Goal: Find specific fact: Find specific fact

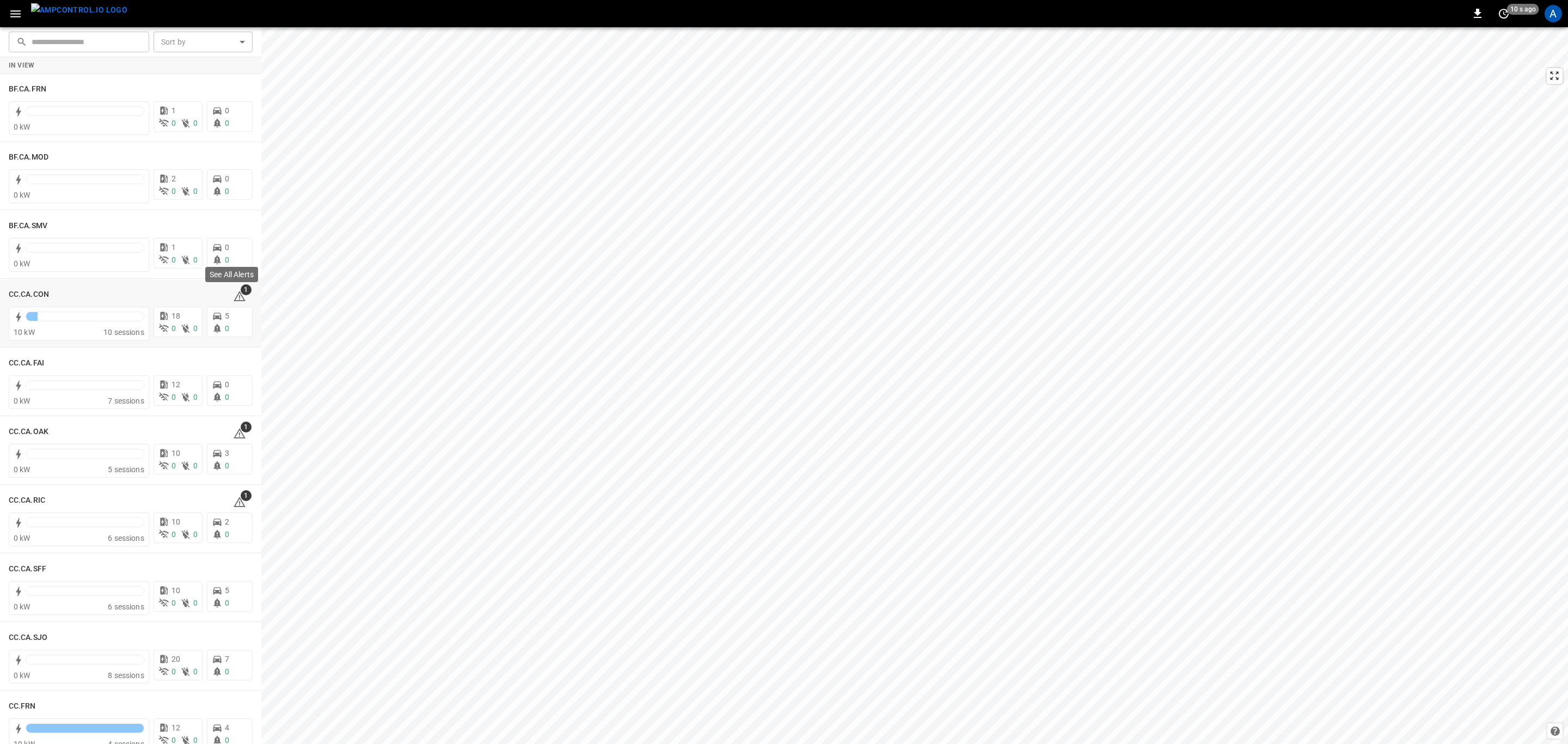
click at [230, 289] on div "See All Alerts" at bounding box center [231, 277] width 55 height 24
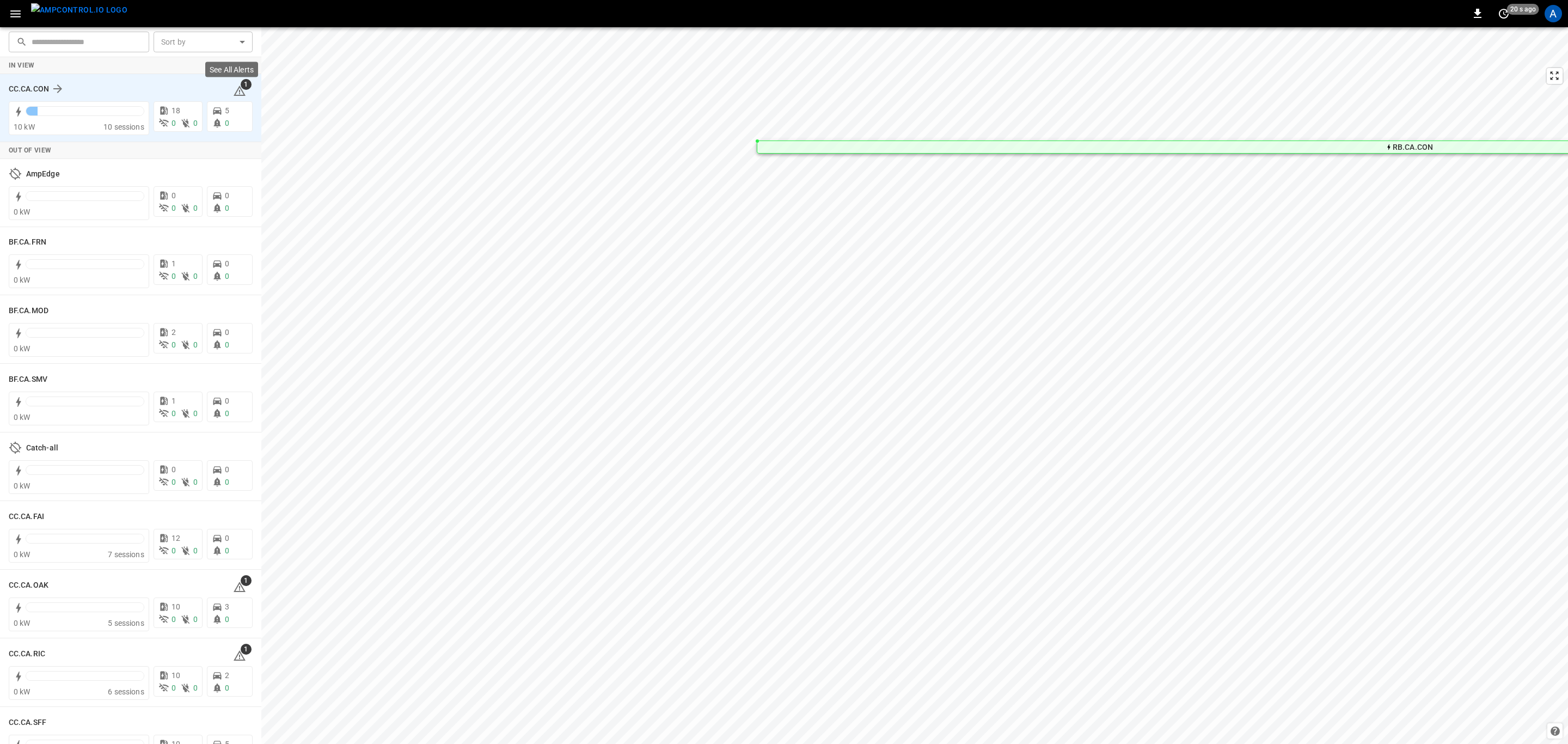
click at [241, 85] on span "1" at bounding box center [246, 84] width 11 height 11
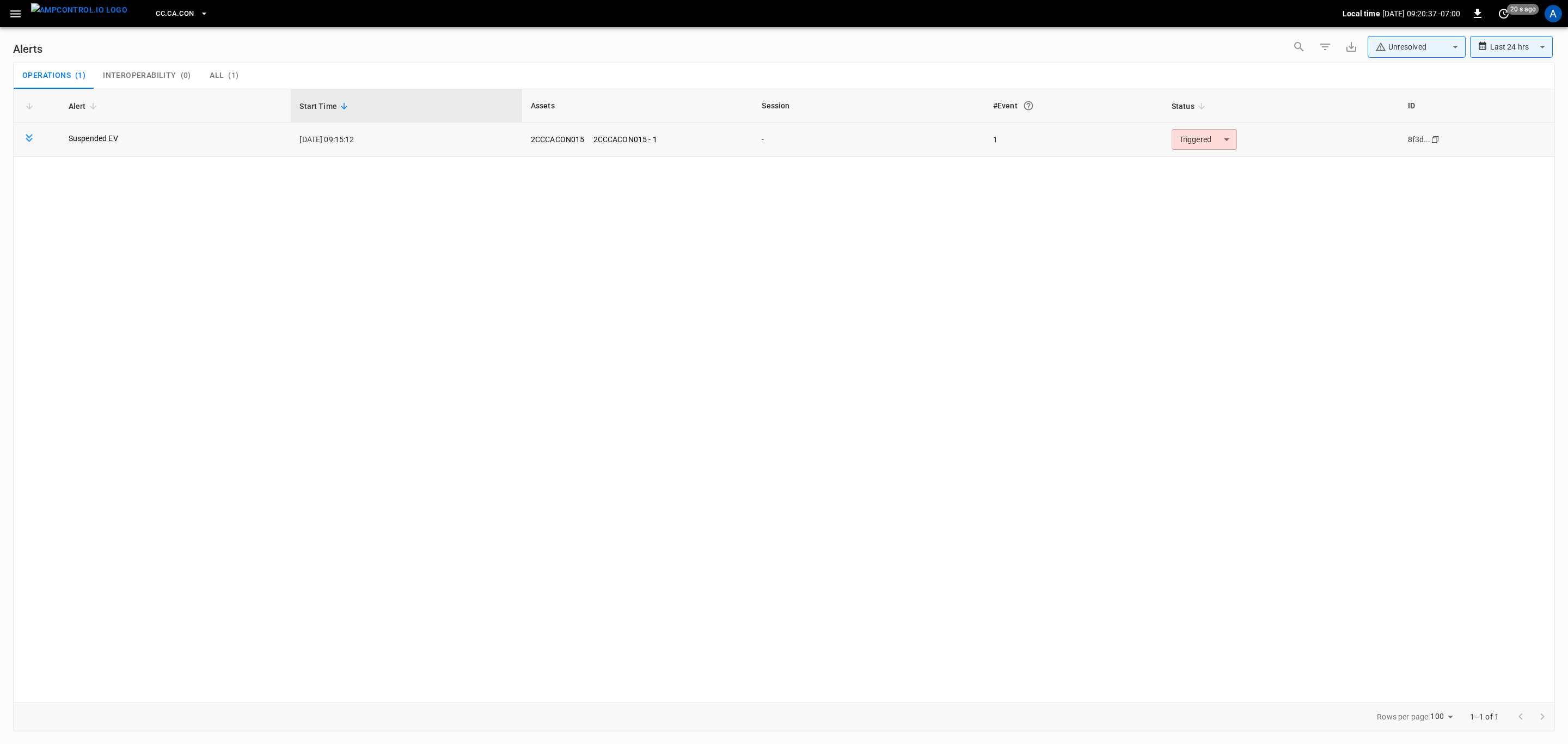
click at [1203, 152] on td "Triggered ********* ​" at bounding box center [1281, 140] width 236 height 34
click at [1202, 149] on body "**********" at bounding box center [784, 370] width 1568 height 740
click at [1200, 162] on li "Resolved" at bounding box center [1202, 166] width 69 height 19
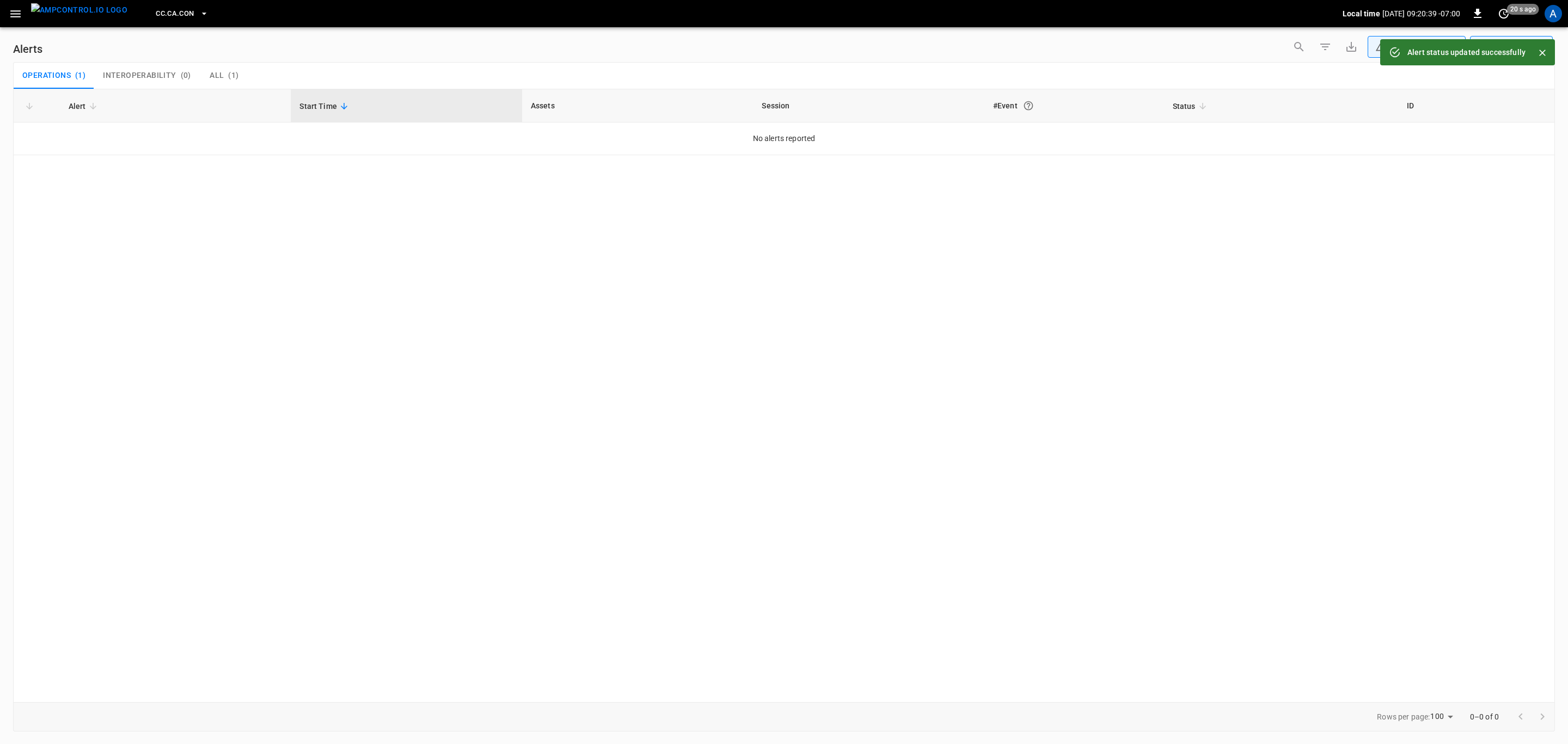
click at [12, 8] on icon "button" at bounding box center [15, 14] width 14 height 14
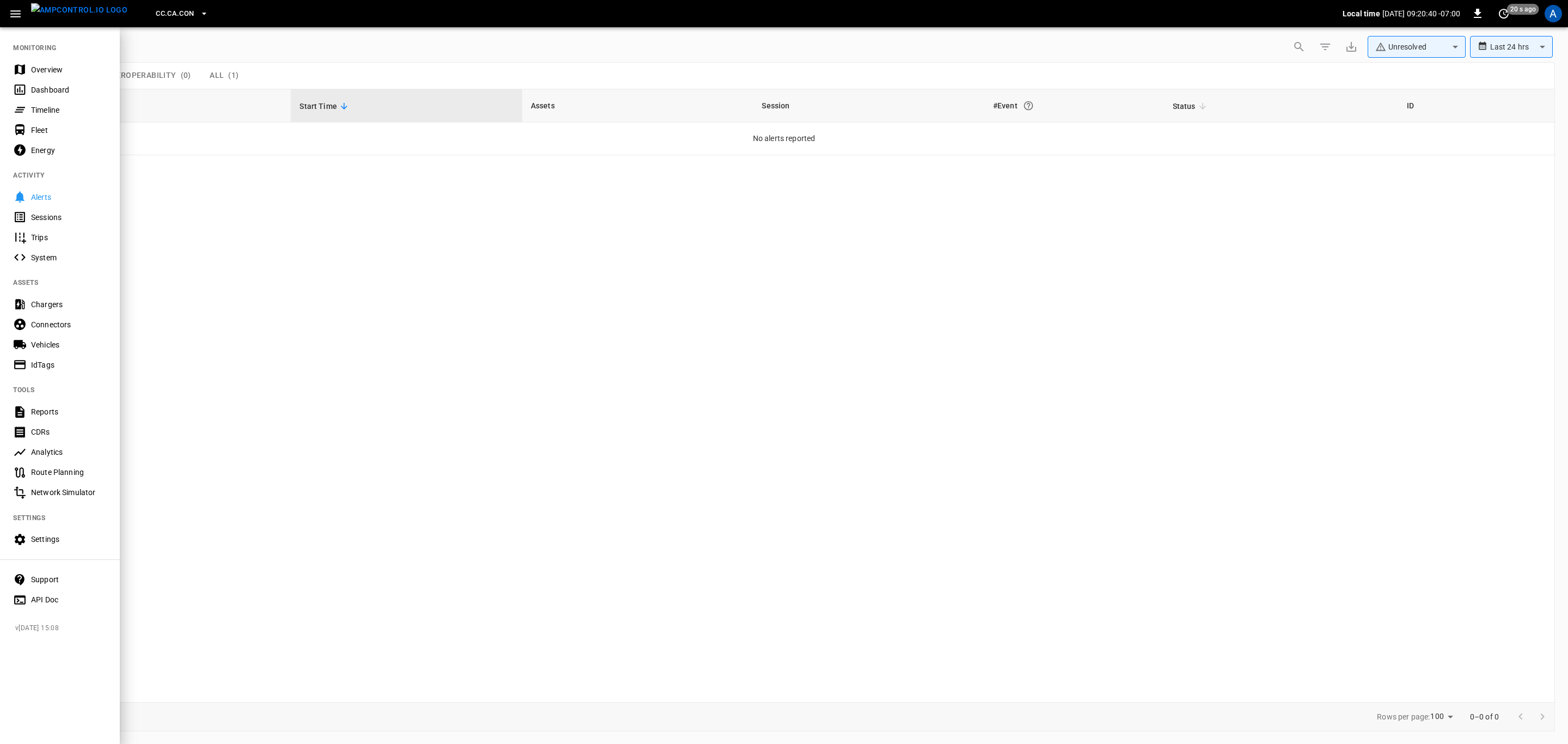
click at [41, 63] on div "Overview" at bounding box center [60, 69] width 120 height 20
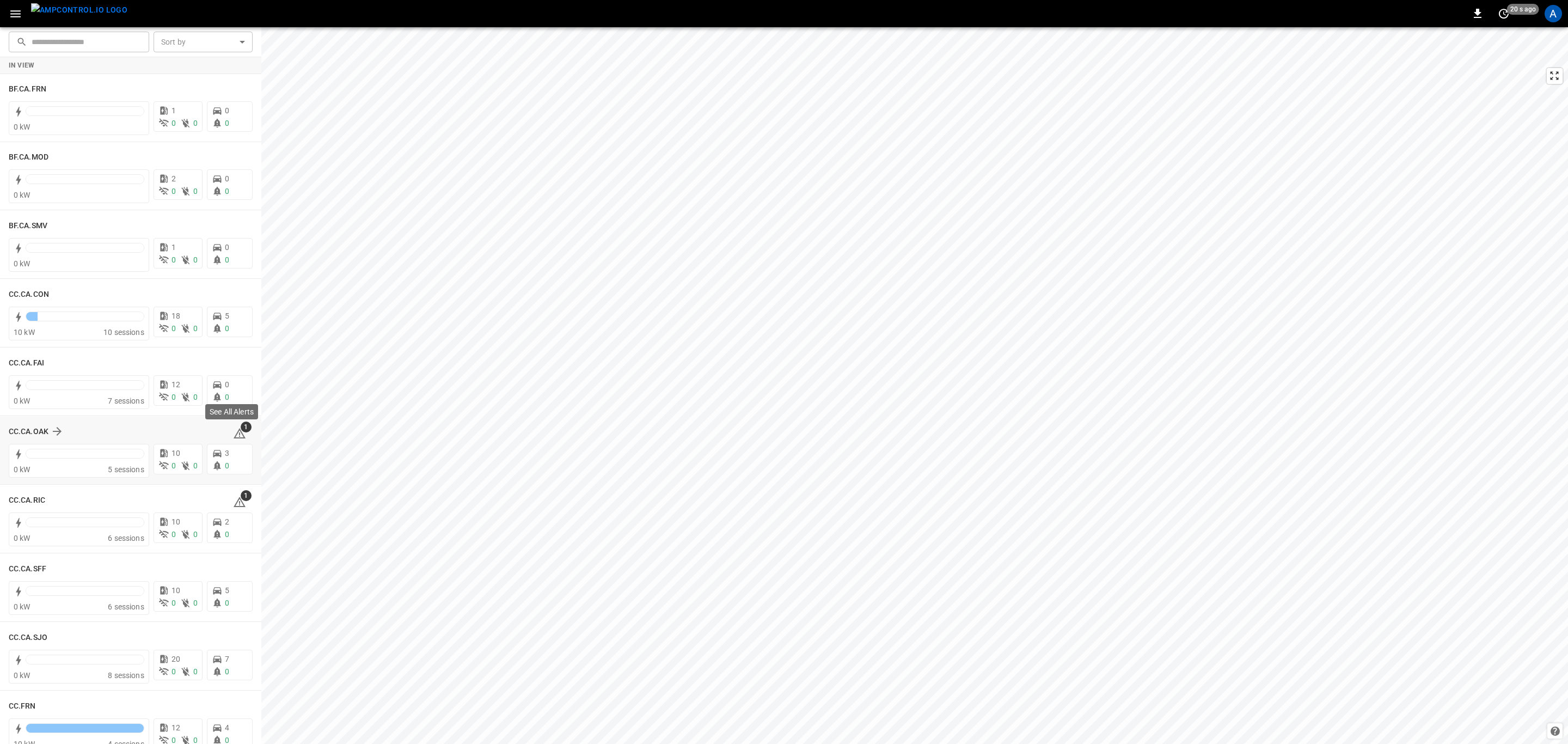
click at [234, 435] on icon at bounding box center [239, 433] width 13 height 13
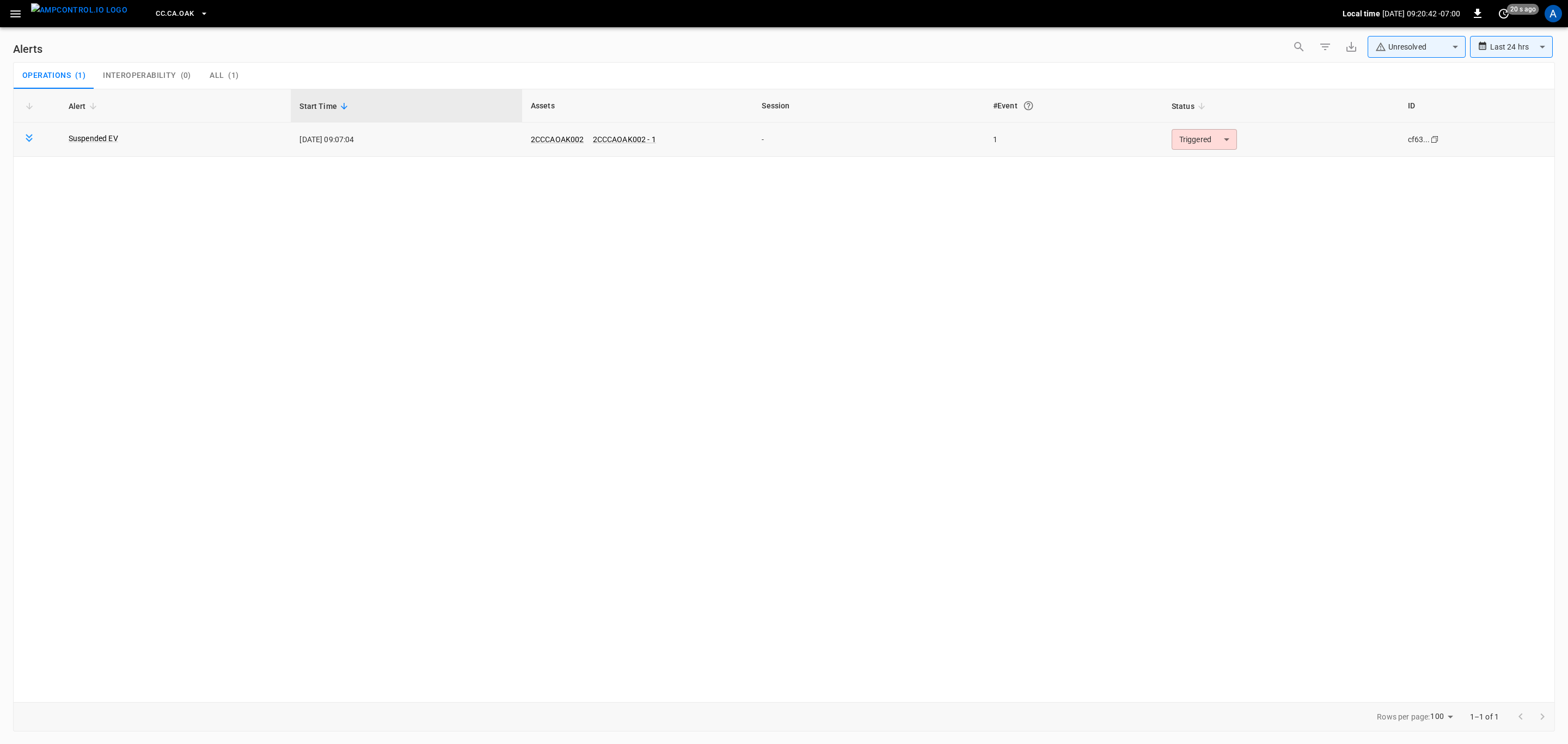
click at [1213, 141] on body "**********" at bounding box center [784, 370] width 1568 height 740
click at [1198, 165] on li "Resolved" at bounding box center [1202, 166] width 69 height 19
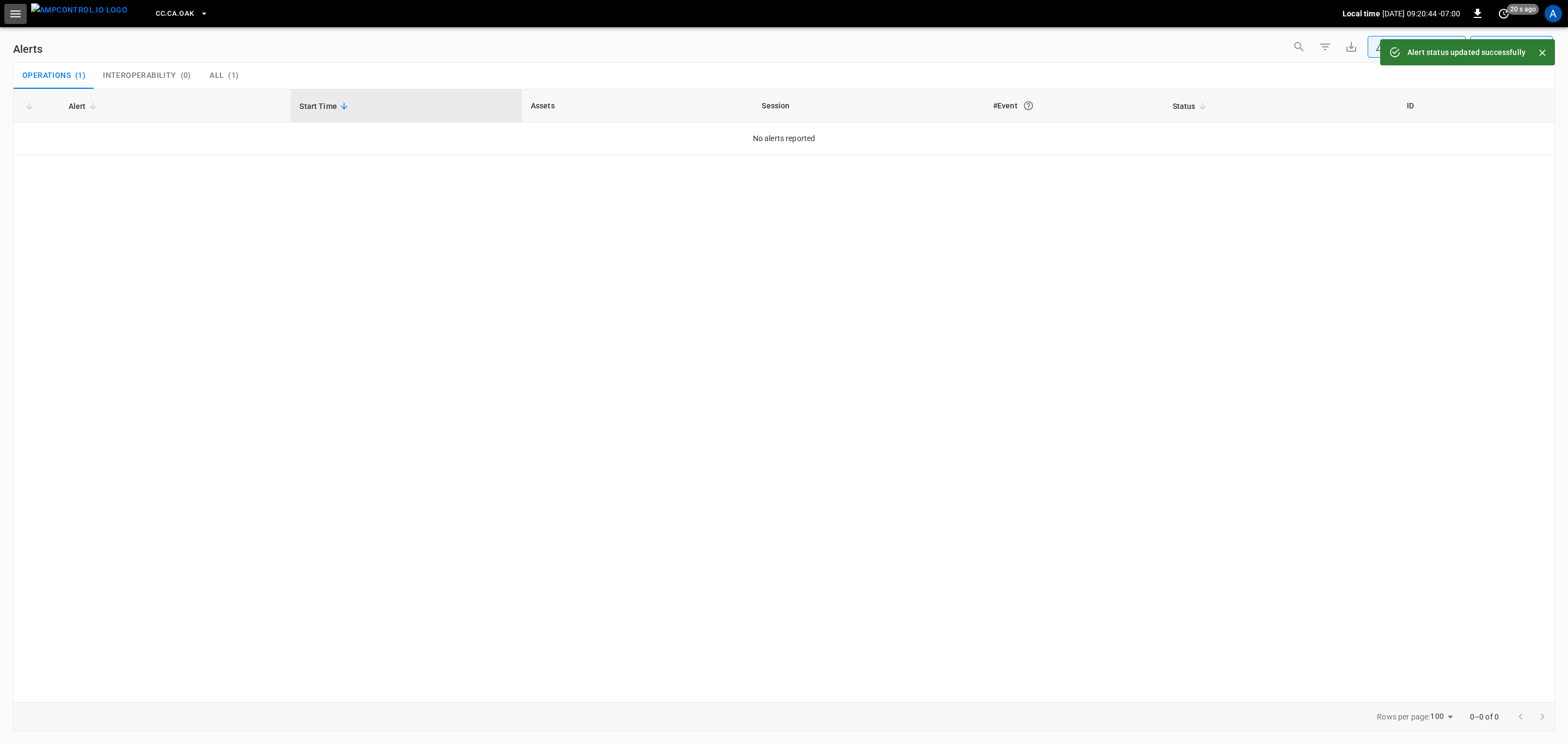
click at [18, 18] on icon "button" at bounding box center [15, 14] width 14 height 14
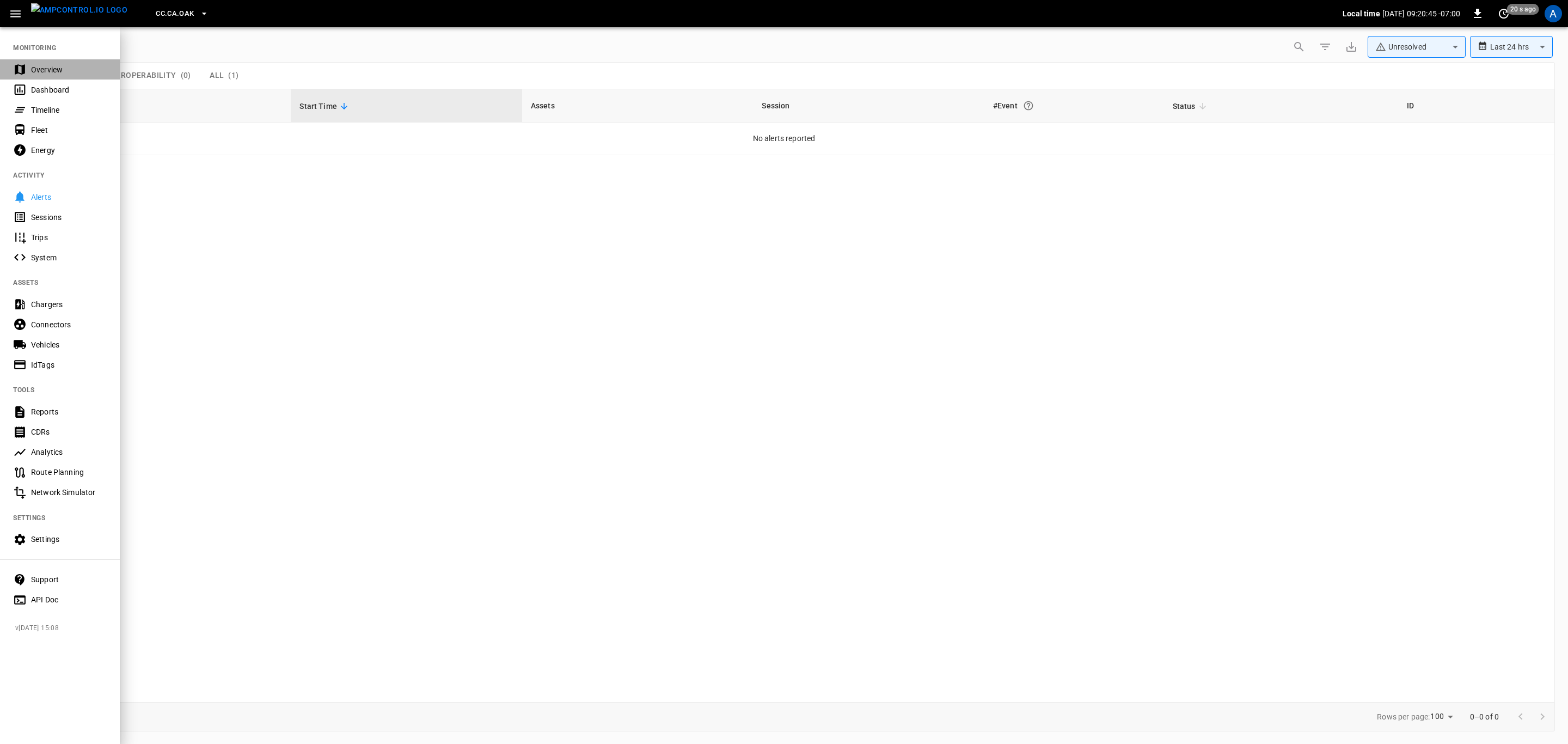
click at [52, 68] on div "Overview" at bounding box center [68, 70] width 76 height 11
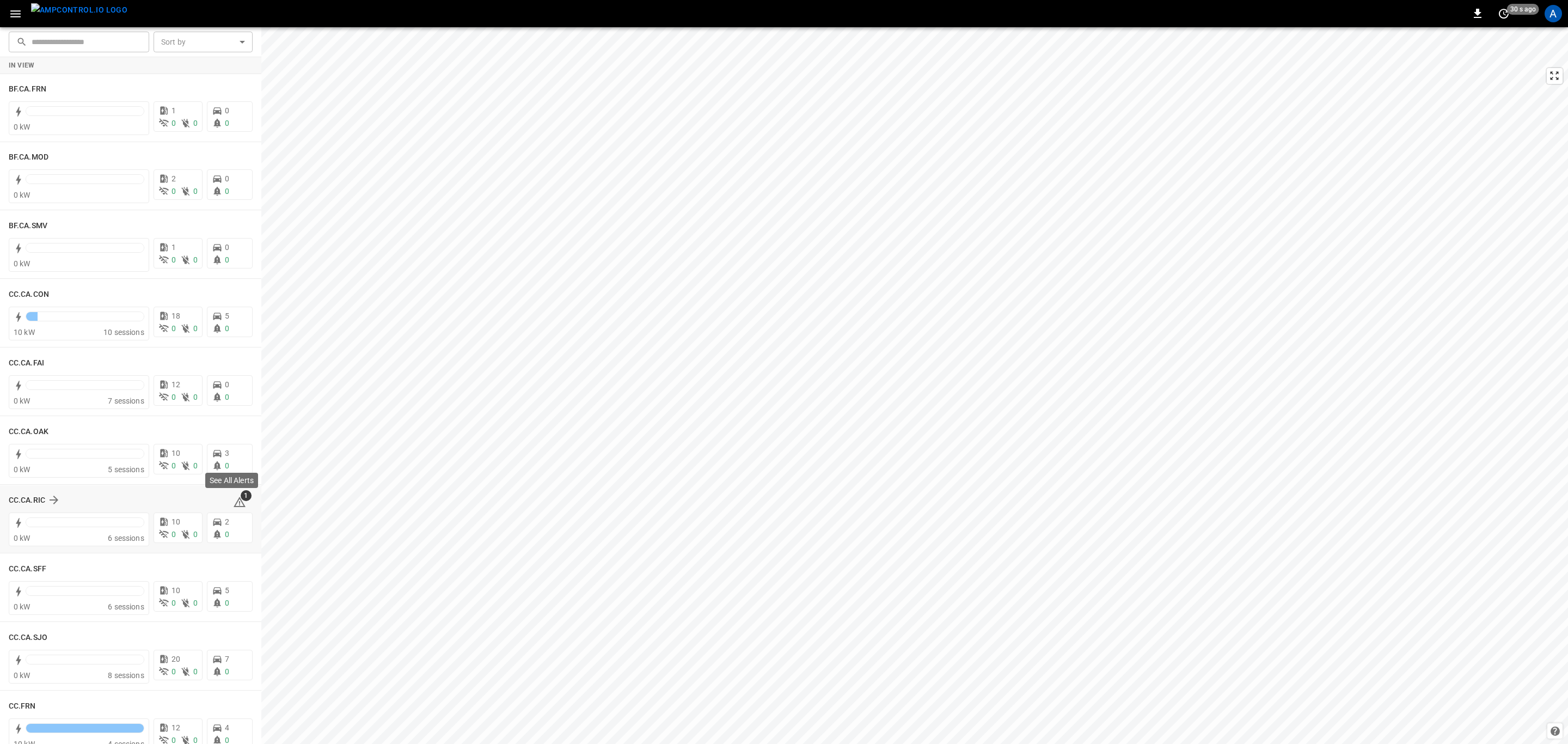
click at [237, 502] on icon at bounding box center [239, 502] width 13 height 13
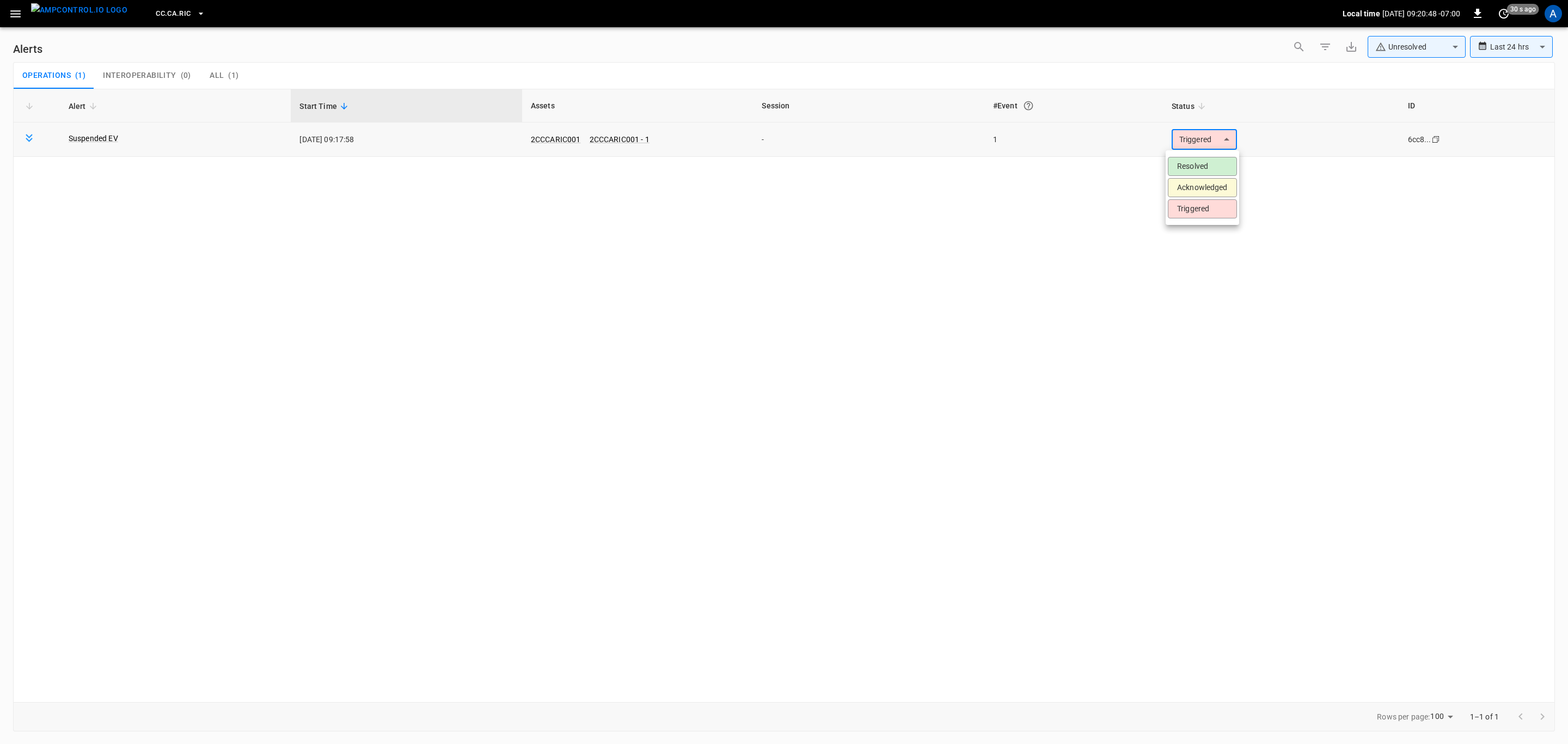
click at [1211, 139] on body "**********" at bounding box center [784, 370] width 1568 height 740
click at [1208, 167] on li "Resolved" at bounding box center [1202, 166] width 69 height 19
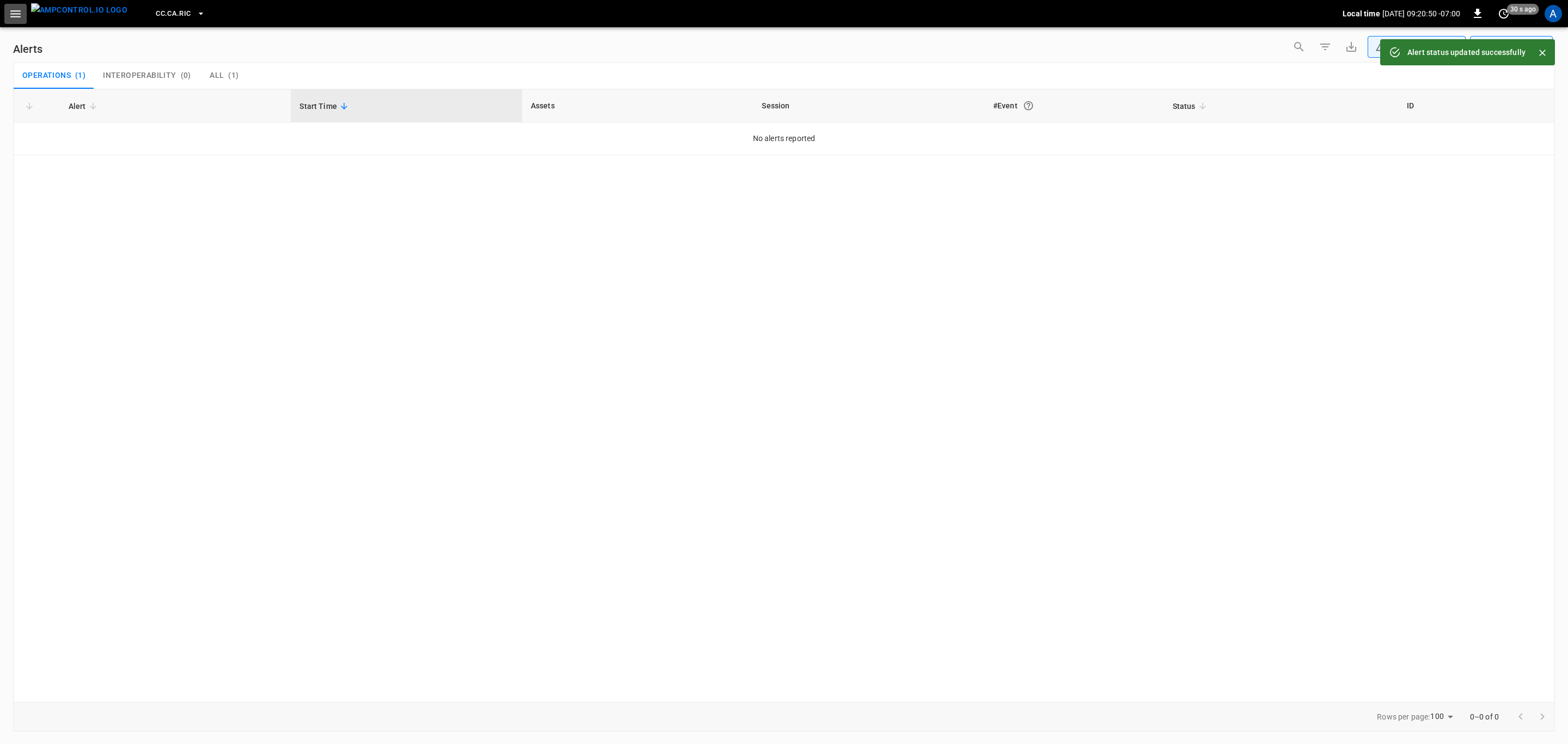
click at [9, 12] on icon "button" at bounding box center [15, 14] width 14 height 14
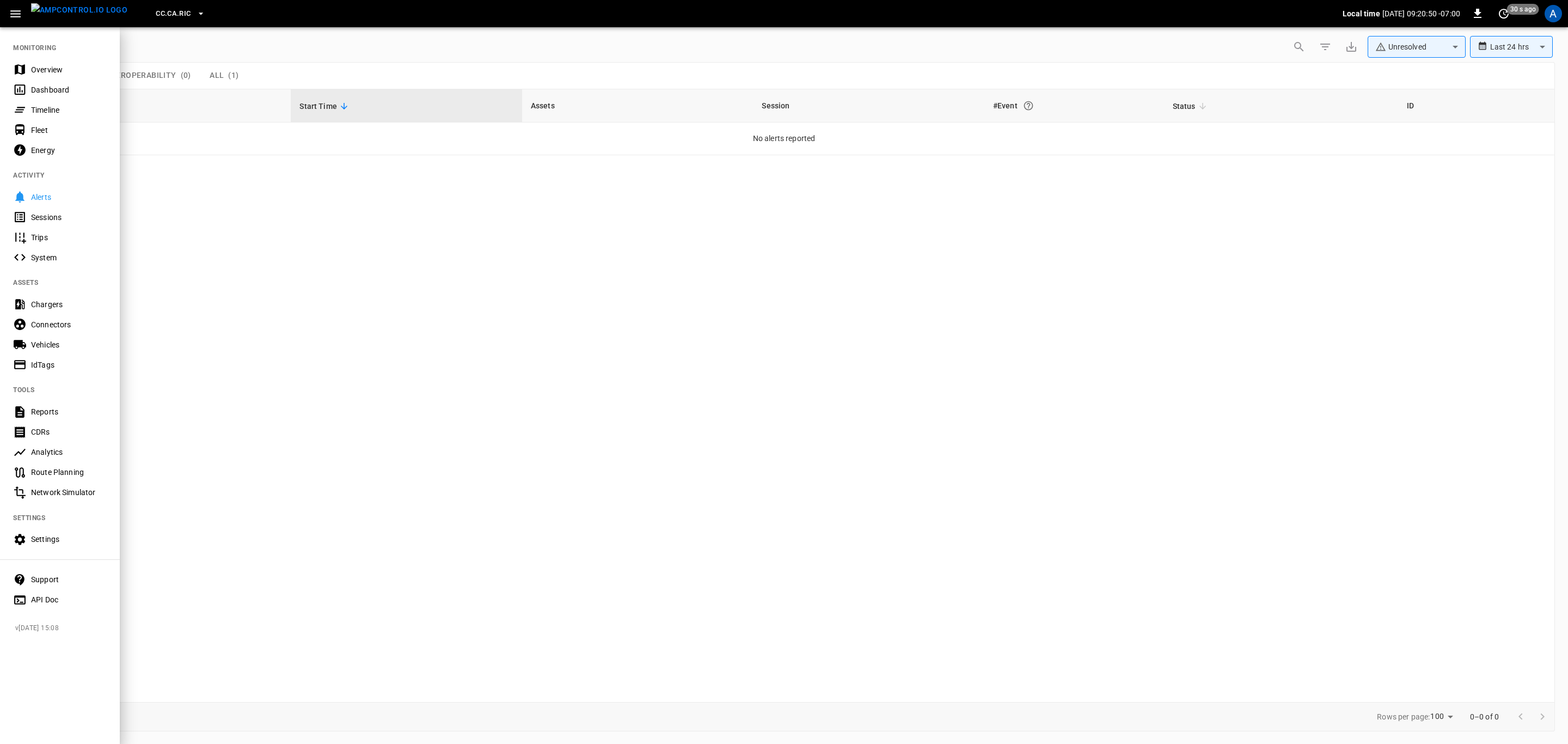
click at [48, 64] on div "Overview" at bounding box center [60, 69] width 120 height 20
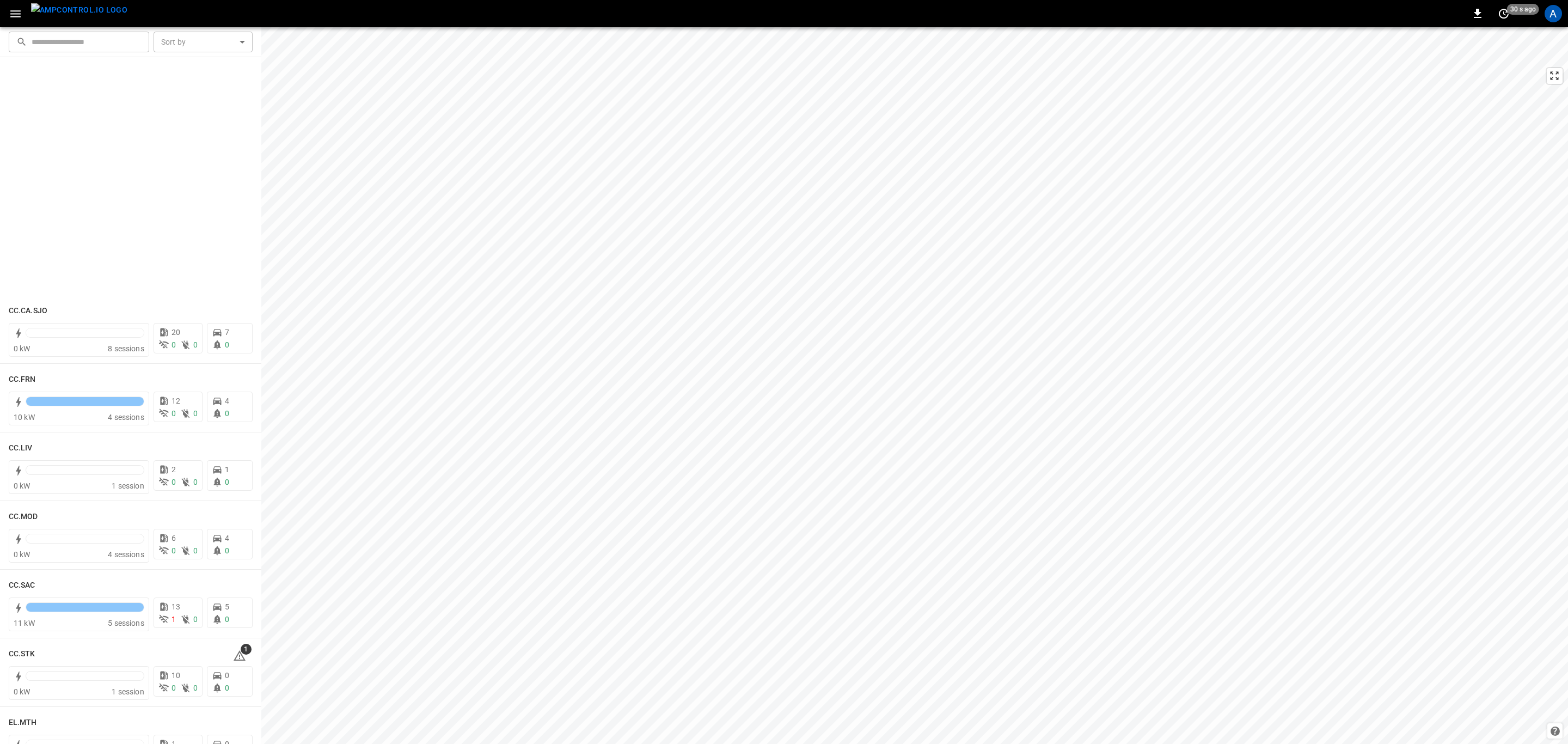
scroll to position [654, 0]
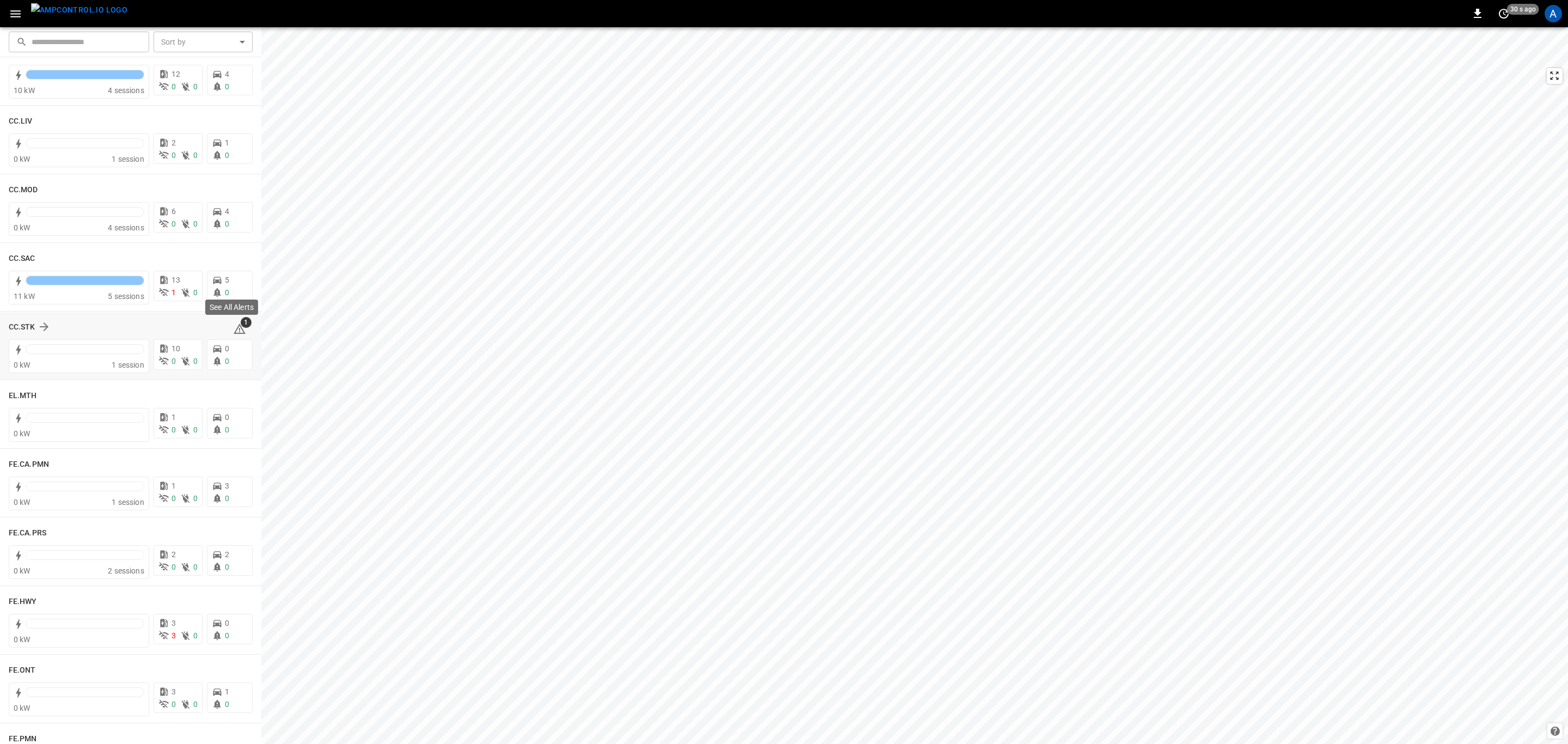
click at [241, 322] on span "1" at bounding box center [246, 323] width 11 height 11
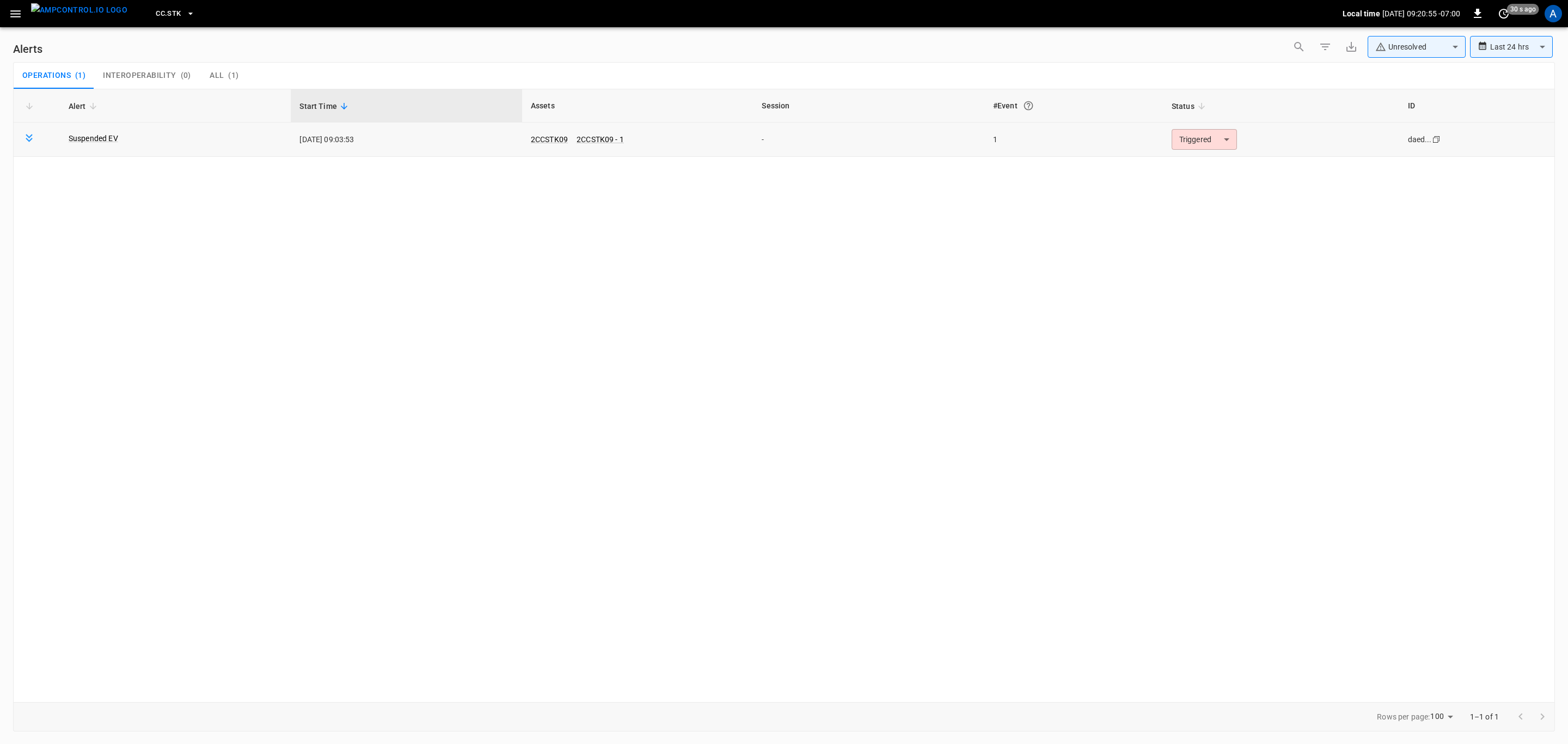
click at [1199, 146] on body "**********" at bounding box center [784, 370] width 1568 height 740
click at [1202, 167] on li "Resolved" at bounding box center [1202, 166] width 69 height 19
click at [814, 368] on div "Alert Start Time Assets Session #Event Status ID No alerts reported" at bounding box center [784, 395] width 1542 height 613
click at [477, 420] on div "Alert Start Time Assets Session #Event Status ID No alerts reported" at bounding box center [784, 395] width 1542 height 613
click at [9, 9] on icon "button" at bounding box center [15, 14] width 14 height 14
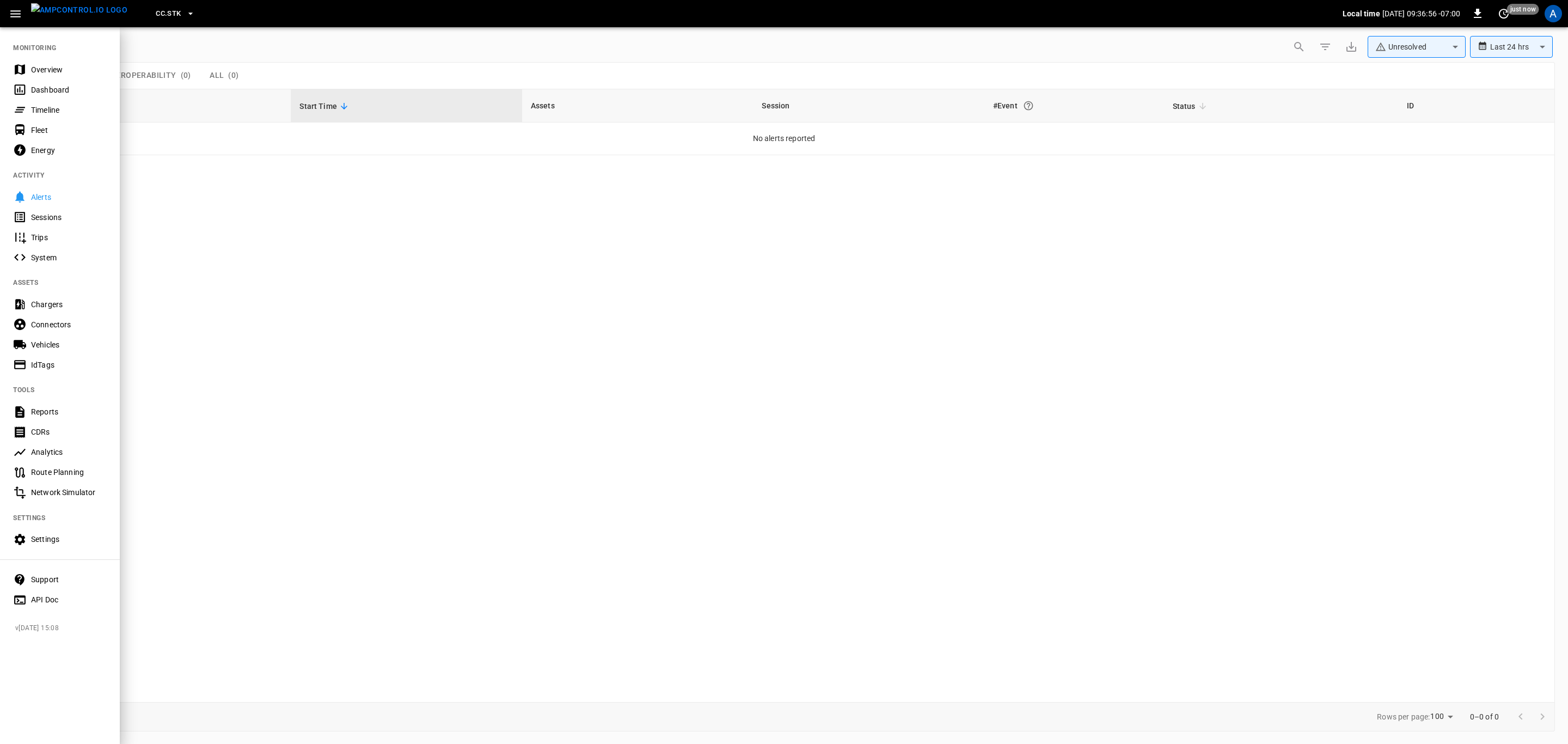
click at [44, 66] on div "Overview" at bounding box center [68, 70] width 76 height 11
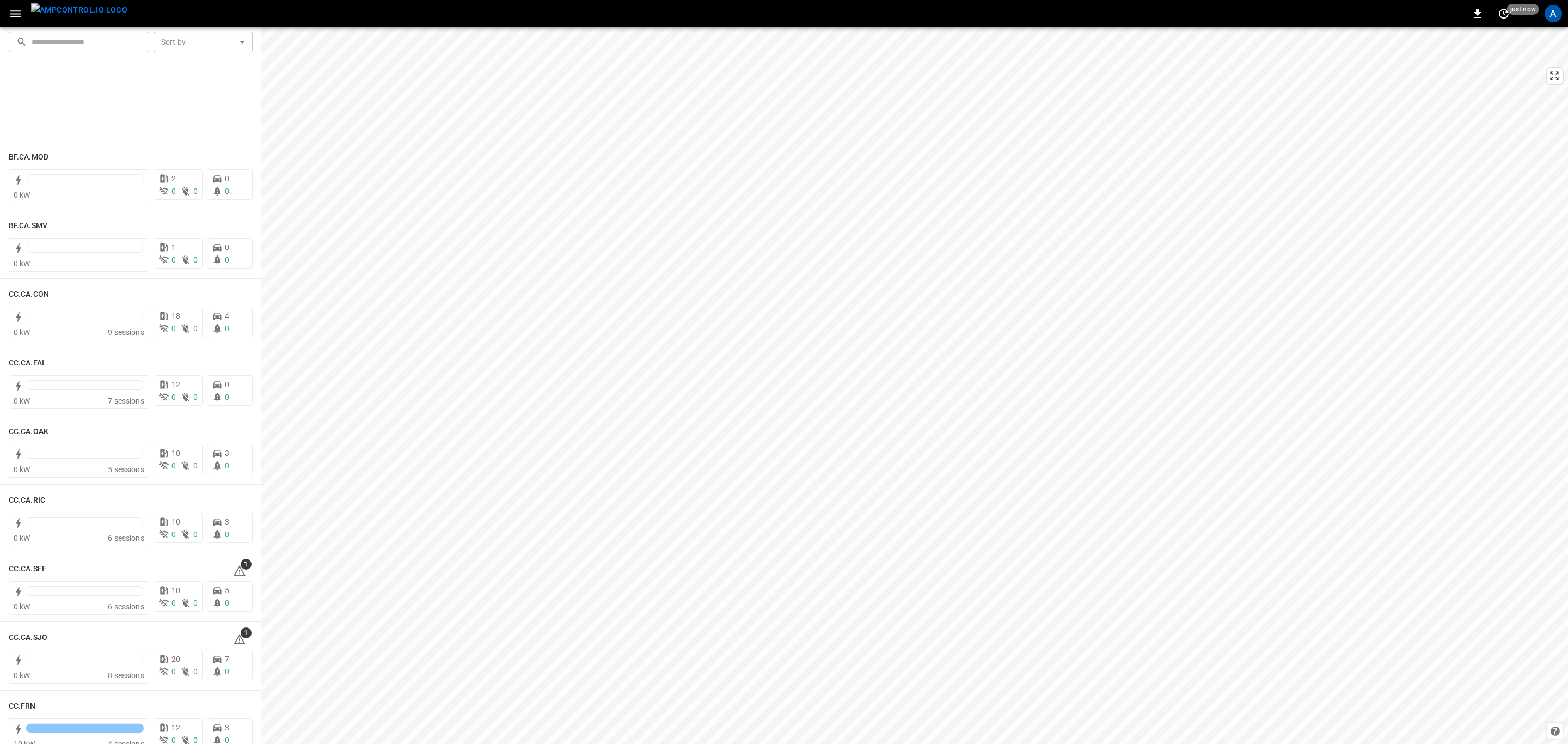
scroll to position [164, 0]
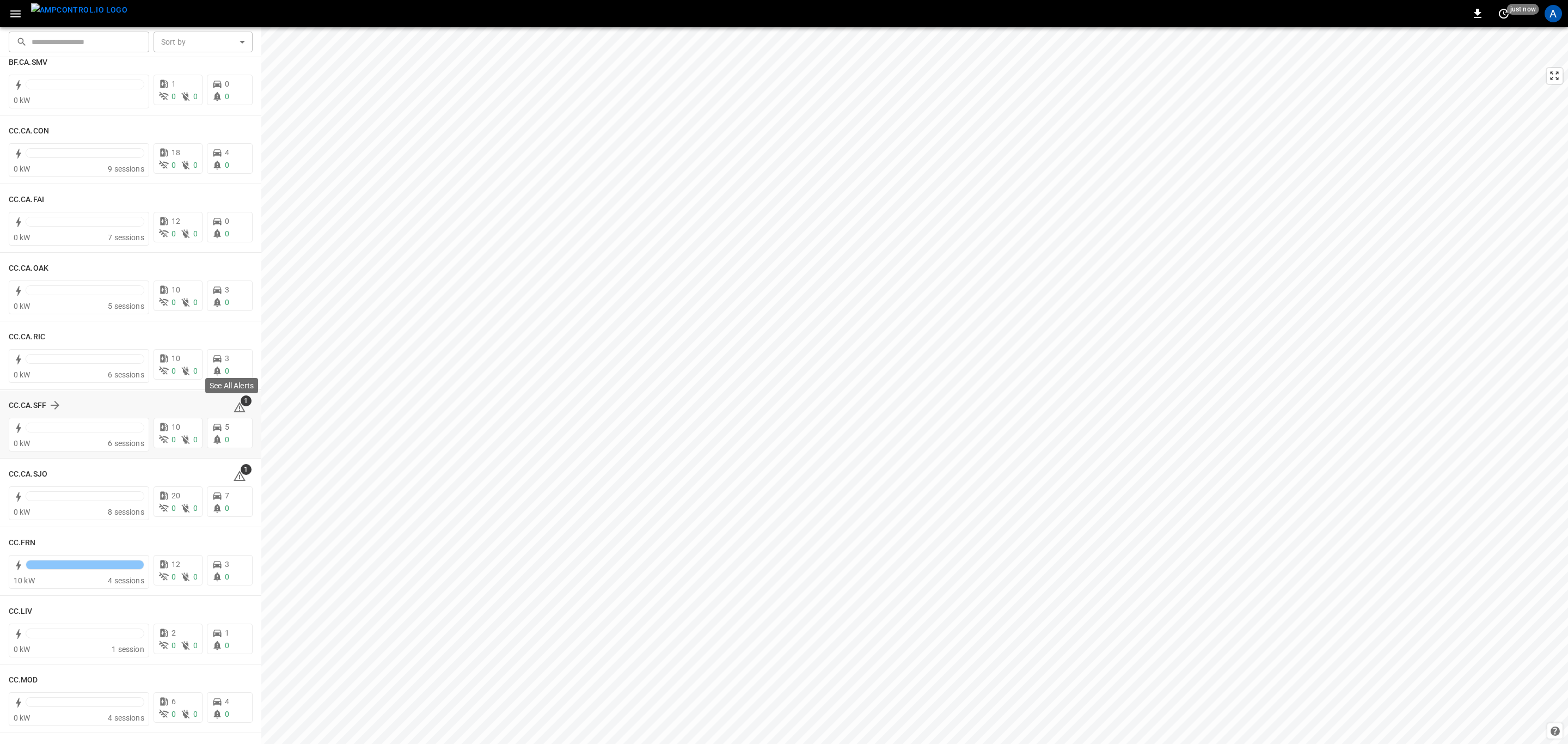
click at [242, 404] on span "1" at bounding box center [246, 401] width 11 height 11
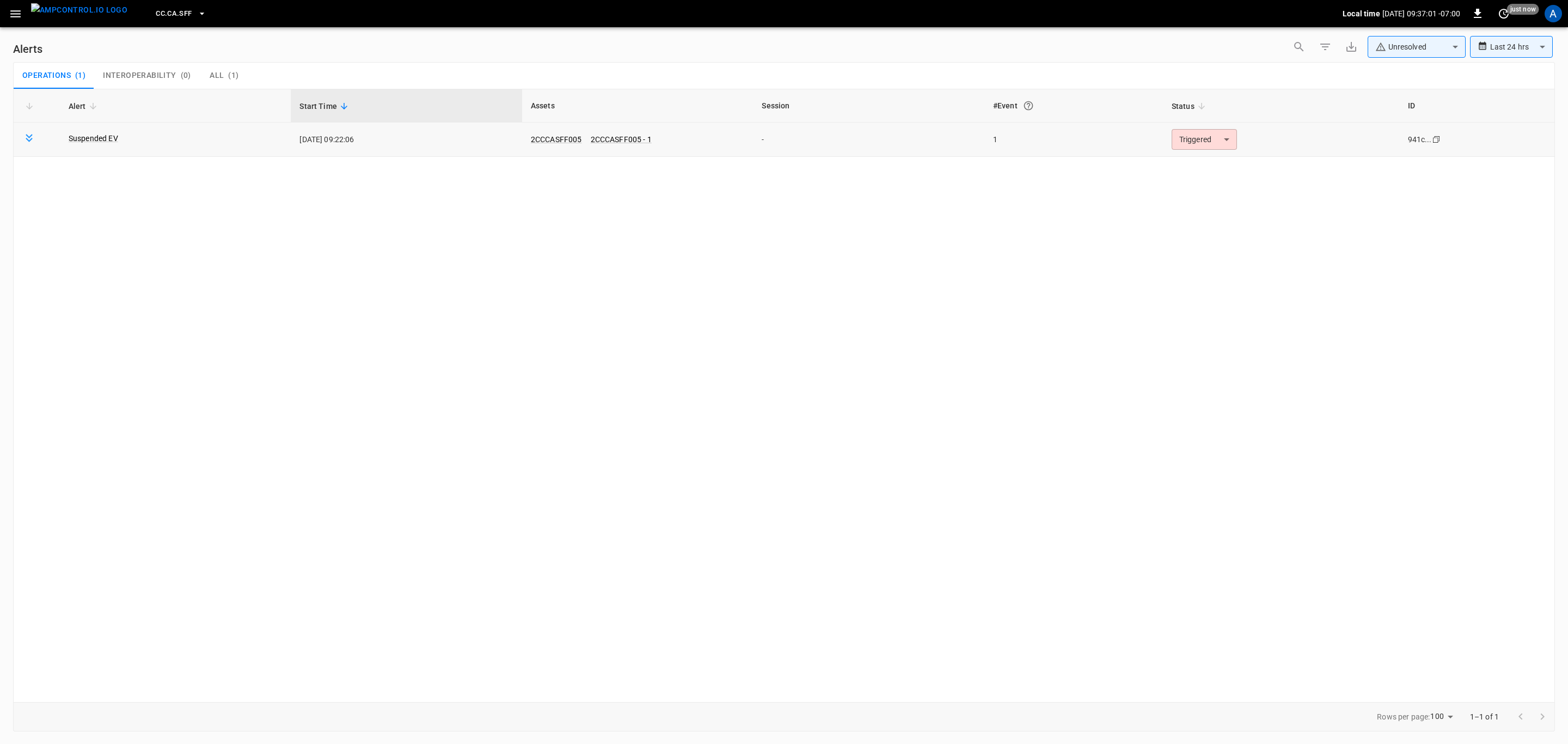
click at [1196, 149] on body "**********" at bounding box center [784, 370] width 1568 height 740
click at [1200, 164] on li "Resolved" at bounding box center [1202, 166] width 69 height 19
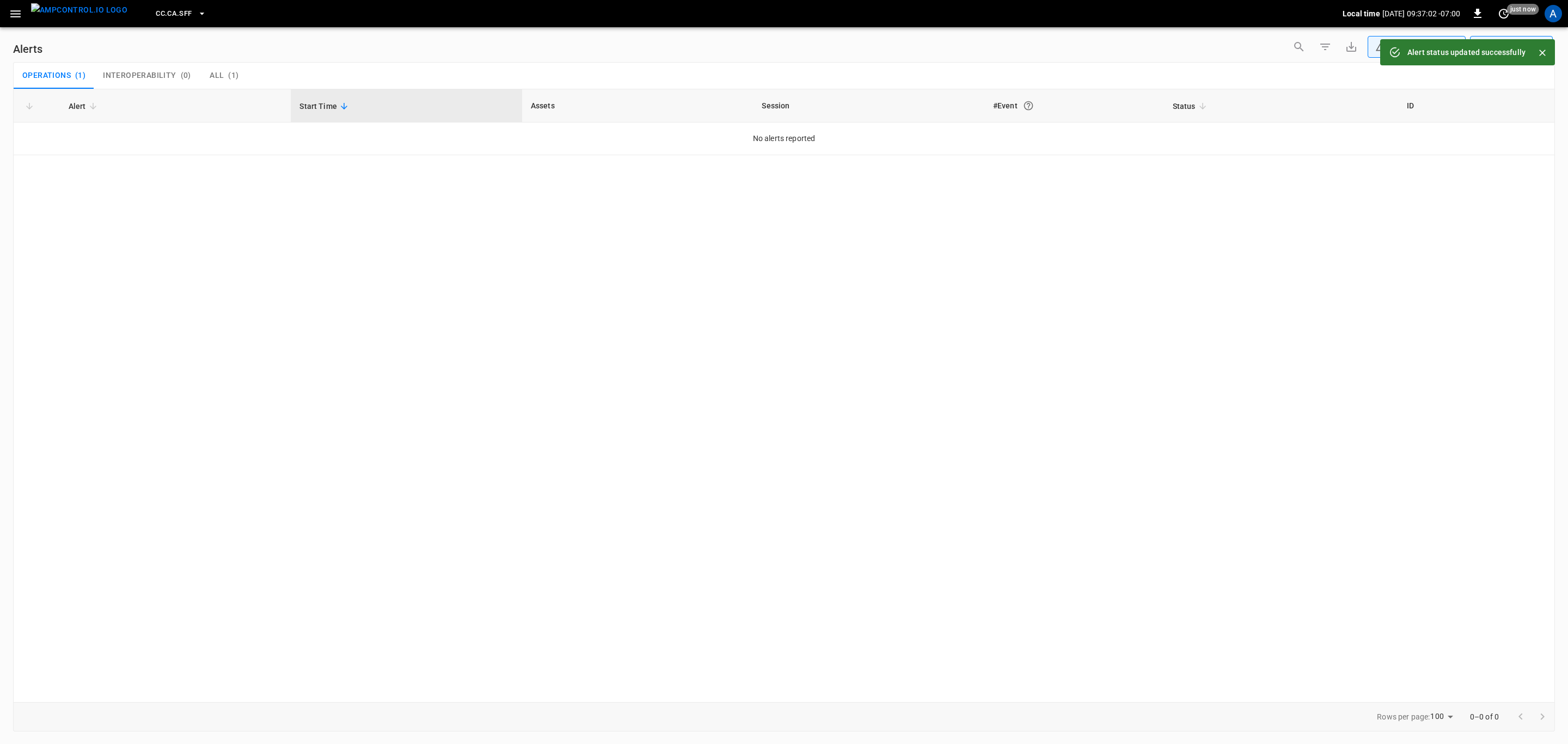
click at [22, 17] on icon "button" at bounding box center [15, 14] width 14 height 14
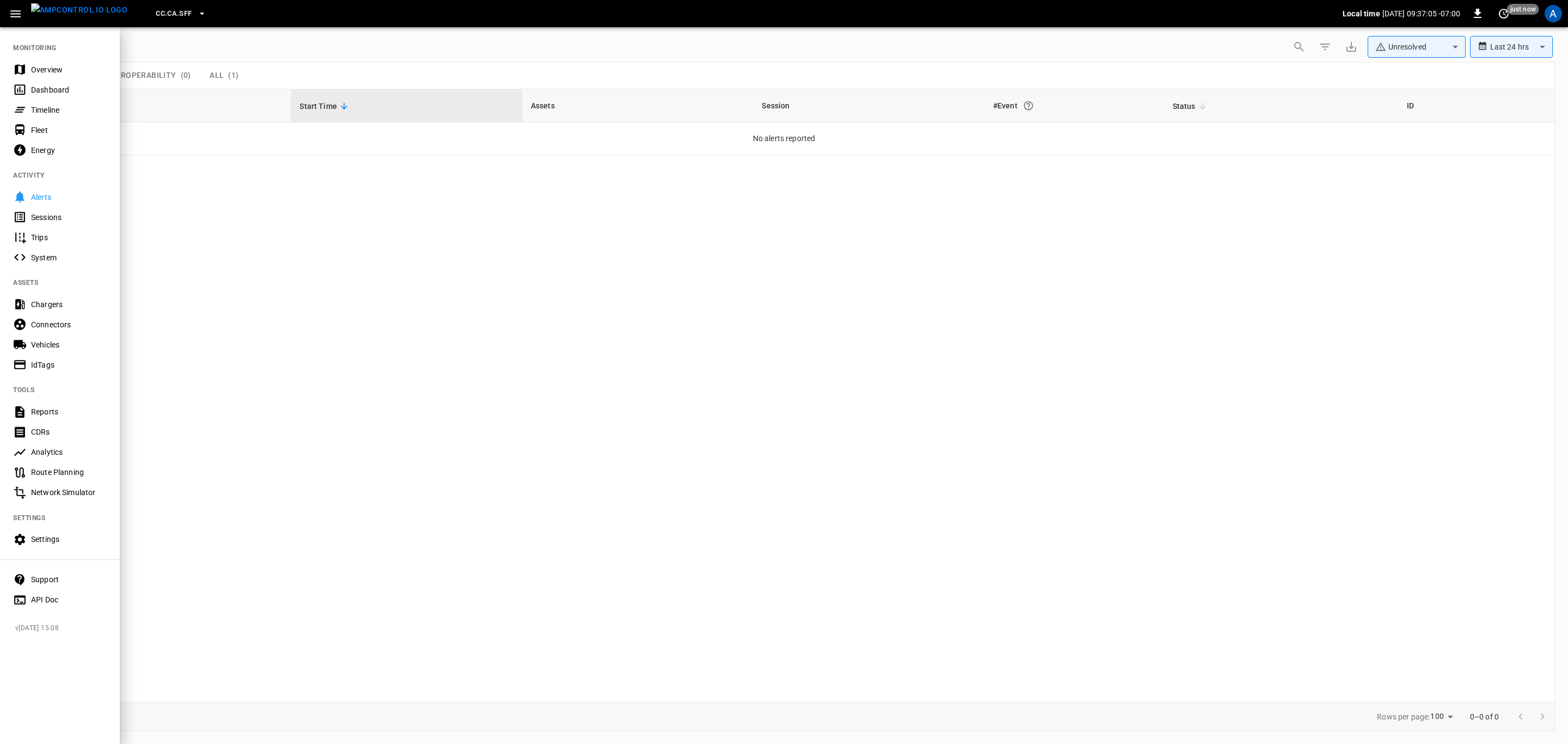
click at [47, 68] on div "Overview" at bounding box center [68, 70] width 76 height 11
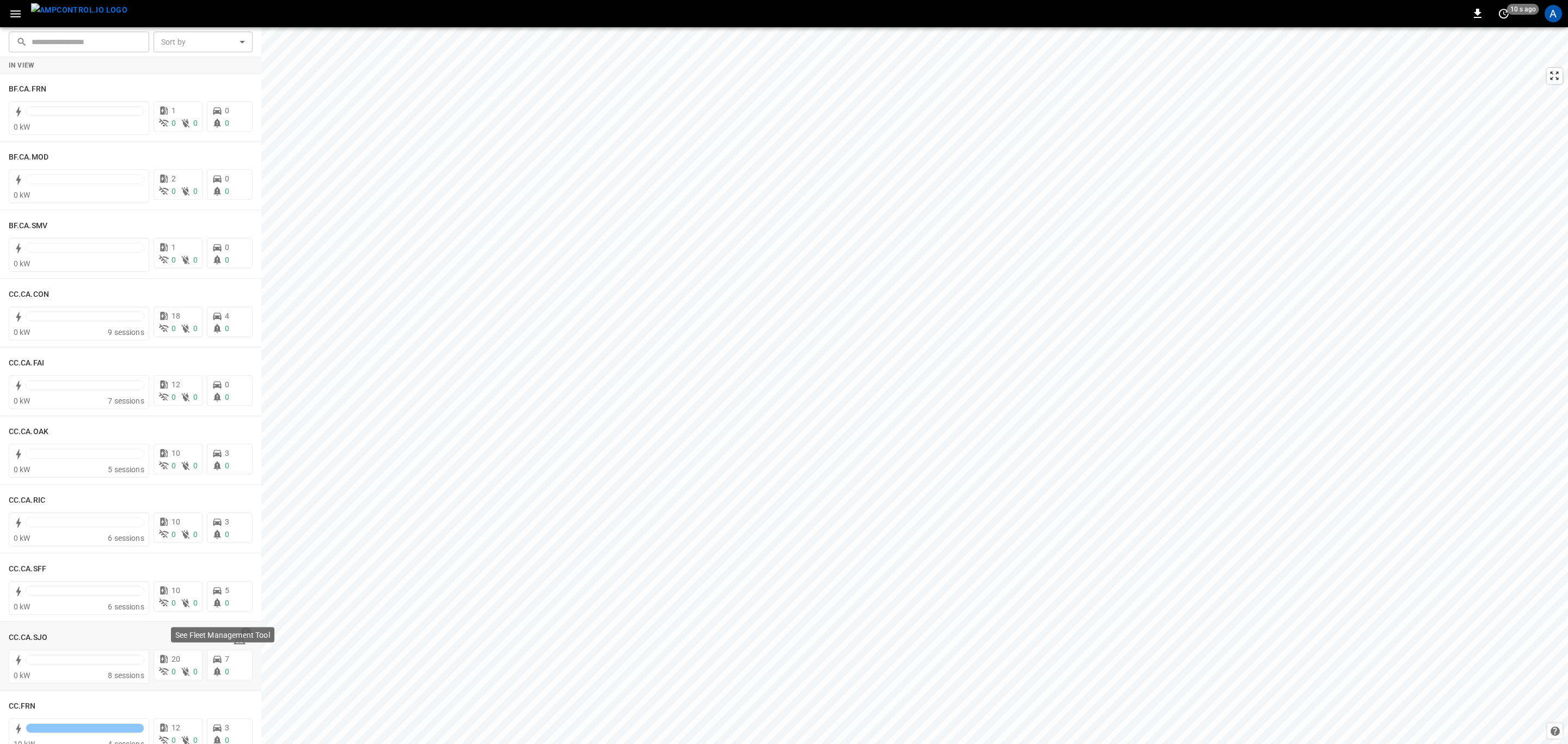
click at [232, 633] on p "See Fleet Management Tool" at bounding box center [223, 635] width 95 height 11
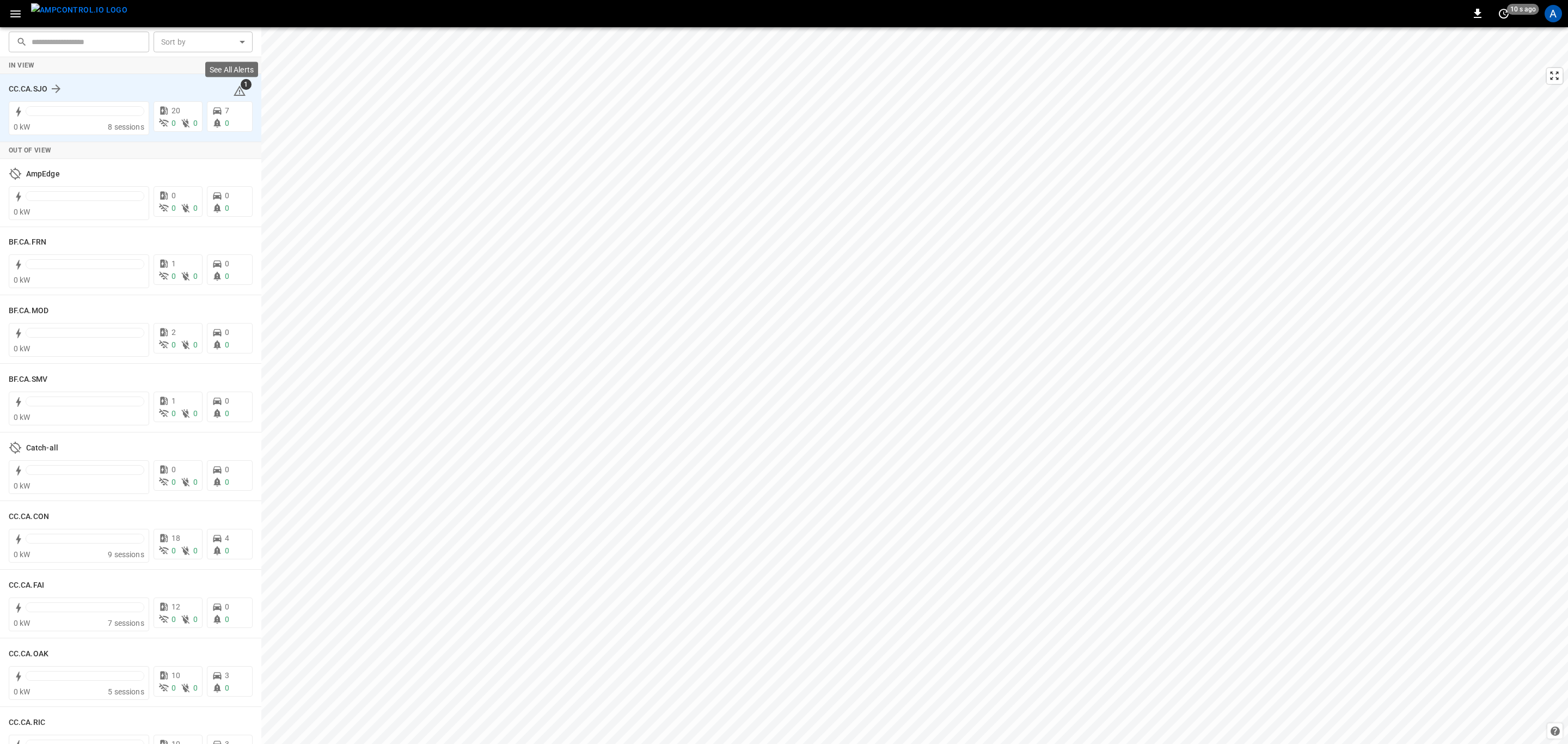
click at [241, 85] on span "1" at bounding box center [246, 84] width 11 height 11
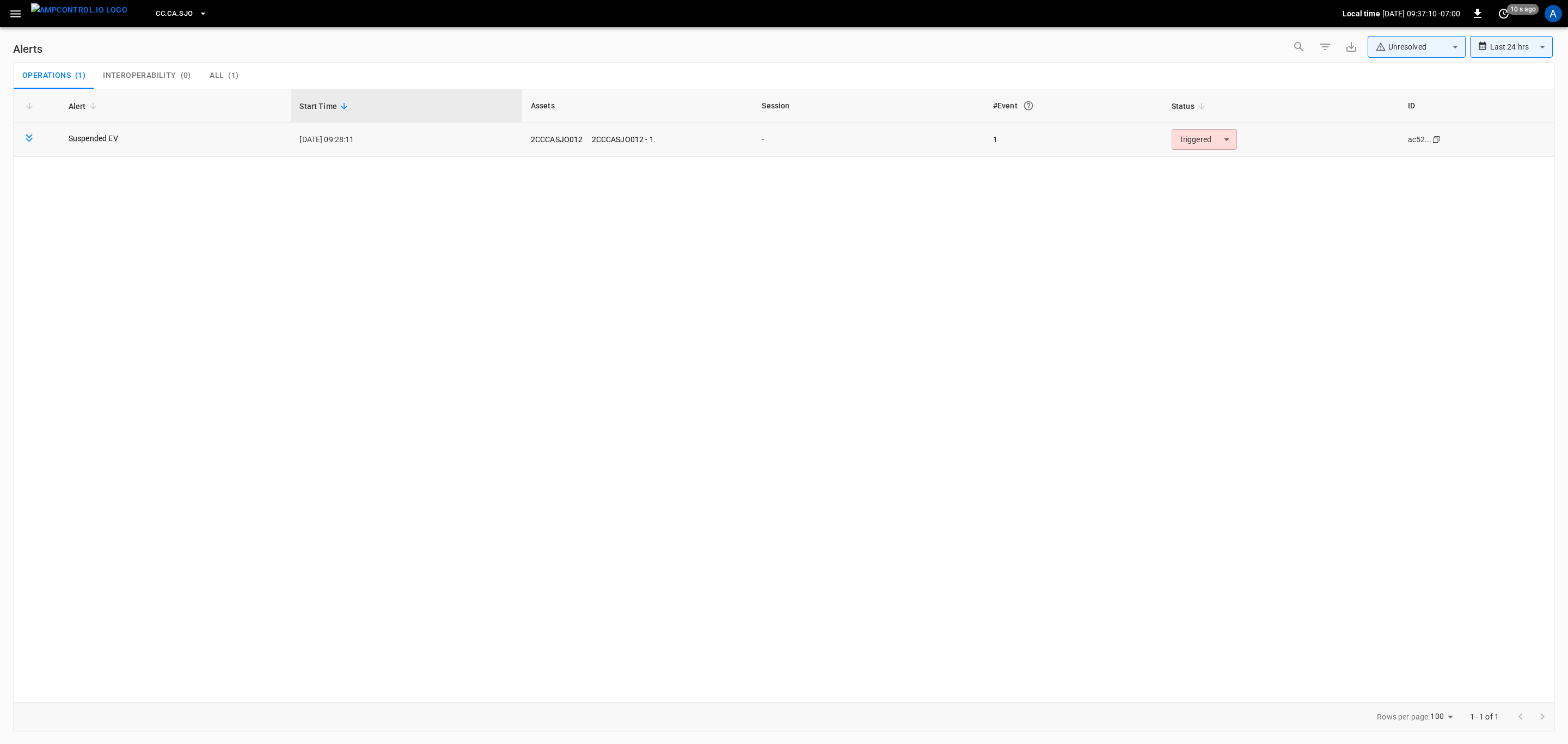
click at [1217, 142] on body "**********" at bounding box center [784, 370] width 1568 height 740
drag, startPoint x: 1215, startPoint y: 167, endPoint x: 1123, endPoint y: 167, distance: 92.0
click at [1215, 167] on li "Resolved" at bounding box center [1202, 166] width 69 height 19
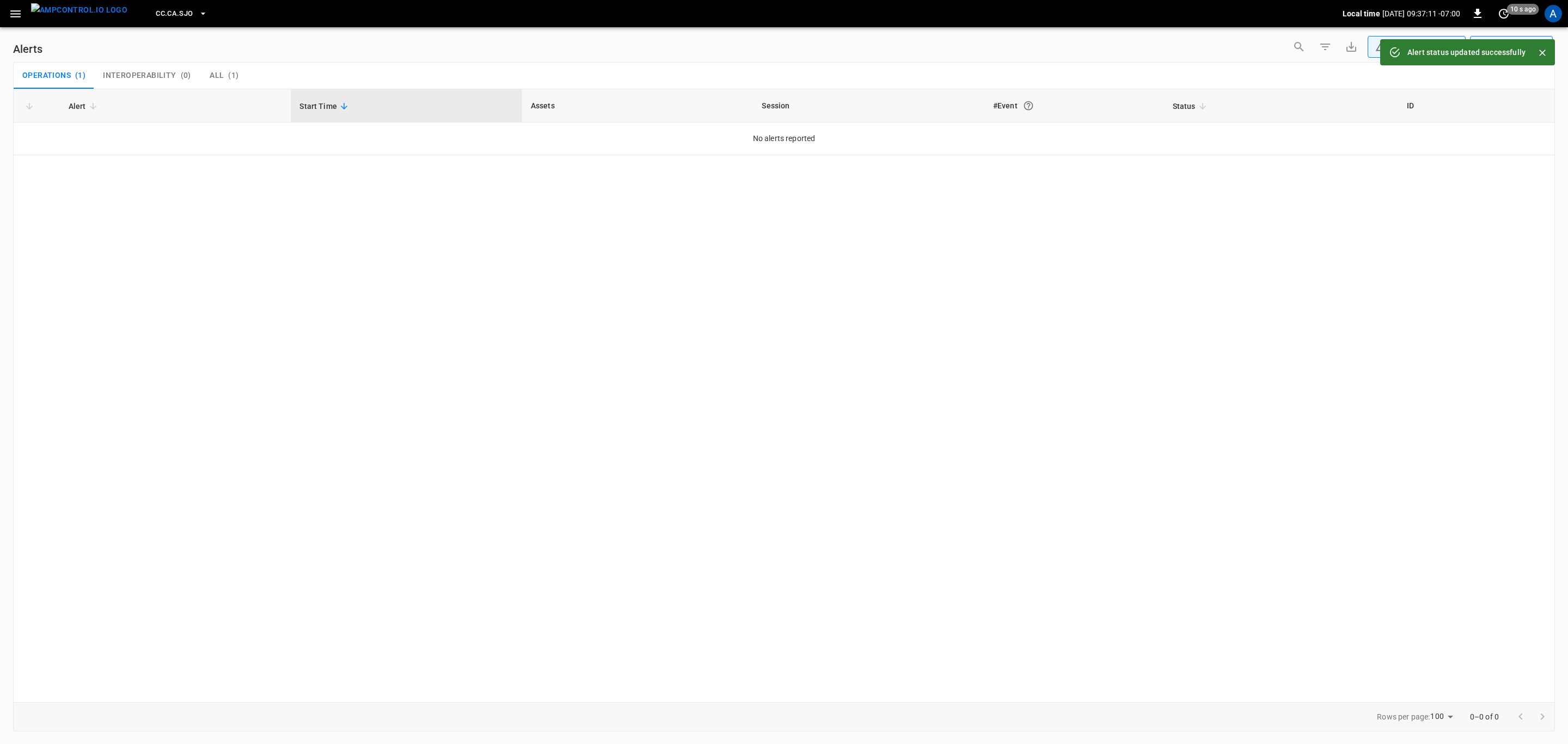
click at [17, 10] on icon "button" at bounding box center [15, 14] width 14 height 14
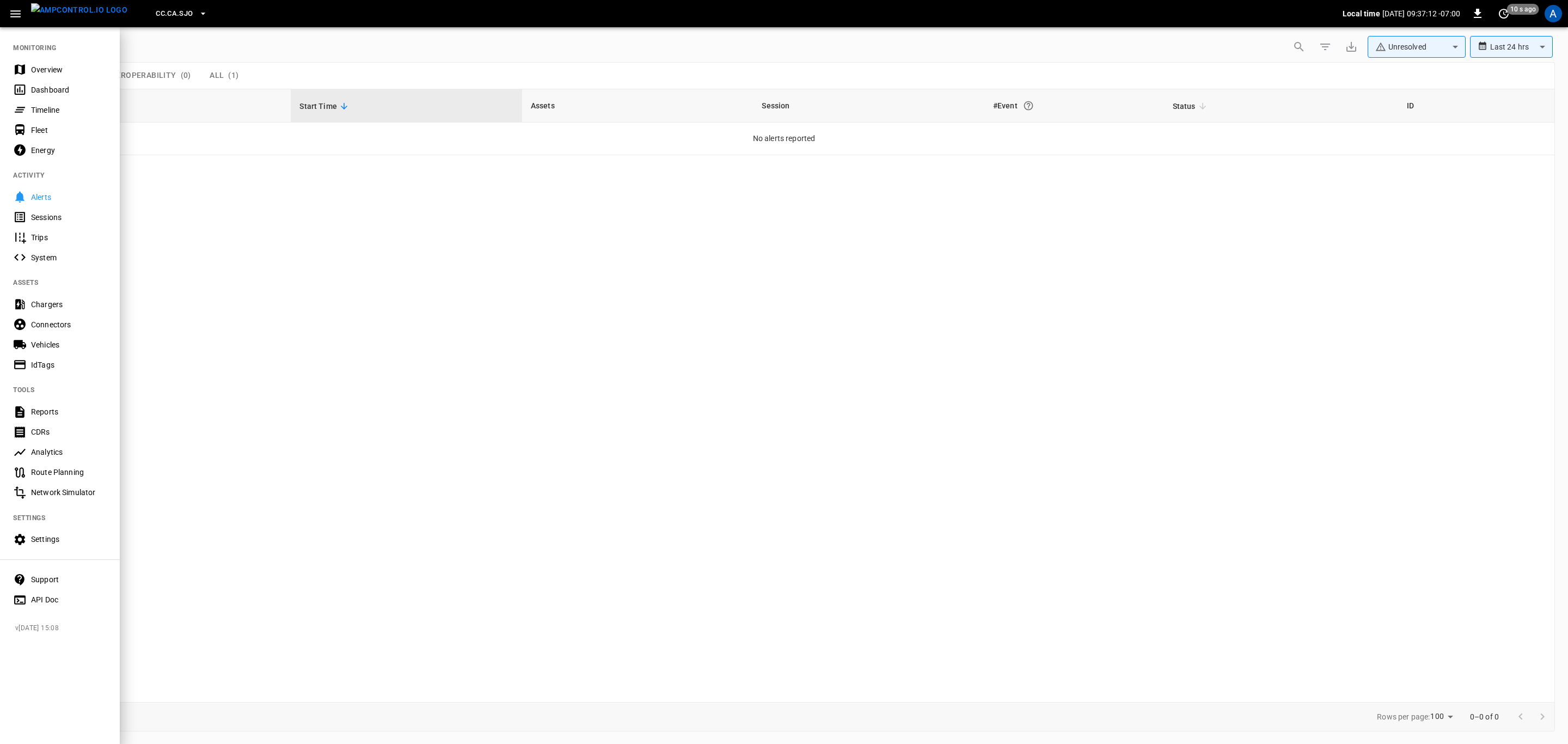
click at [46, 65] on div "Overview" at bounding box center [68, 70] width 76 height 11
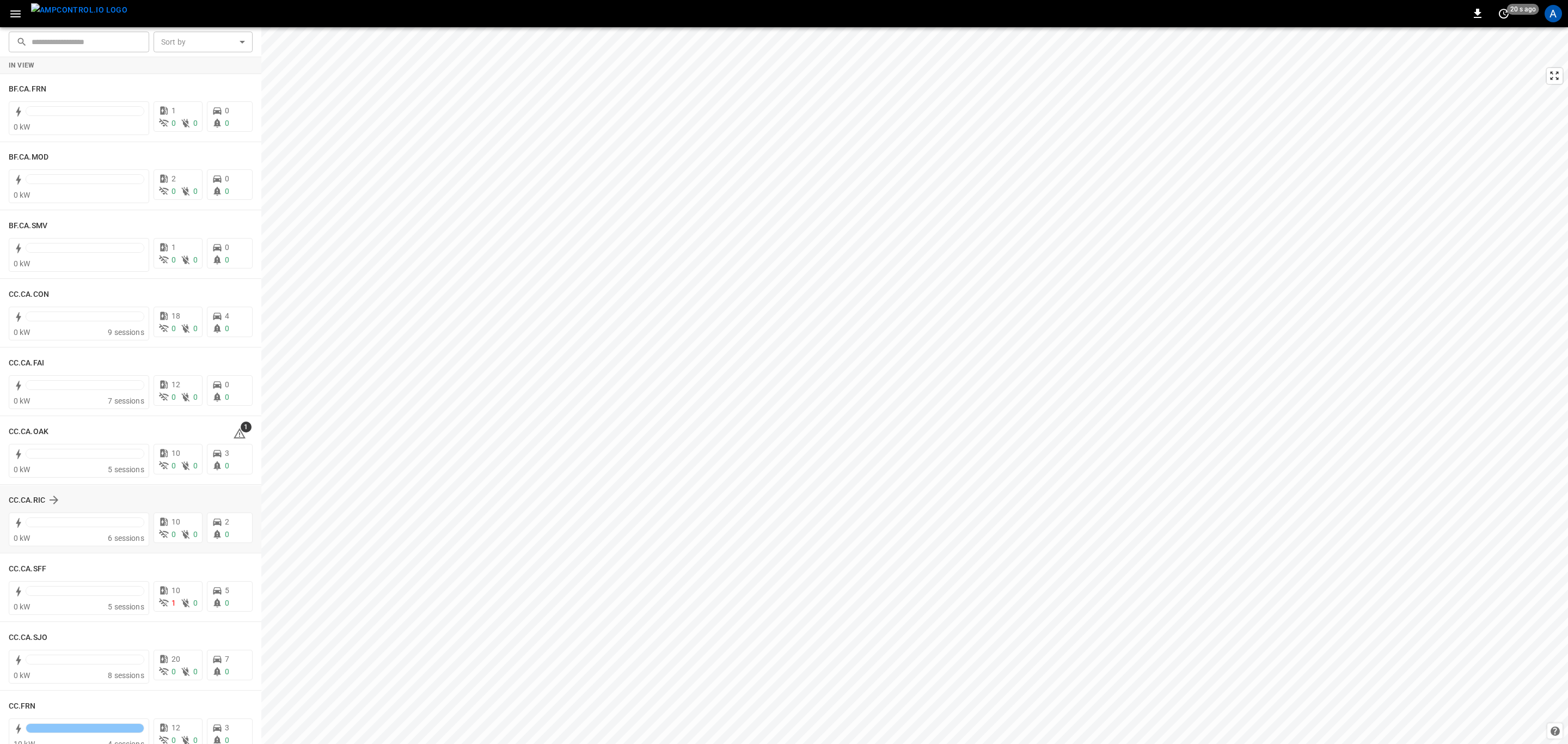
click at [4, 4] on button "button" at bounding box center [15, 14] width 22 height 20
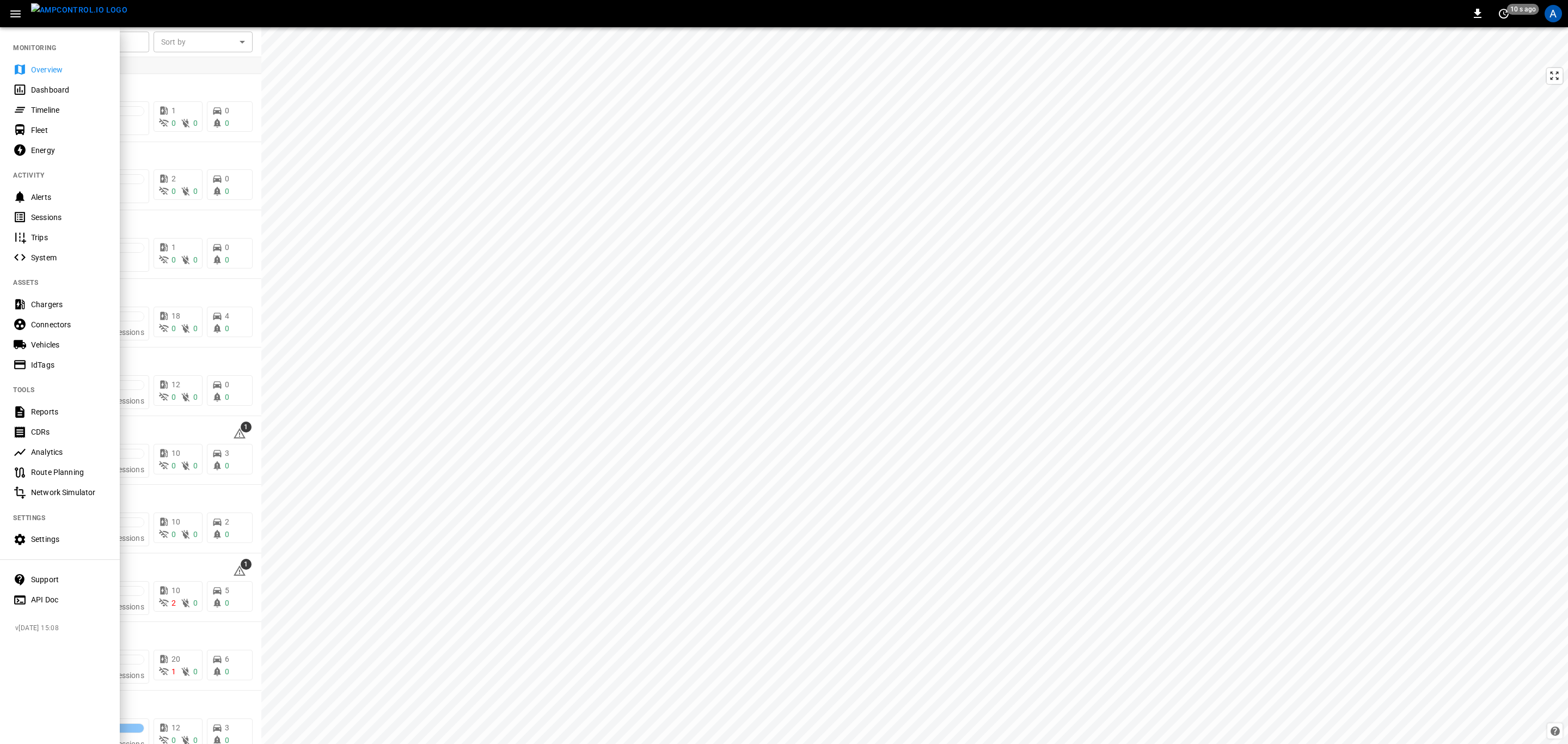
click at [169, 425] on div at bounding box center [784, 372] width 1568 height 744
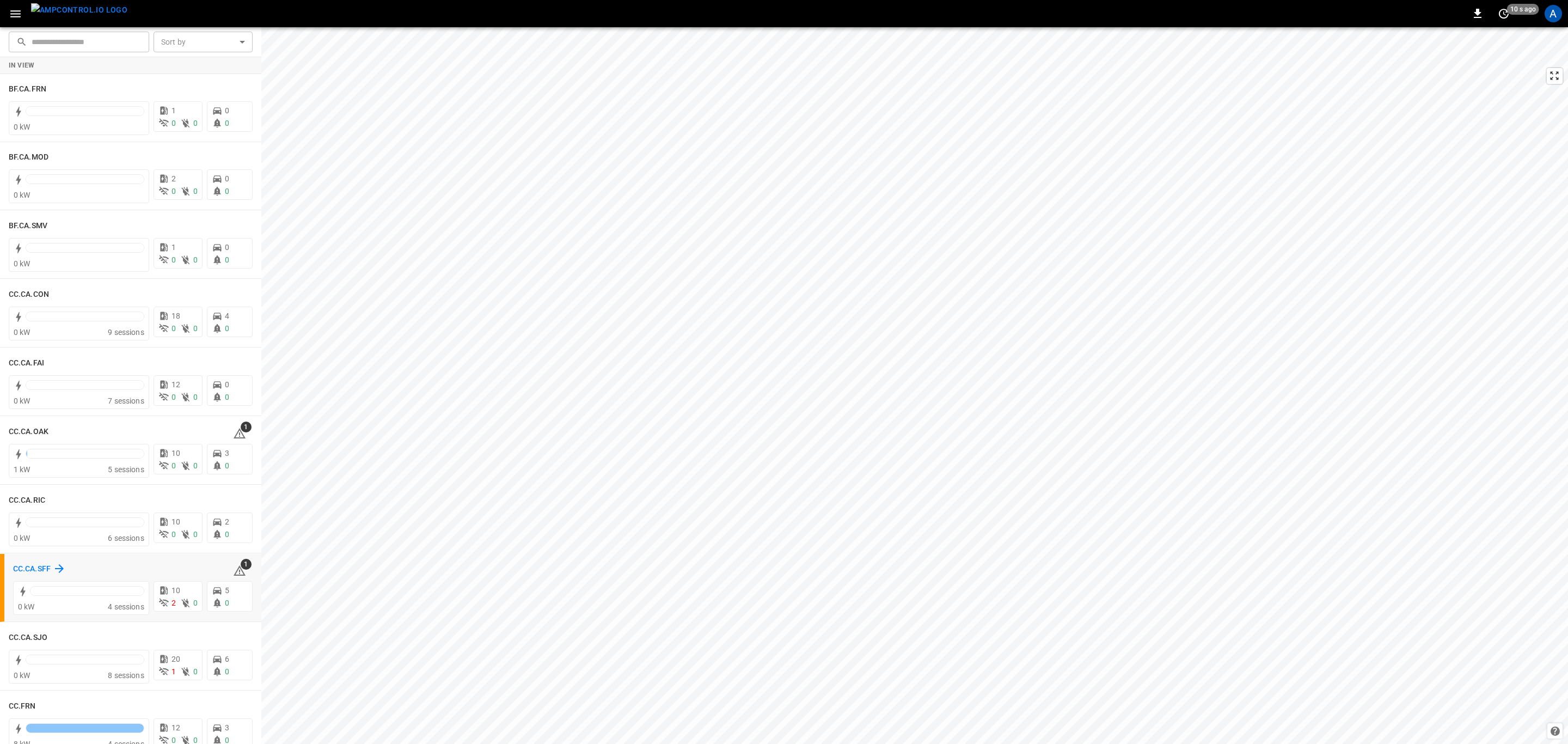
click at [36, 566] on h6 "CC.CA.SFF" at bounding box center [31, 569] width 37 height 12
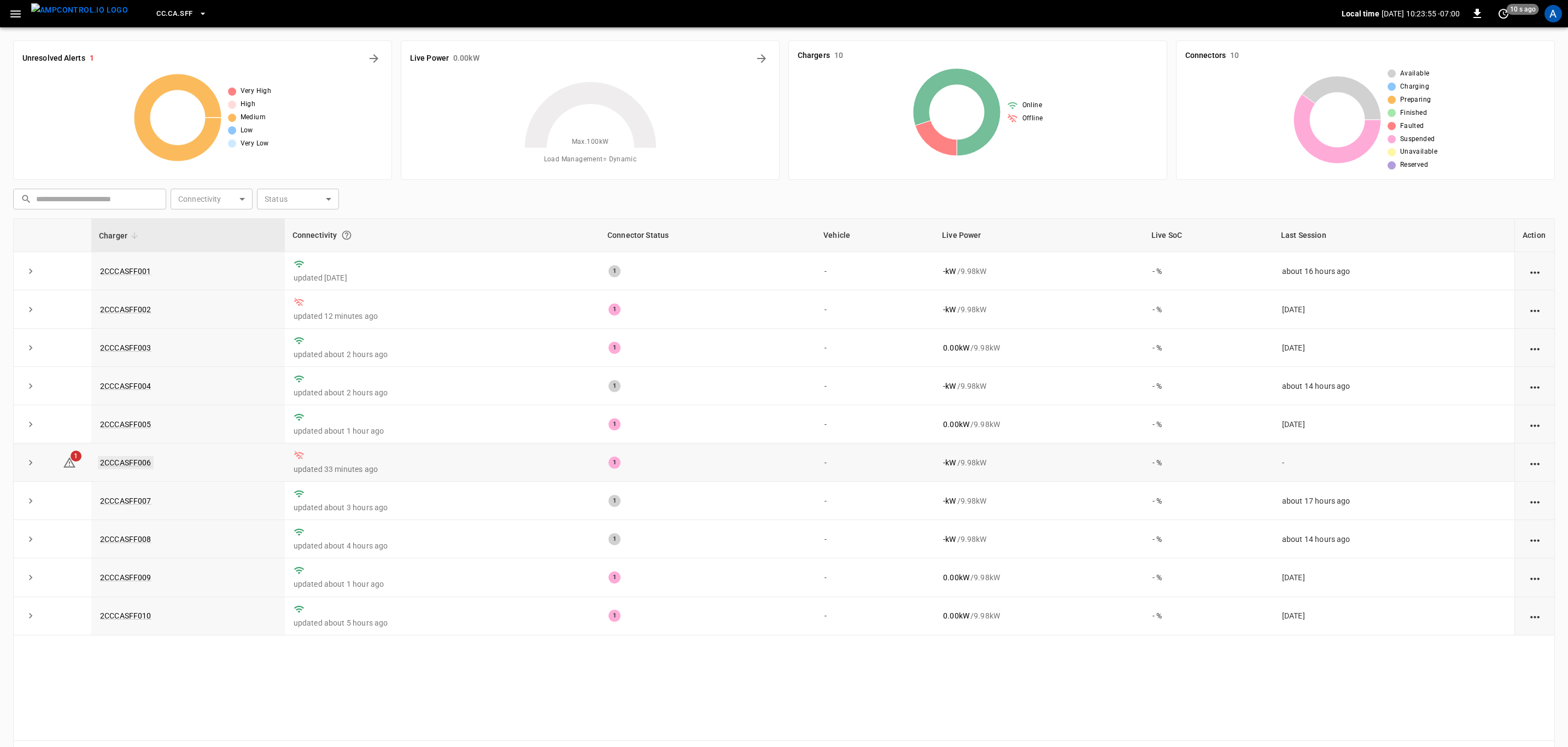
click at [139, 461] on link "2CCCASFF006" at bounding box center [126, 462] width 56 height 13
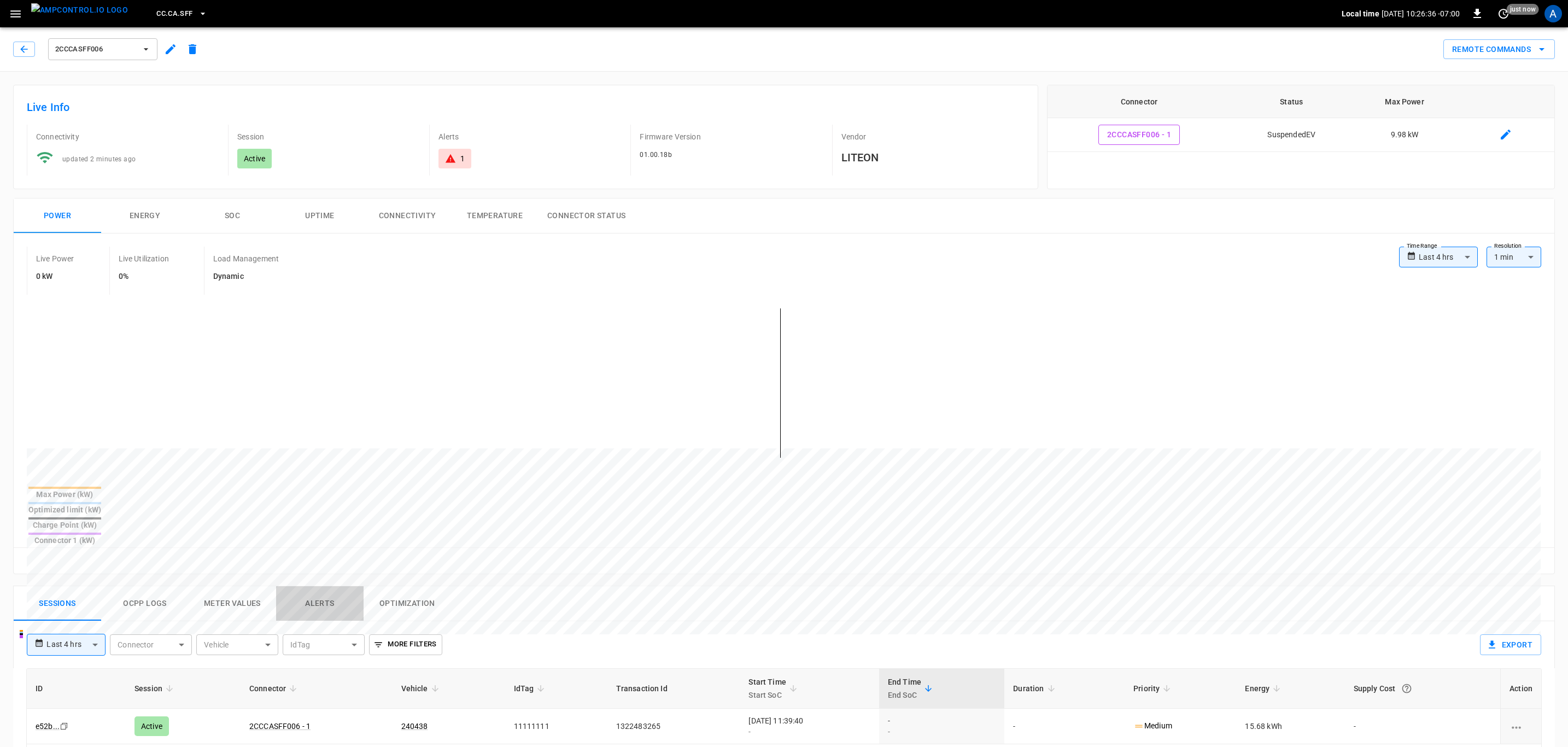
click at [345, 586] on button "Alerts" at bounding box center [320, 604] width 88 height 35
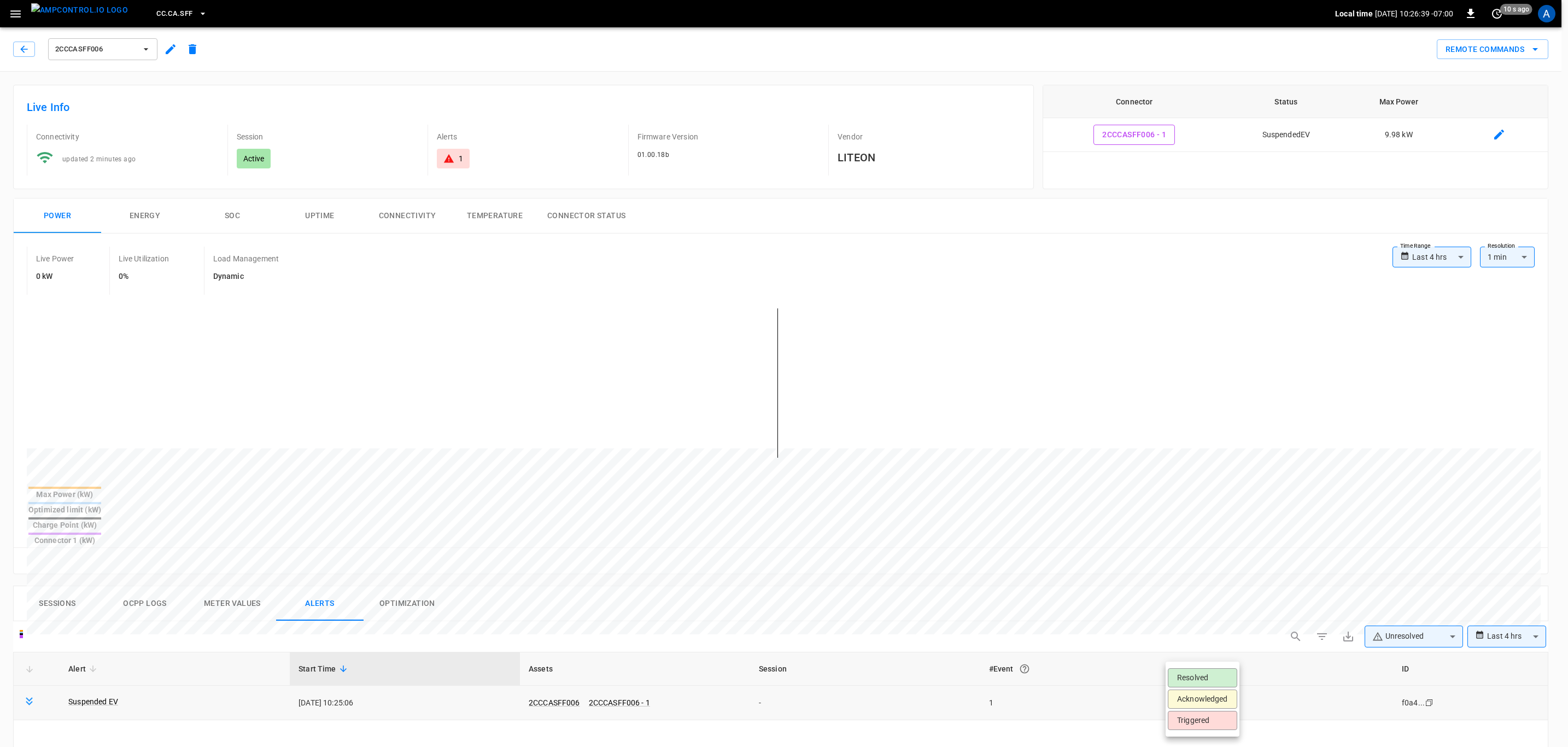
click at [1217, 676] on body "**********" at bounding box center [784, 659] width 1568 height 1319
click at [1217, 688] on ul "Resolved Acknowledged Triggered" at bounding box center [1203, 699] width 74 height 75
click at [1214, 675] on li "Resolved" at bounding box center [1202, 678] width 70 height 19
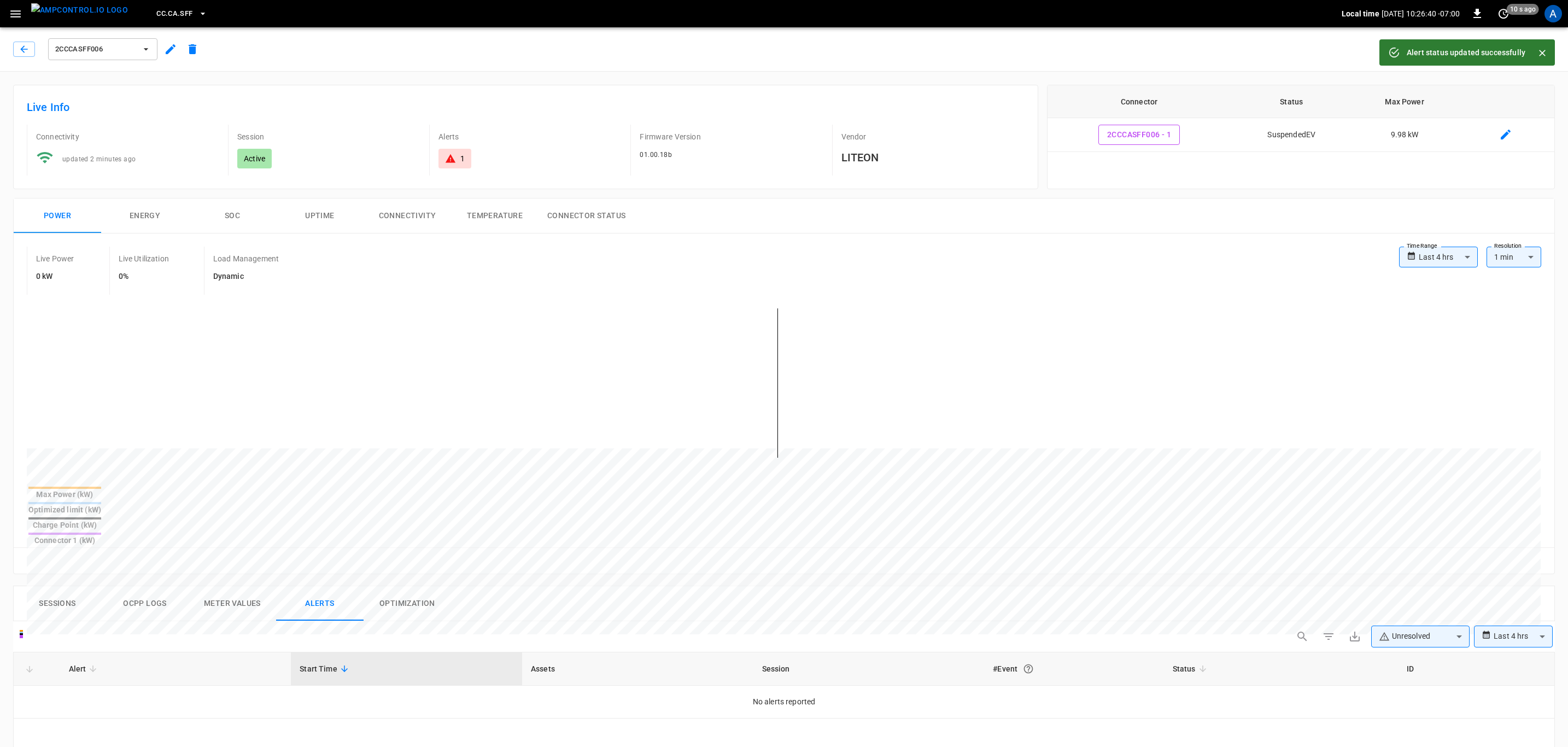
click at [1419, 609] on body "**********" at bounding box center [784, 659] width 1568 height 1319
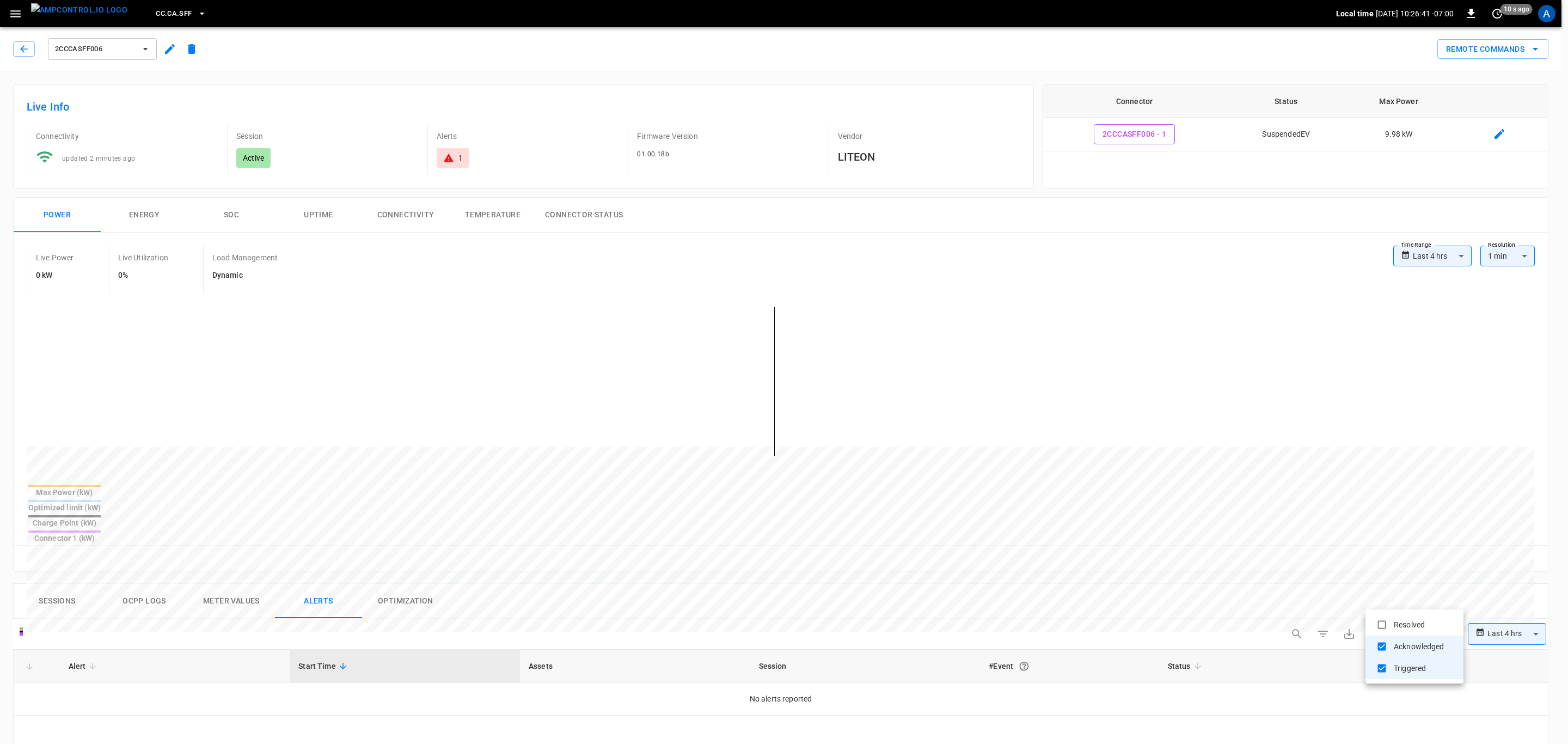
click at [1413, 621] on li "Resolved" at bounding box center [1414, 624] width 98 height 22
type input "**********"
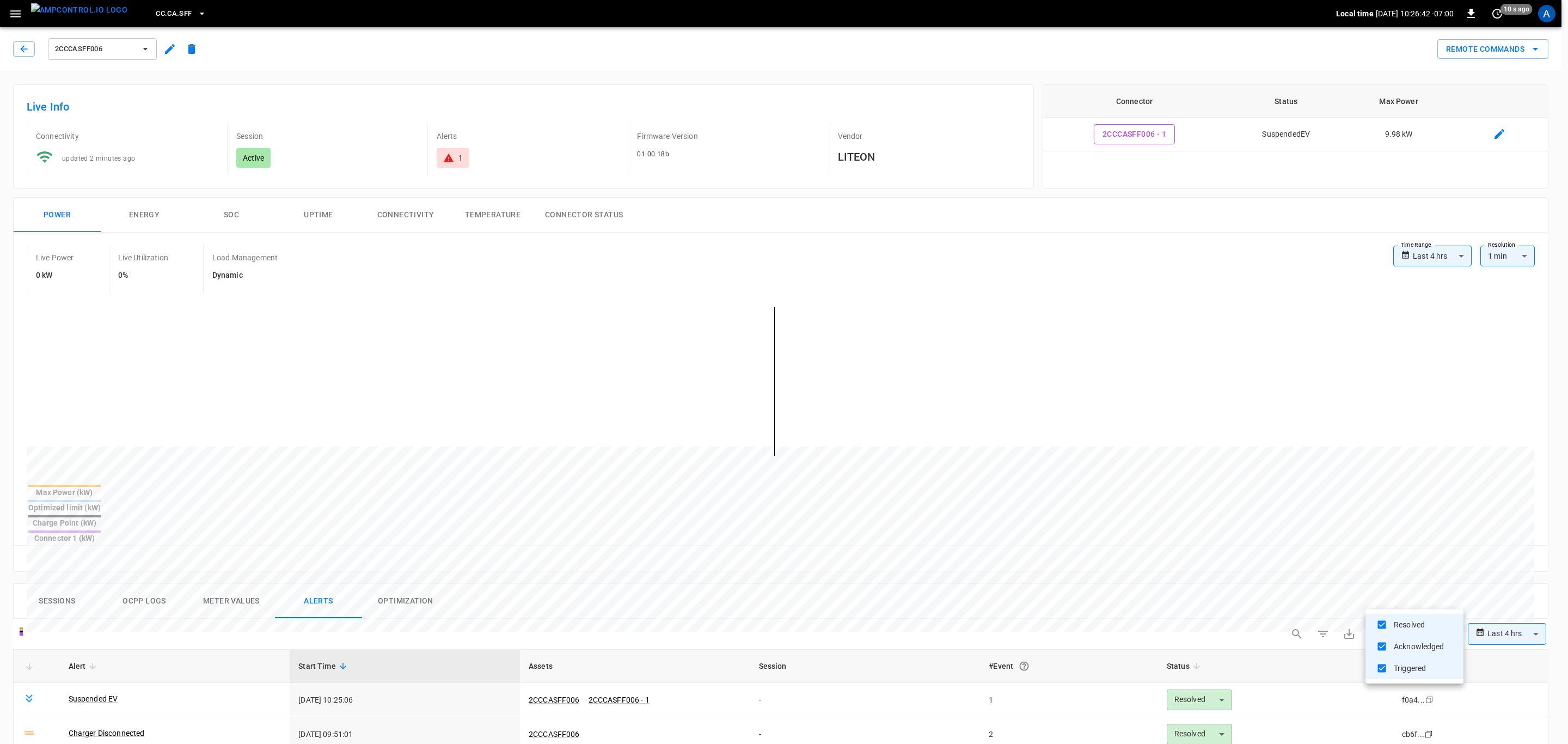
click at [130, 706] on div at bounding box center [784, 372] width 1568 height 744
click at [136, 726] on link "Charger Disconnected" at bounding box center [106, 733] width 81 height 15
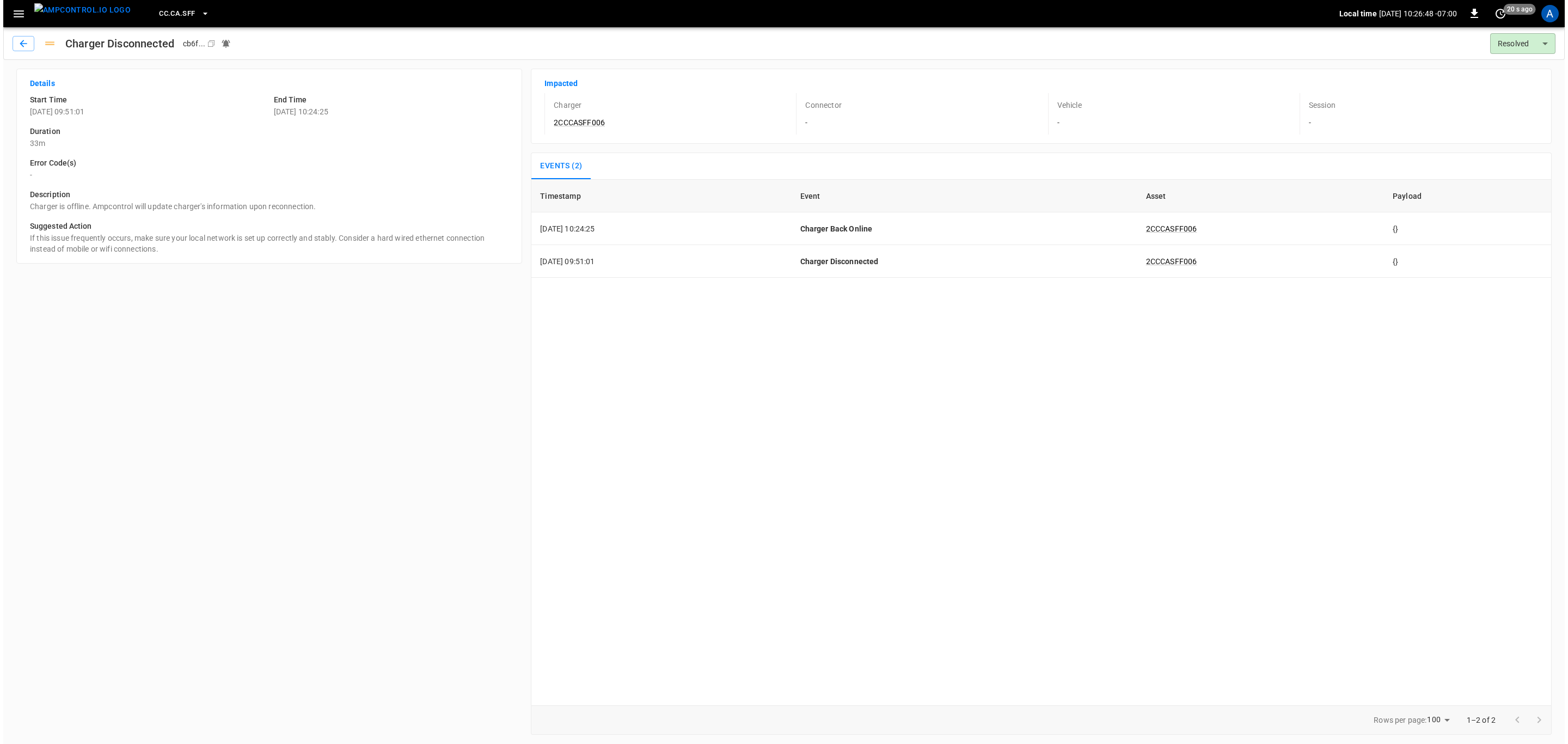
scroll to position [2, 0]
click at [20, 13] on icon "button" at bounding box center [15, 14] width 10 height 7
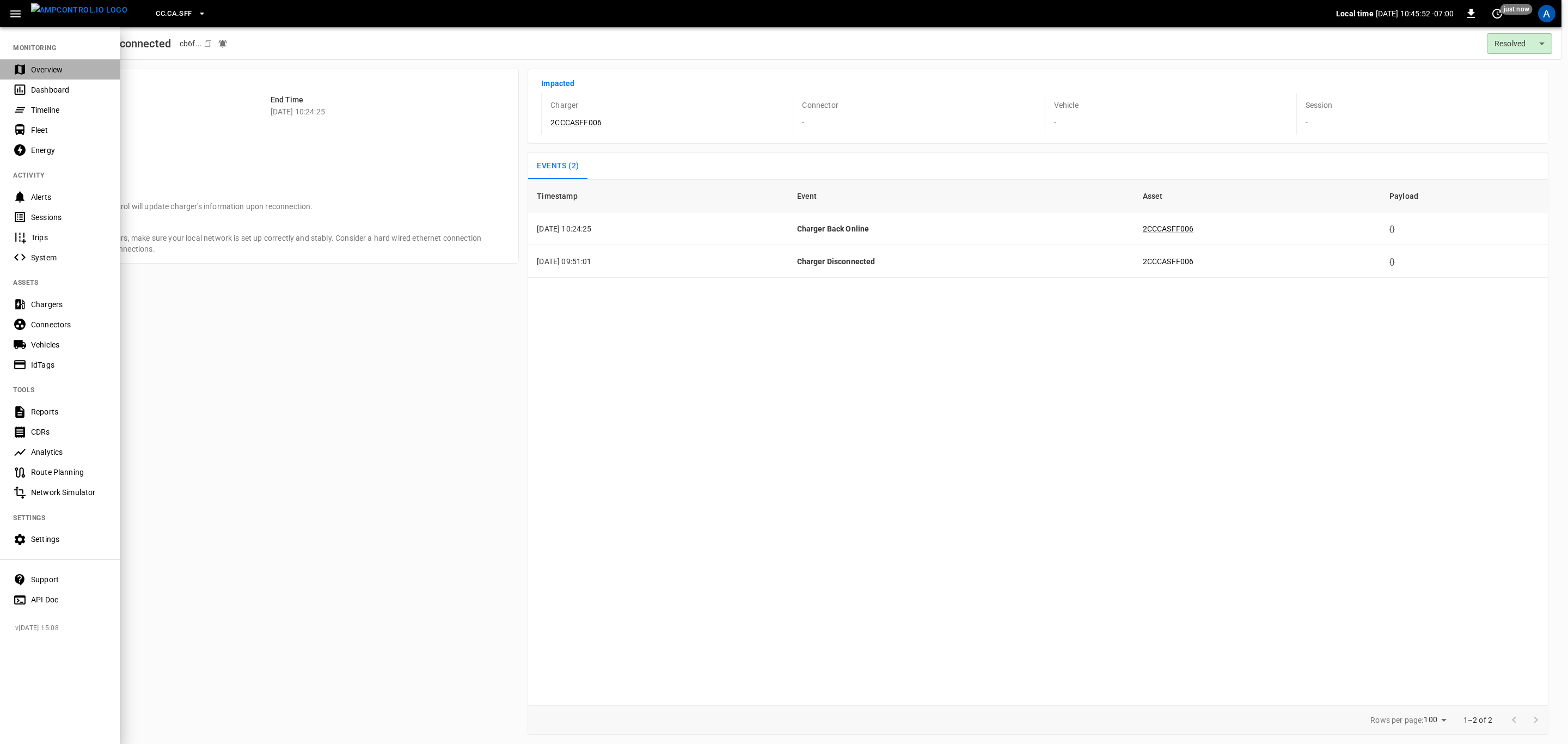
click at [59, 67] on div "Overview" at bounding box center [68, 70] width 76 height 11
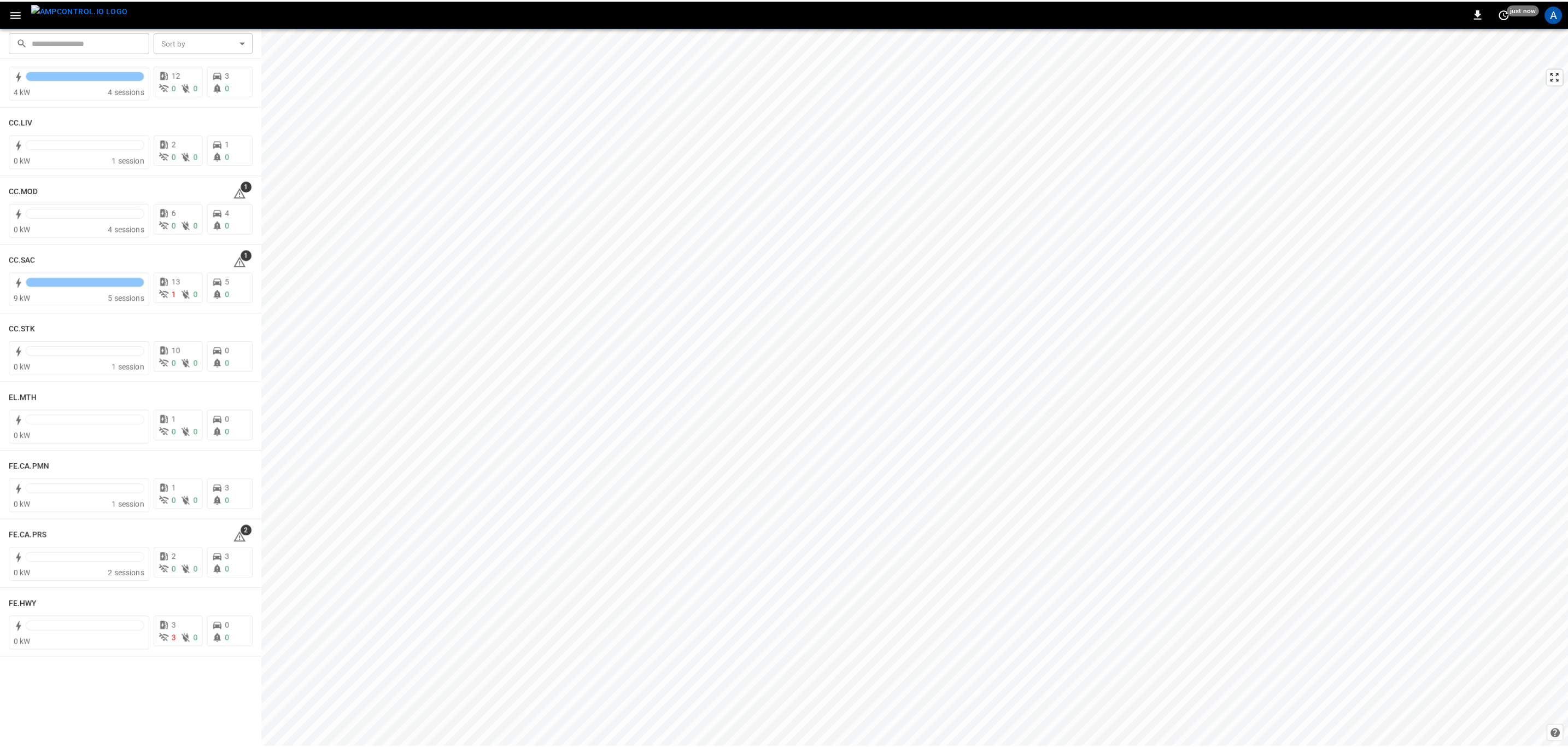
scroll to position [164, 0]
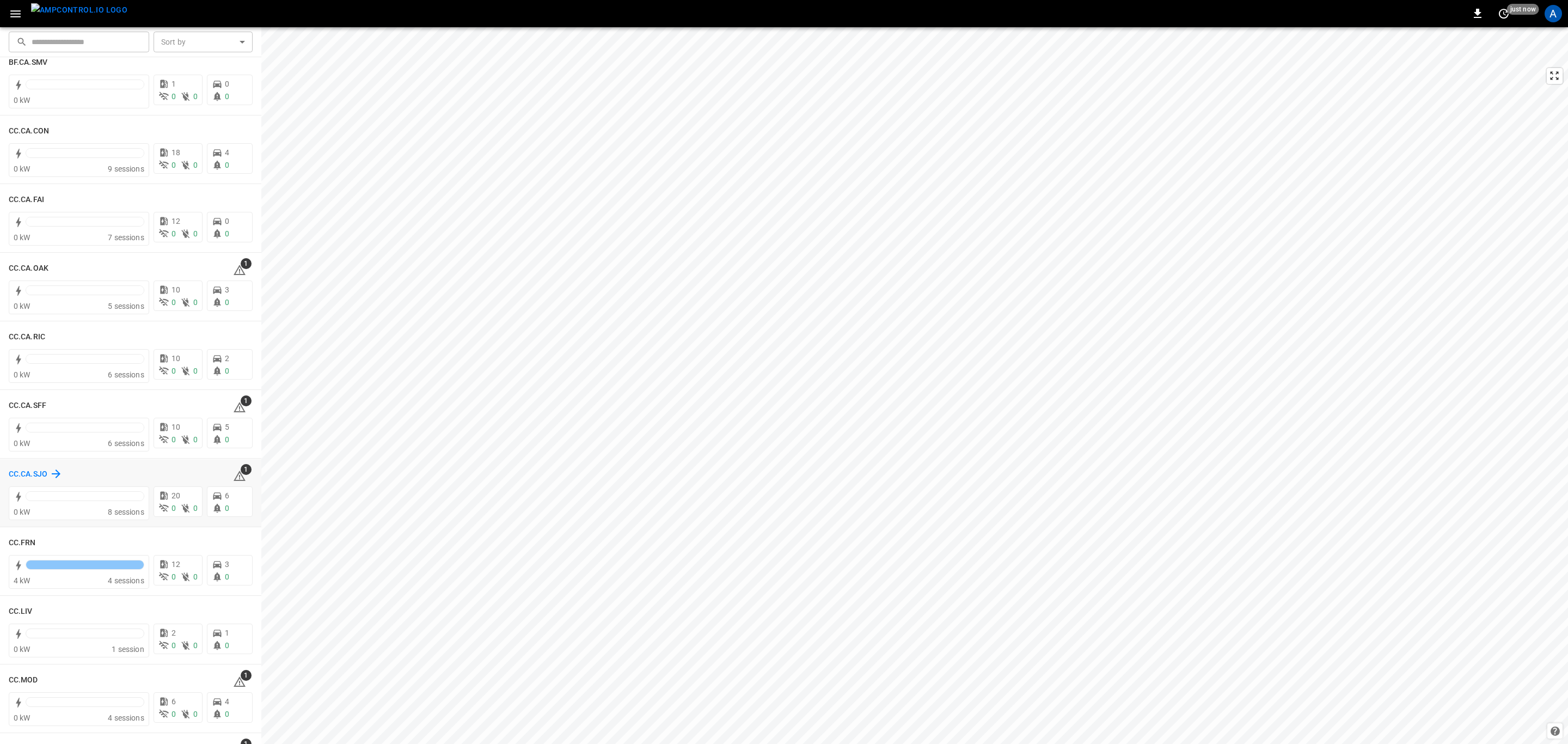
click at [25, 475] on h6 "CC.CA.SJO" at bounding box center [28, 474] width 39 height 12
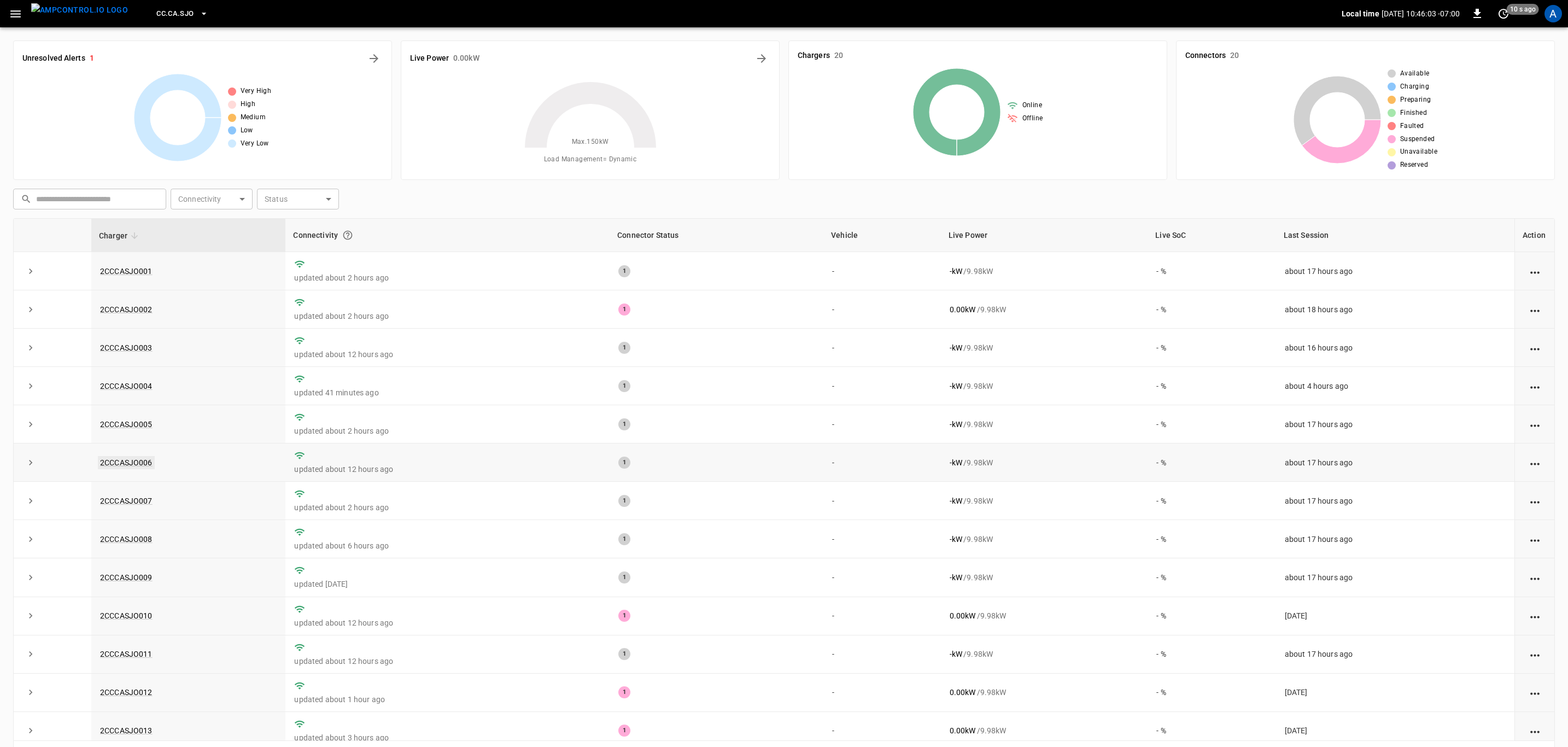
click at [133, 462] on link "2CCCASJO006" at bounding box center [127, 462] width 57 height 13
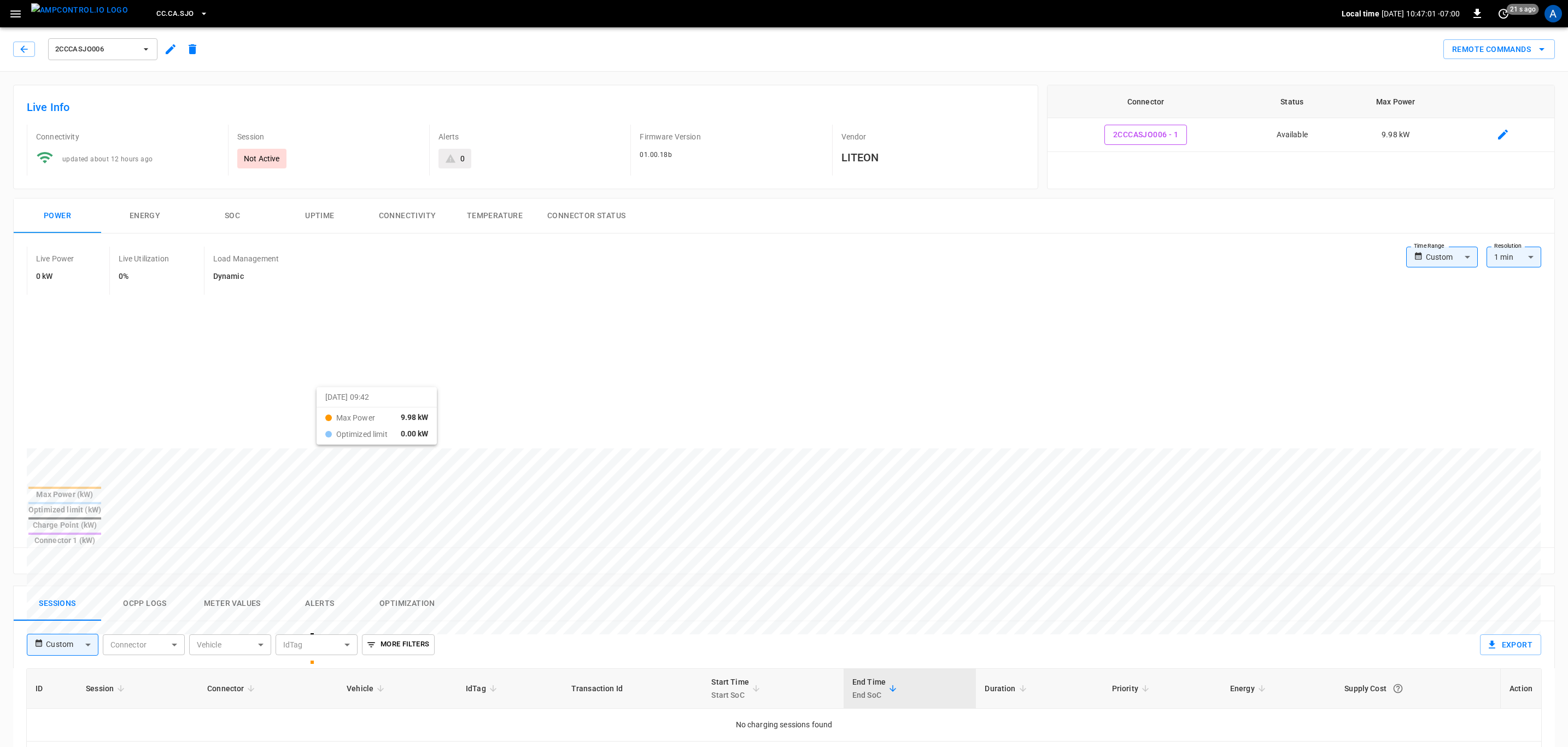
scroll to position [164, 0]
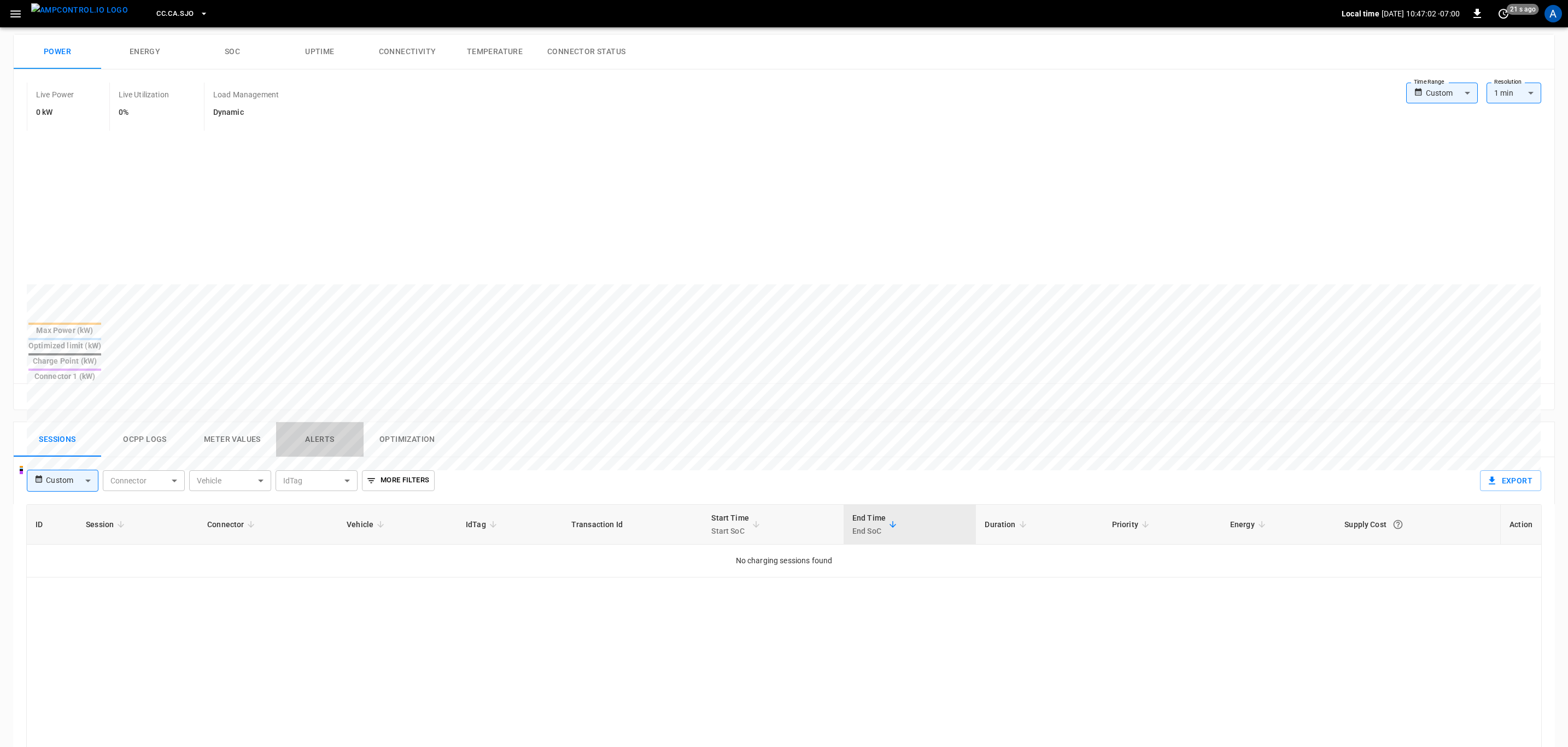
click at [333, 422] on button "Alerts" at bounding box center [320, 440] width 88 height 35
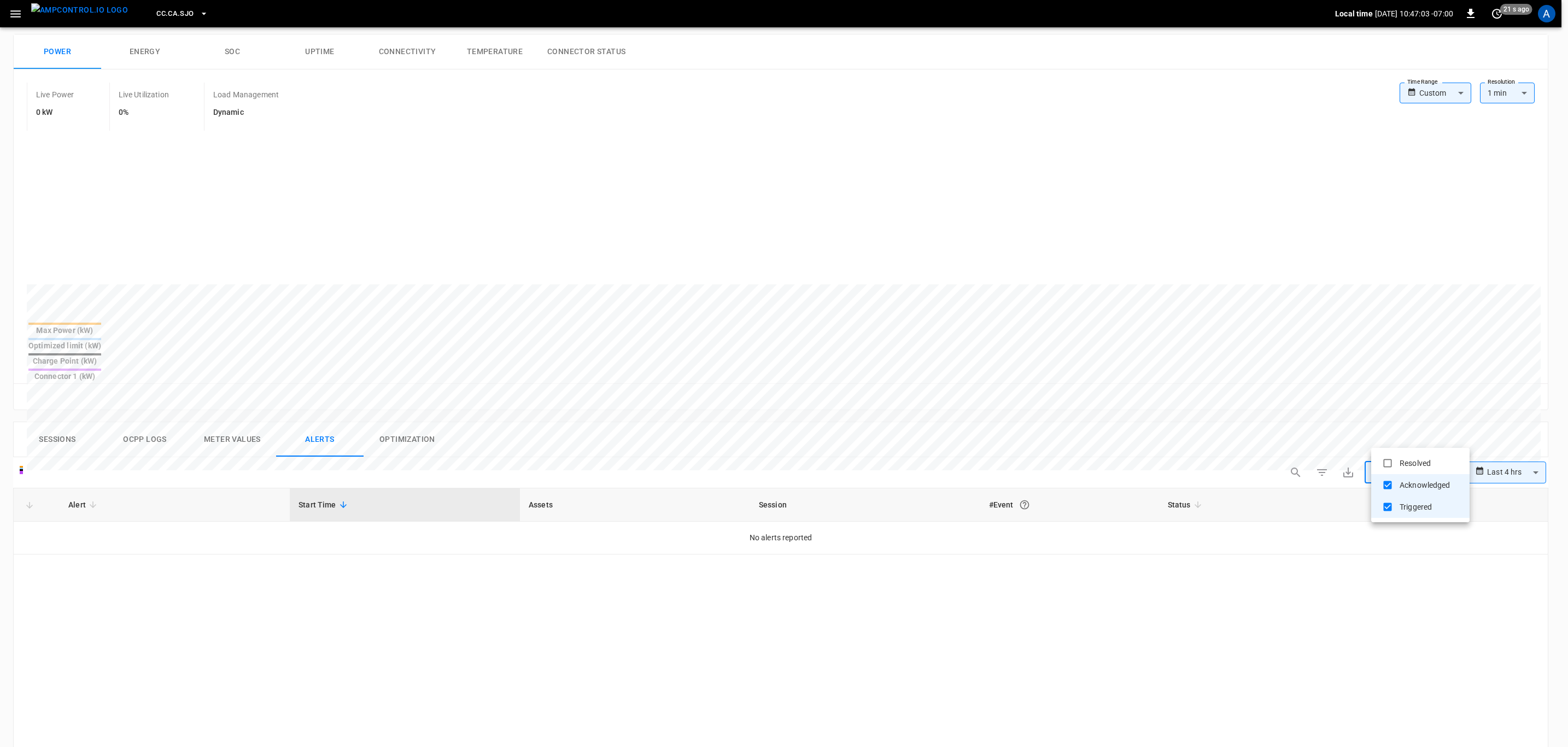
click at [1398, 440] on body "**********" at bounding box center [784, 495] width 1568 height 1319
click at [1406, 463] on li "Resolved" at bounding box center [1420, 463] width 98 height 22
type input "**********"
click at [136, 515] on div at bounding box center [787, 374] width 1574 height 747
click at [1502, 437] on body "**********" at bounding box center [787, 495] width 1574 height 1319
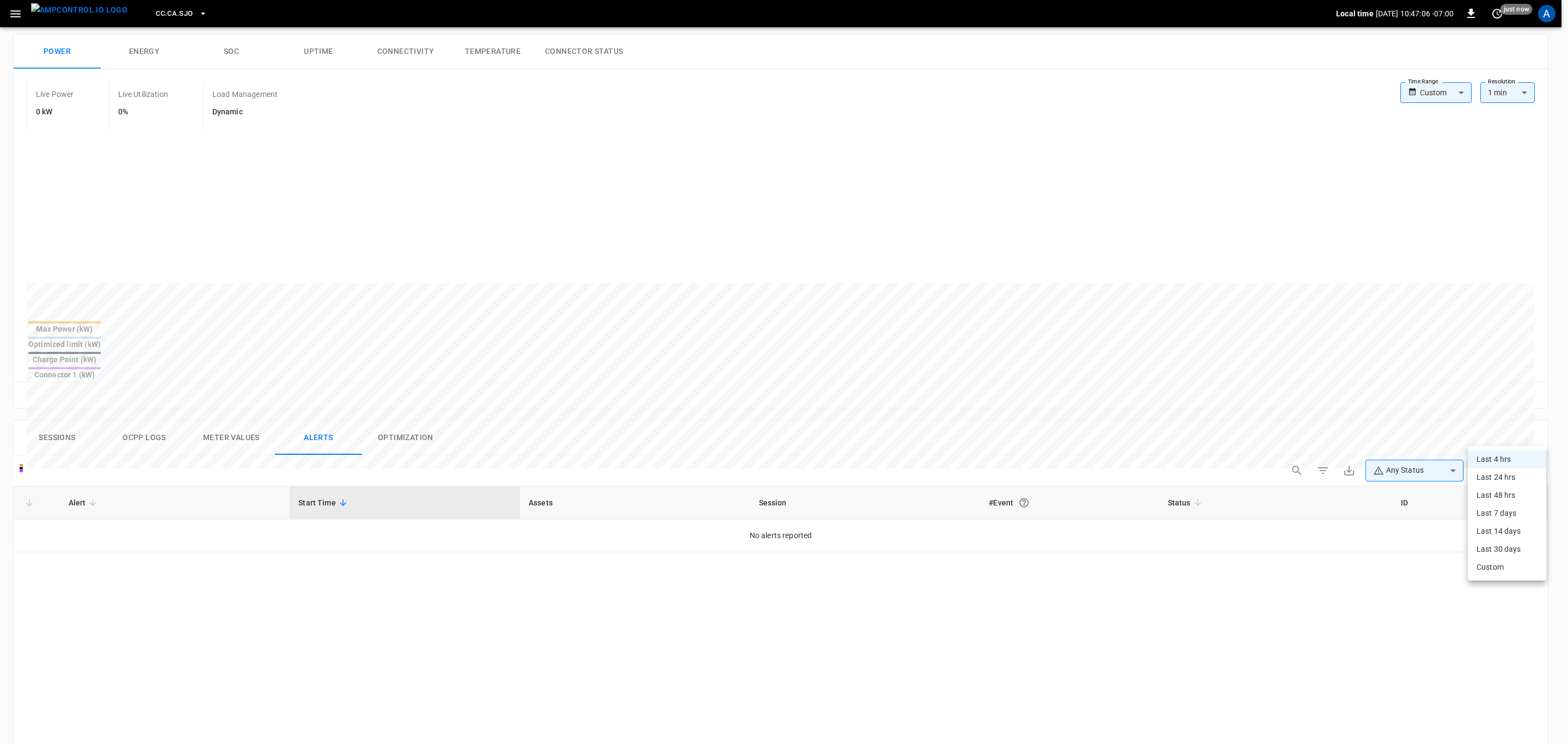
click at [1505, 473] on li "Last 24 hrs" at bounding box center [1507, 477] width 79 height 18
type input "**********"
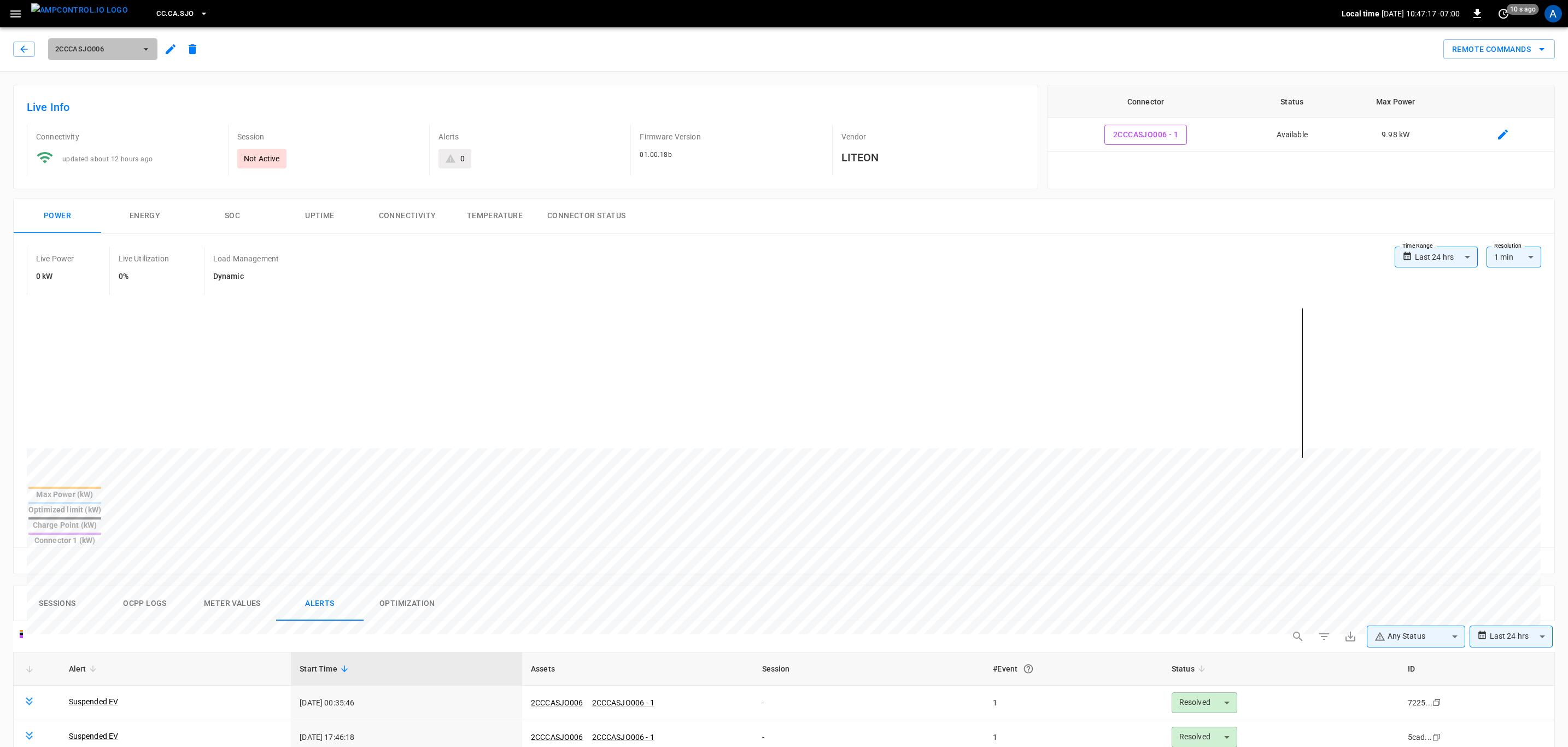
click at [97, 59] on button "2CCCASJO006" at bounding box center [102, 49] width 109 height 22
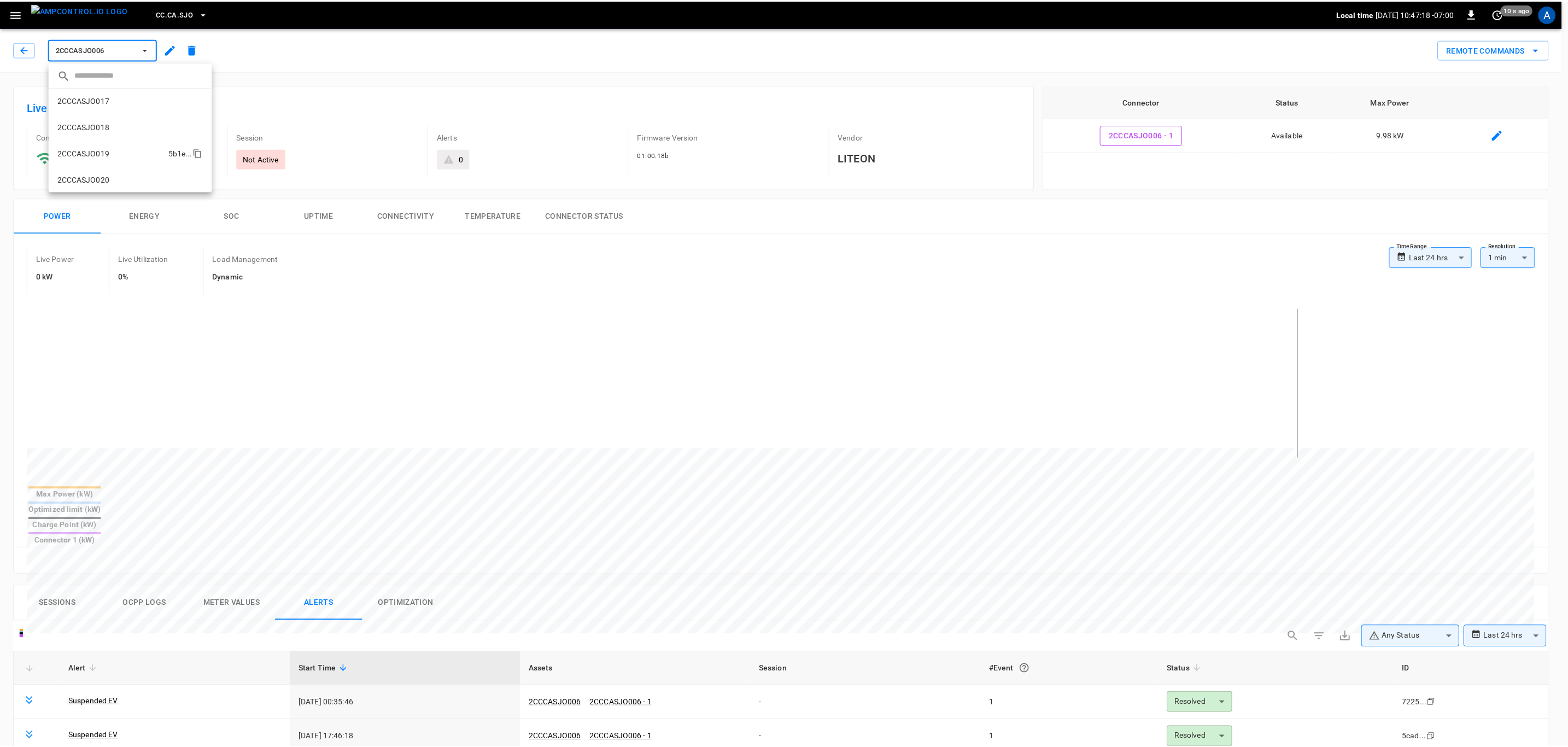
scroll to position [338, 0]
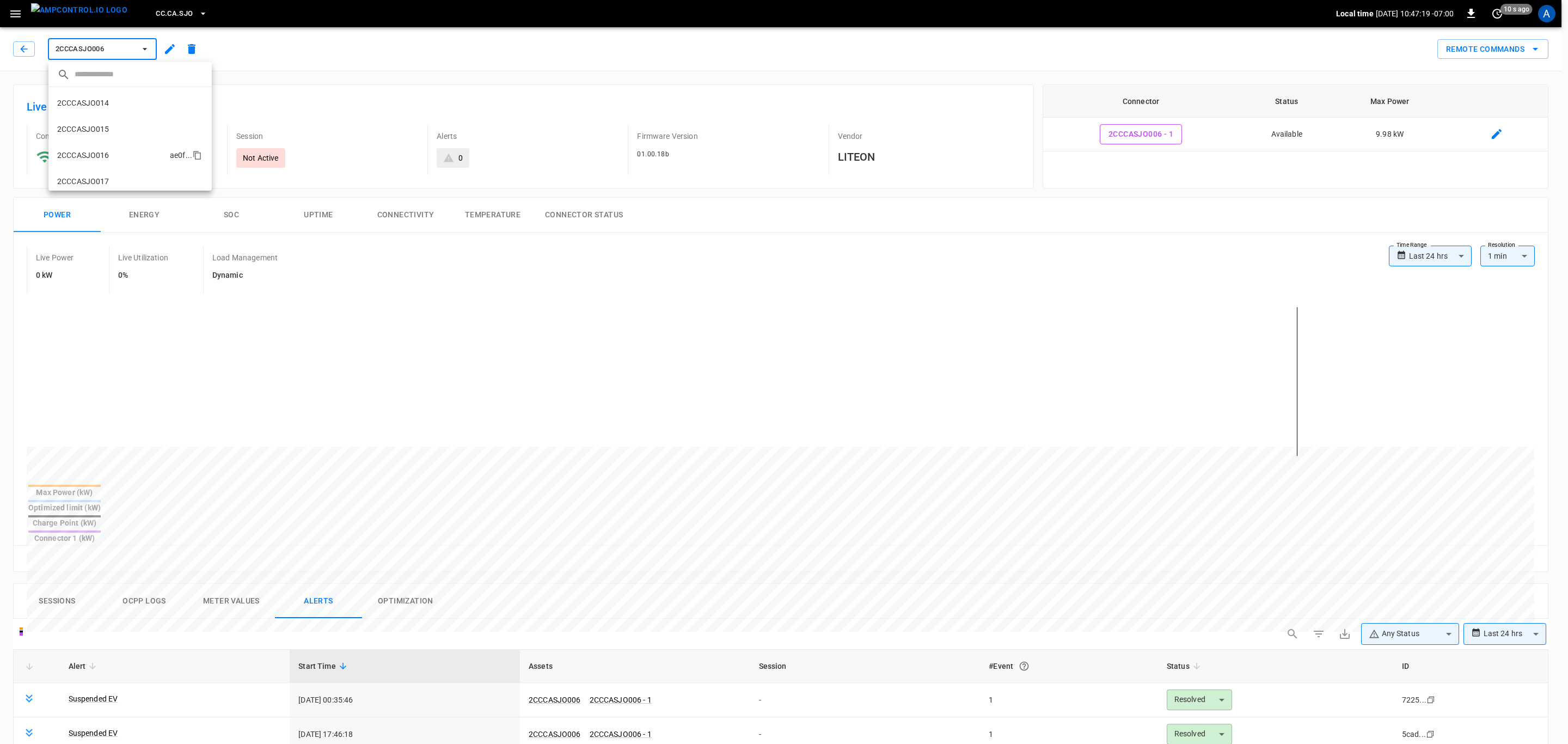
click at [122, 157] on li "2CCCASJO016 ae0f ..." at bounding box center [130, 155] width 163 height 26
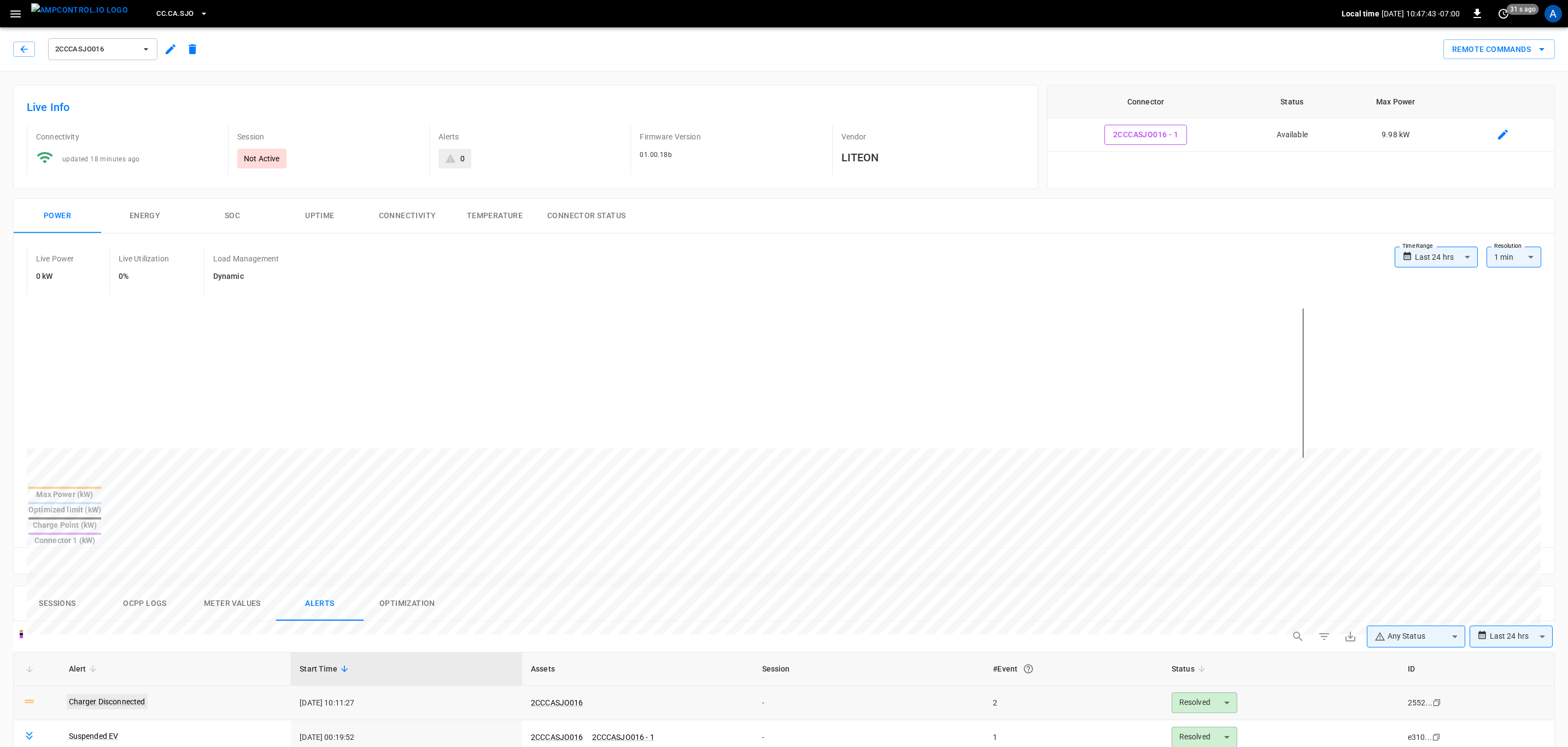
click at [112, 694] on link "Charger Disconnected" at bounding box center [107, 701] width 81 height 15
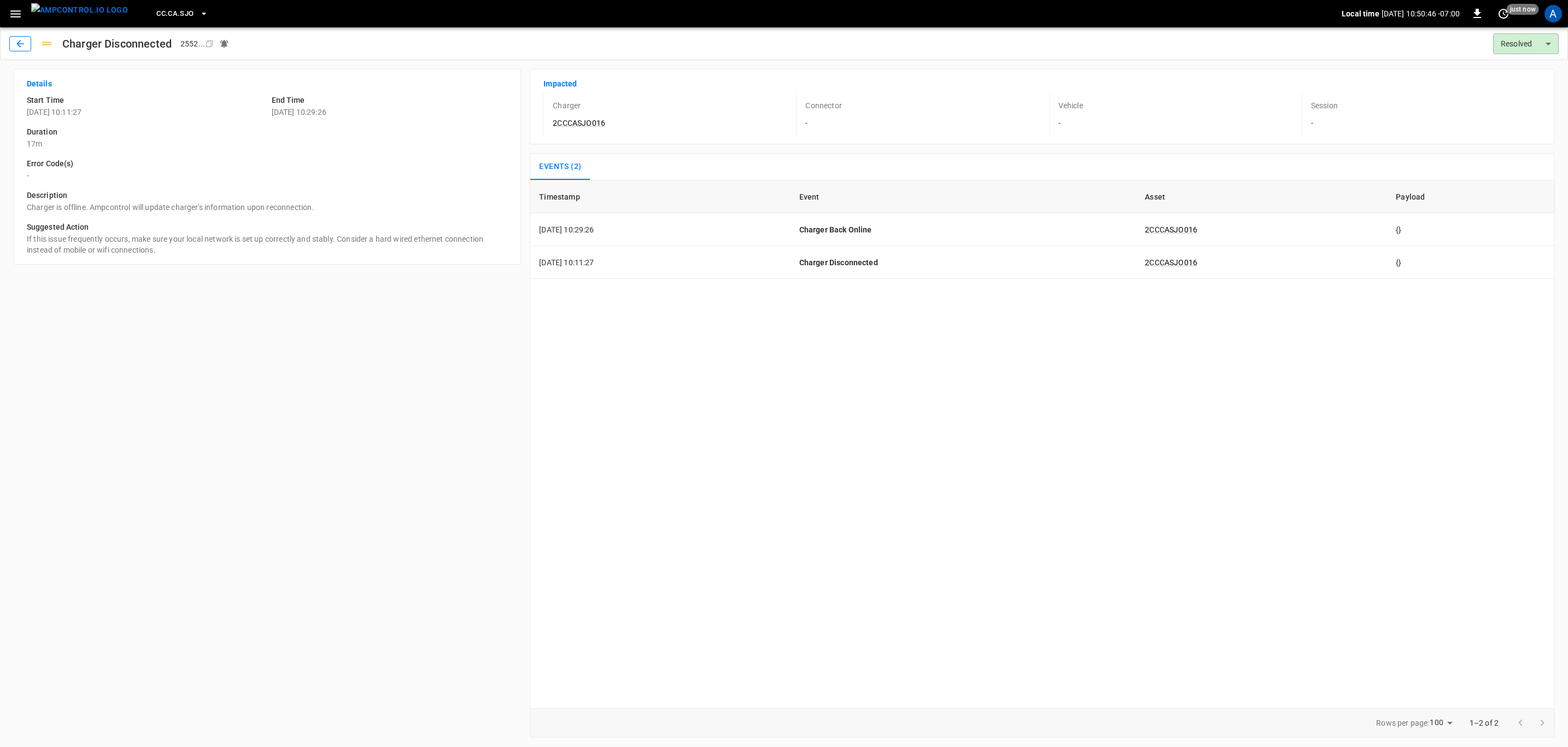
click at [20, 40] on icon "button" at bounding box center [20, 44] width 11 height 11
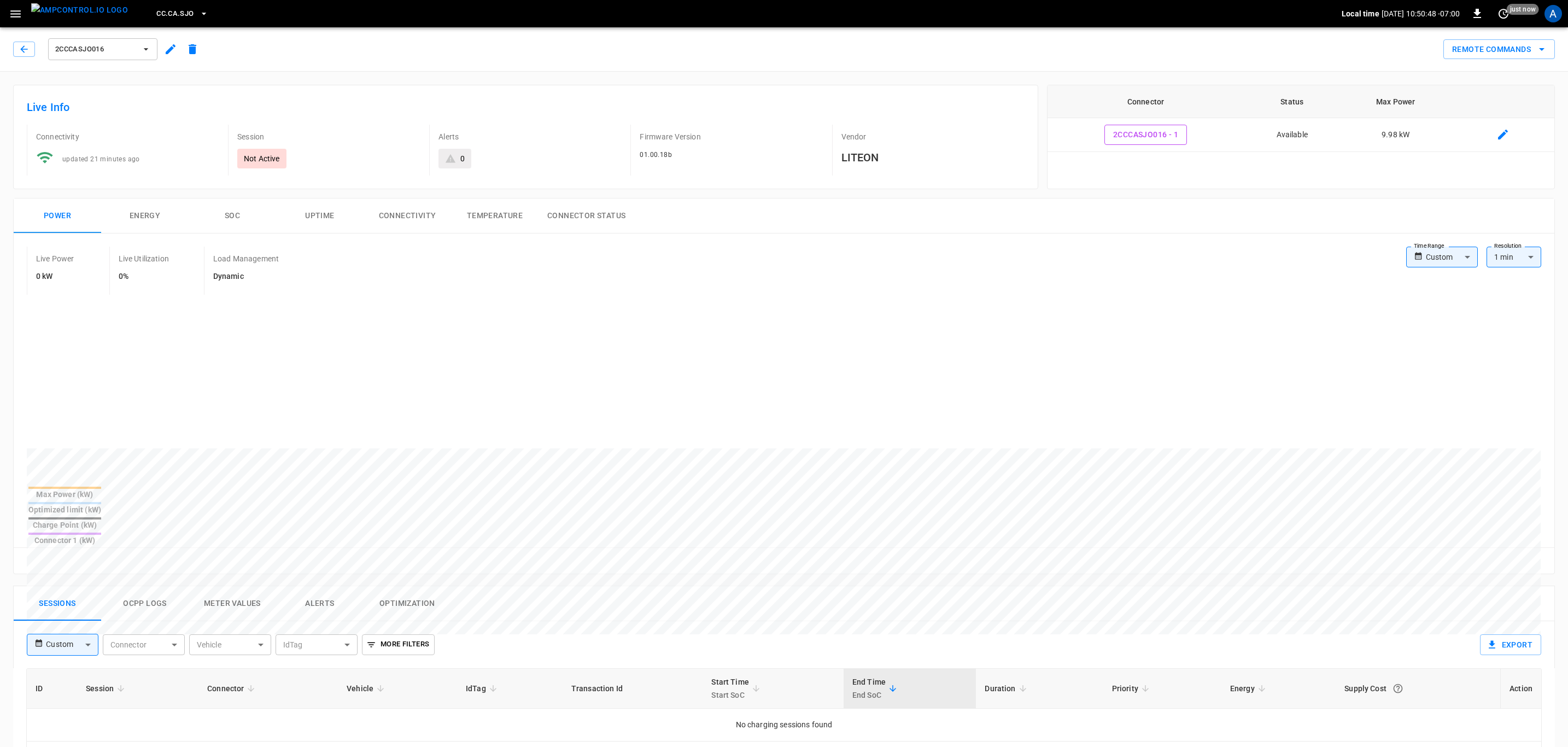
click at [156, 12] on span "CC.CA.SJO" at bounding box center [175, 14] width 37 height 12
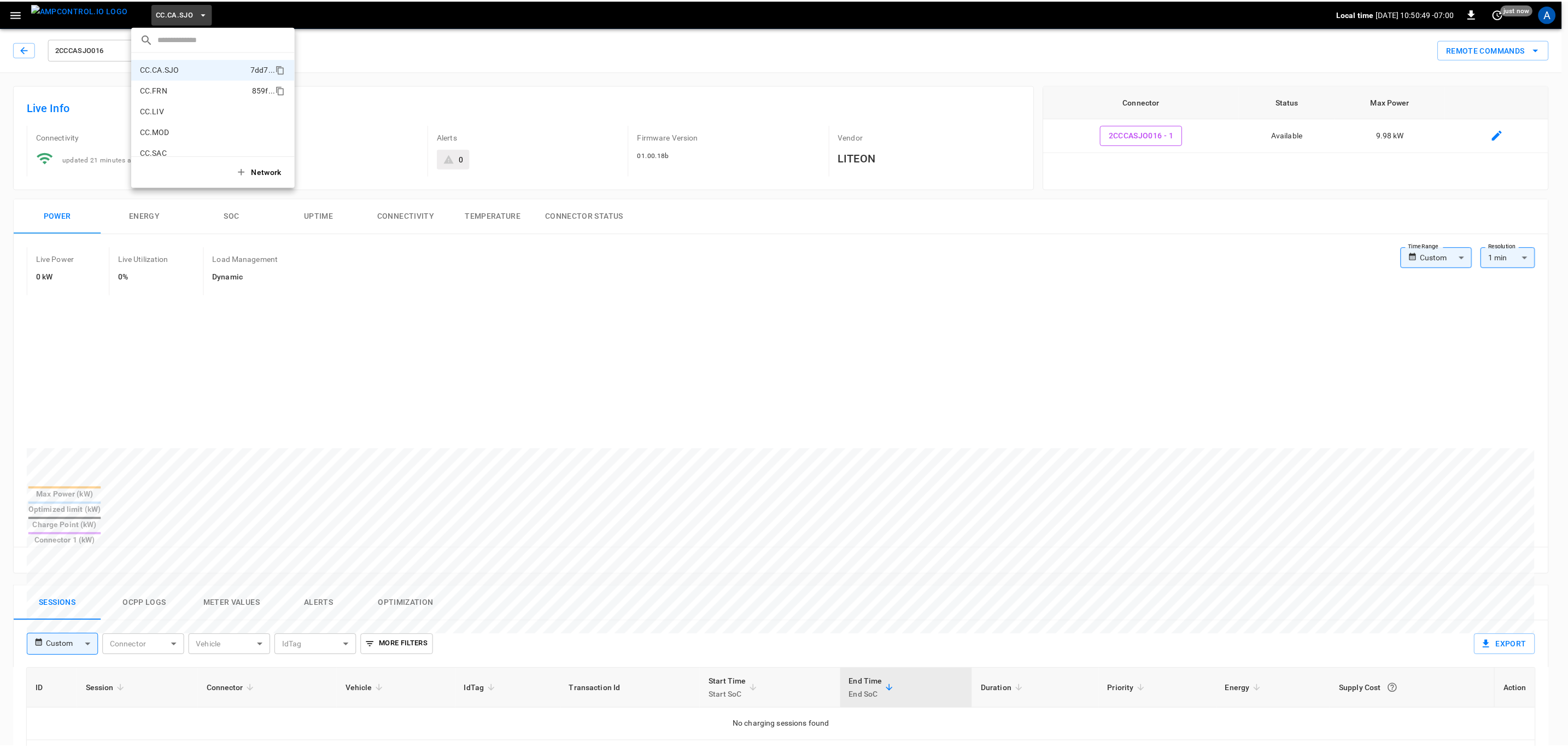
scroll to position [123, 0]
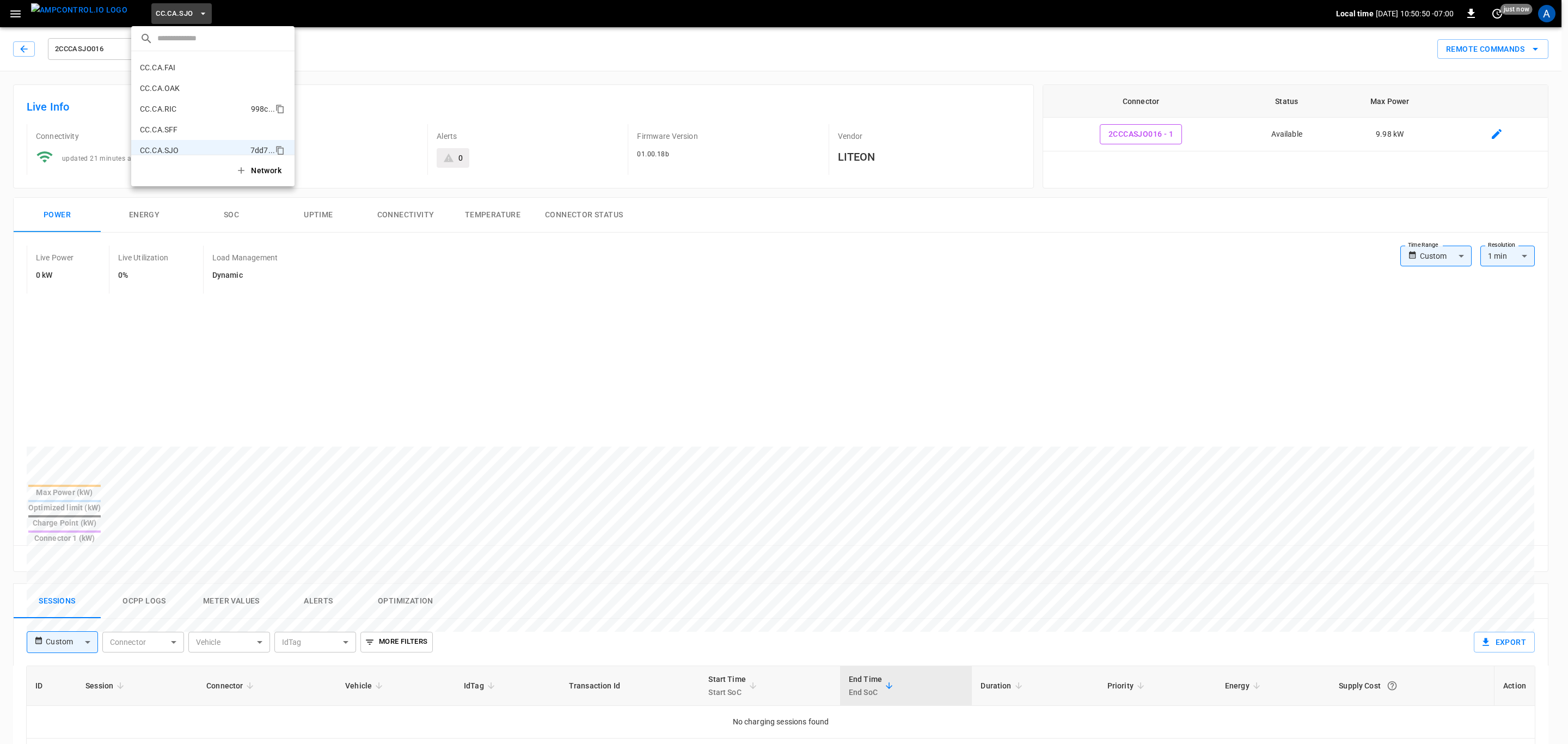
click at [188, 109] on p "CC.CA.RIC" at bounding box center [194, 109] width 107 height 11
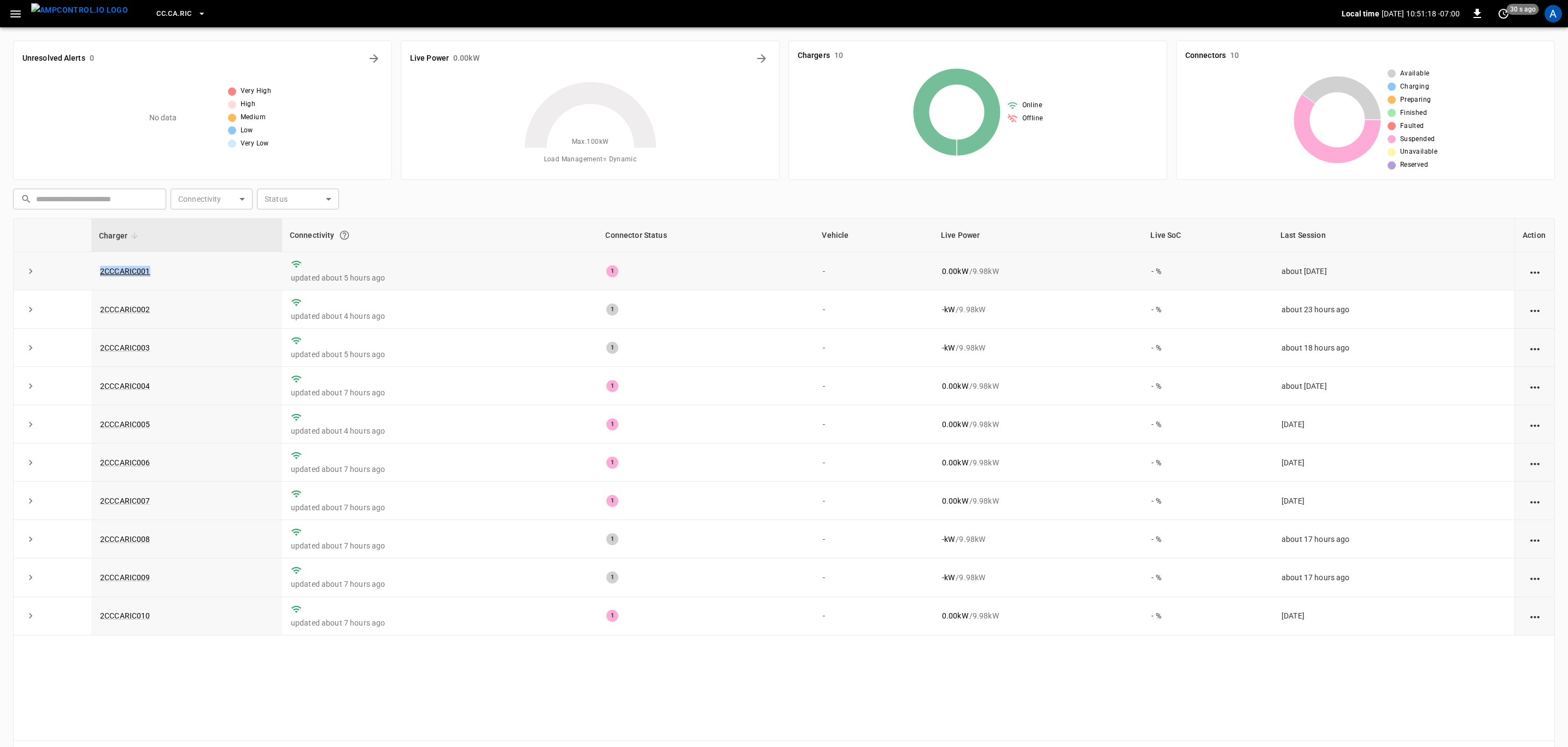
drag, startPoint x: 181, startPoint y: 271, endPoint x: 99, endPoint y: 284, distance: 83.0
click at [99, 284] on td "2CCCARIC001" at bounding box center [186, 271] width 191 height 38
copy link "2CCCARIC001"
drag, startPoint x: 164, startPoint y: 312, endPoint x: 95, endPoint y: 310, distance: 69.0
click at [95, 310] on td "2CCCARIC002" at bounding box center [186, 309] width 191 height 38
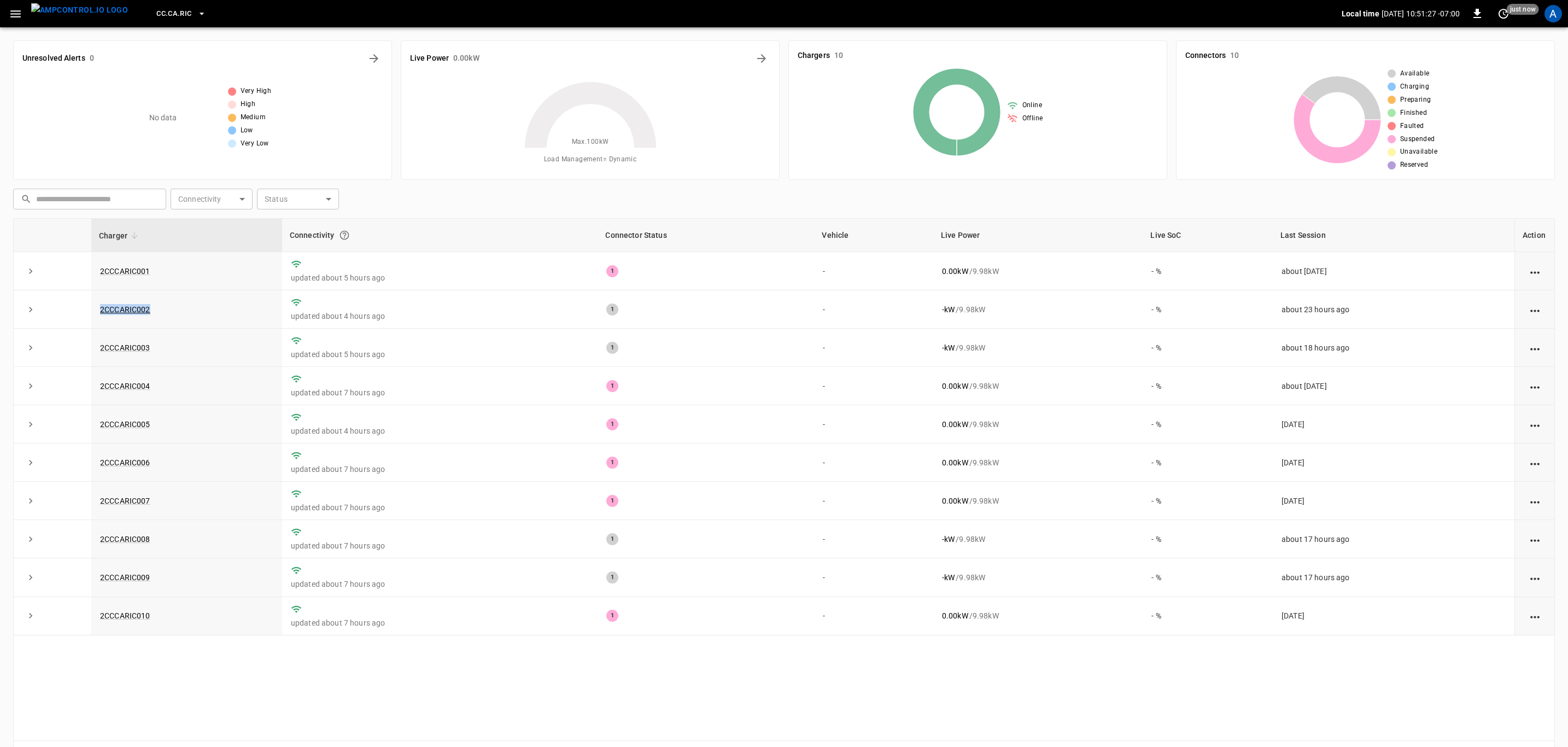
copy link "2CCCARIC002"
drag, startPoint x: 146, startPoint y: 353, endPoint x: 93, endPoint y: 352, distance: 53.0
click at [93, 352] on td "2CCCARIC003" at bounding box center [186, 348] width 191 height 38
copy link "2CCCARIC003"
drag, startPoint x: 167, startPoint y: 394, endPoint x: 81, endPoint y: 386, distance: 86.4
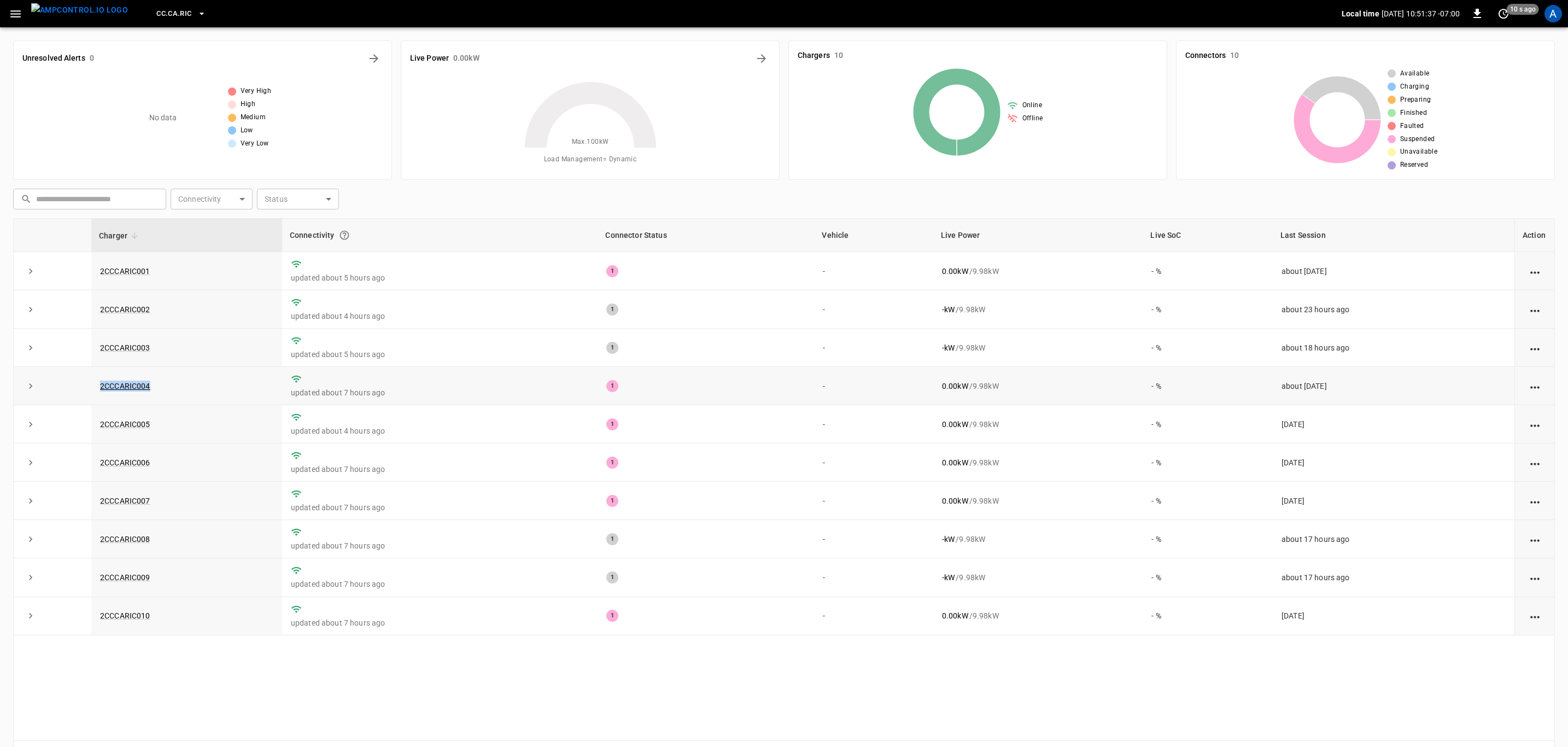
click at [81, 386] on tr "2CCCARIC004 updated about 7 hours ago 1 - 0.00 kW / 9.98 kW - % about [DATE]" at bounding box center [784, 386] width 1540 height 38
copy tr "2CCCARIC004"
drag, startPoint x: 189, startPoint y: 429, endPoint x: 94, endPoint y: 428, distance: 95.0
click at [94, 428] on td "2CCCARIC005" at bounding box center [186, 424] width 191 height 38
copy link "2CCCARIC005"
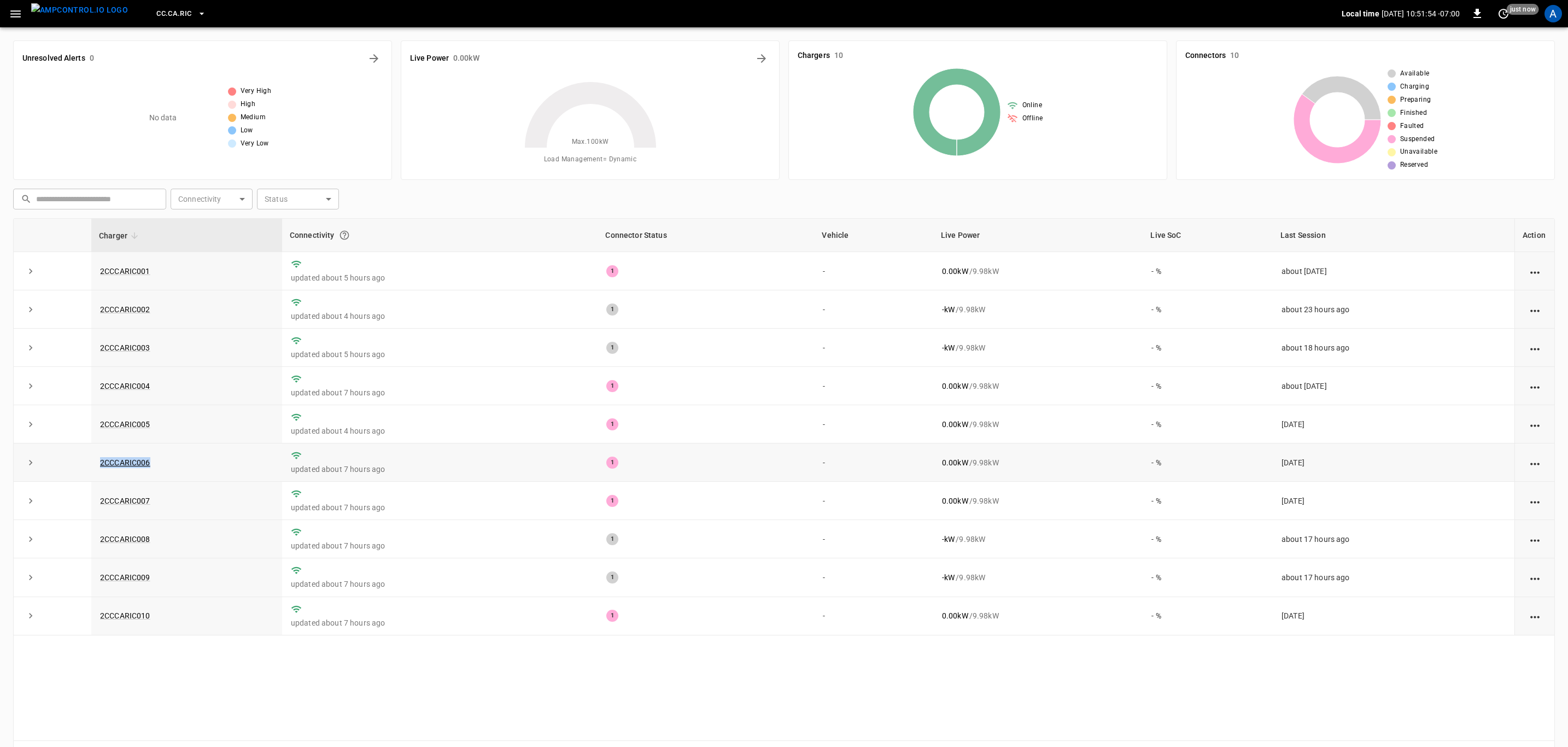
drag, startPoint x: 171, startPoint y: 464, endPoint x: 63, endPoint y: 458, distance: 108.2
click at [63, 458] on tr "2CCCARIC006 updated about 7 hours ago 1 - 0.00 kW / 9.98 kW - % [DATE]" at bounding box center [784, 462] width 1540 height 38
copy tr "2CCCARIC006"
drag, startPoint x: 180, startPoint y: 507, endPoint x: 103, endPoint y: 506, distance: 77.0
click at [103, 506] on td "2CCCARIC007" at bounding box center [186, 501] width 191 height 38
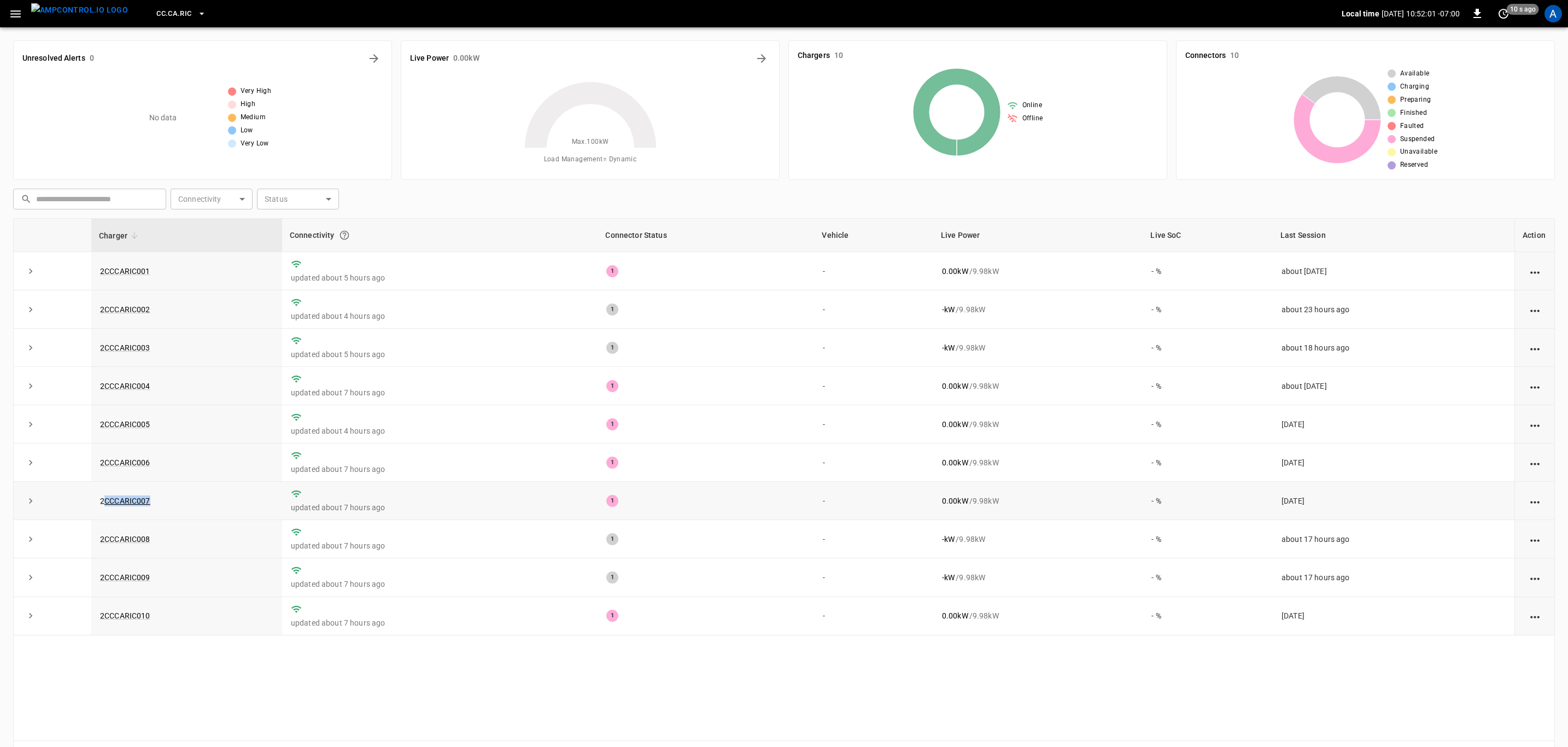
click at [202, 499] on td "2CCCARIC007" at bounding box center [186, 501] width 191 height 38
drag, startPoint x: 131, startPoint y: 507, endPoint x: 101, endPoint y: 511, distance: 30.3
click at [101, 511] on td "2CCCARIC007" at bounding box center [186, 501] width 191 height 38
copy link "2CCCARIC007"
drag, startPoint x: 166, startPoint y: 532, endPoint x: 101, endPoint y: 541, distance: 65.6
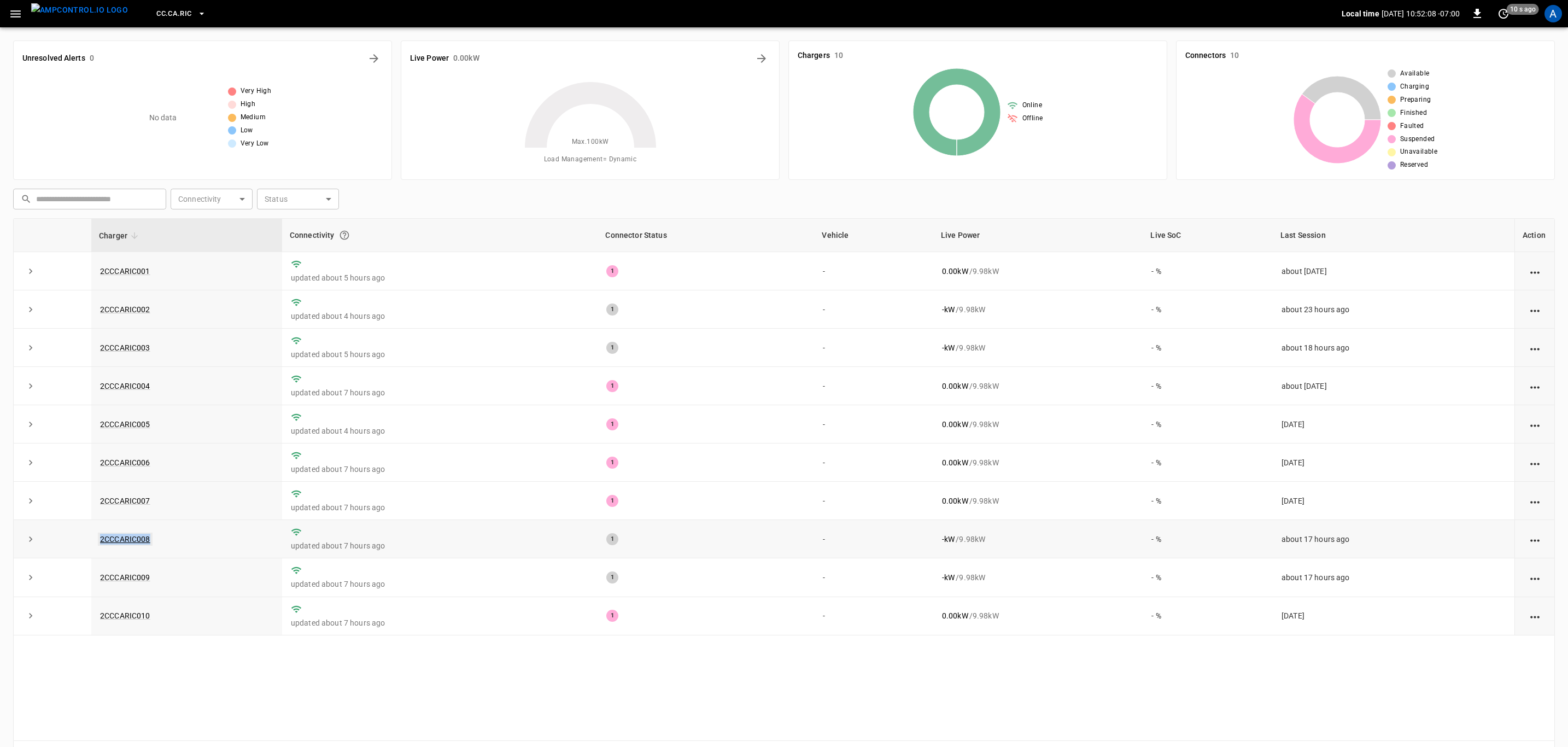
click at [101, 541] on td "2CCCARIC008" at bounding box center [186, 539] width 191 height 38
copy link "2CCCARIC008"
drag, startPoint x: 162, startPoint y: 586, endPoint x: 98, endPoint y: 590, distance: 64.1
click at [98, 590] on td "2CCCARIC009" at bounding box center [186, 577] width 191 height 38
copy link "2CCCARIC009"
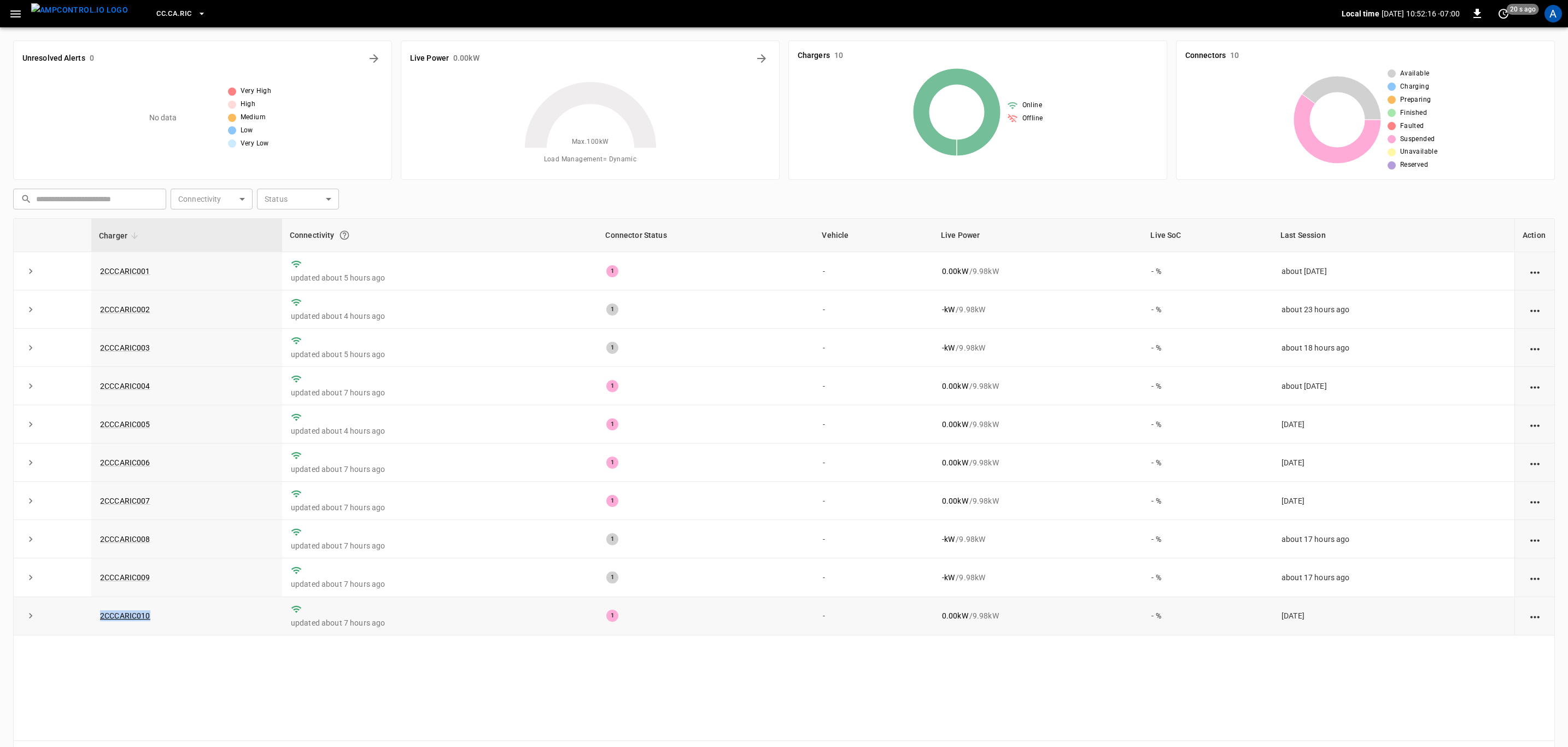
drag, startPoint x: 175, startPoint y: 617, endPoint x: 97, endPoint y: 616, distance: 78.0
click at [97, 616] on td "2CCCARIC010" at bounding box center [186, 616] width 191 height 38
copy link "2CCCARIC010"
